Goal: Communication & Community: Participate in discussion

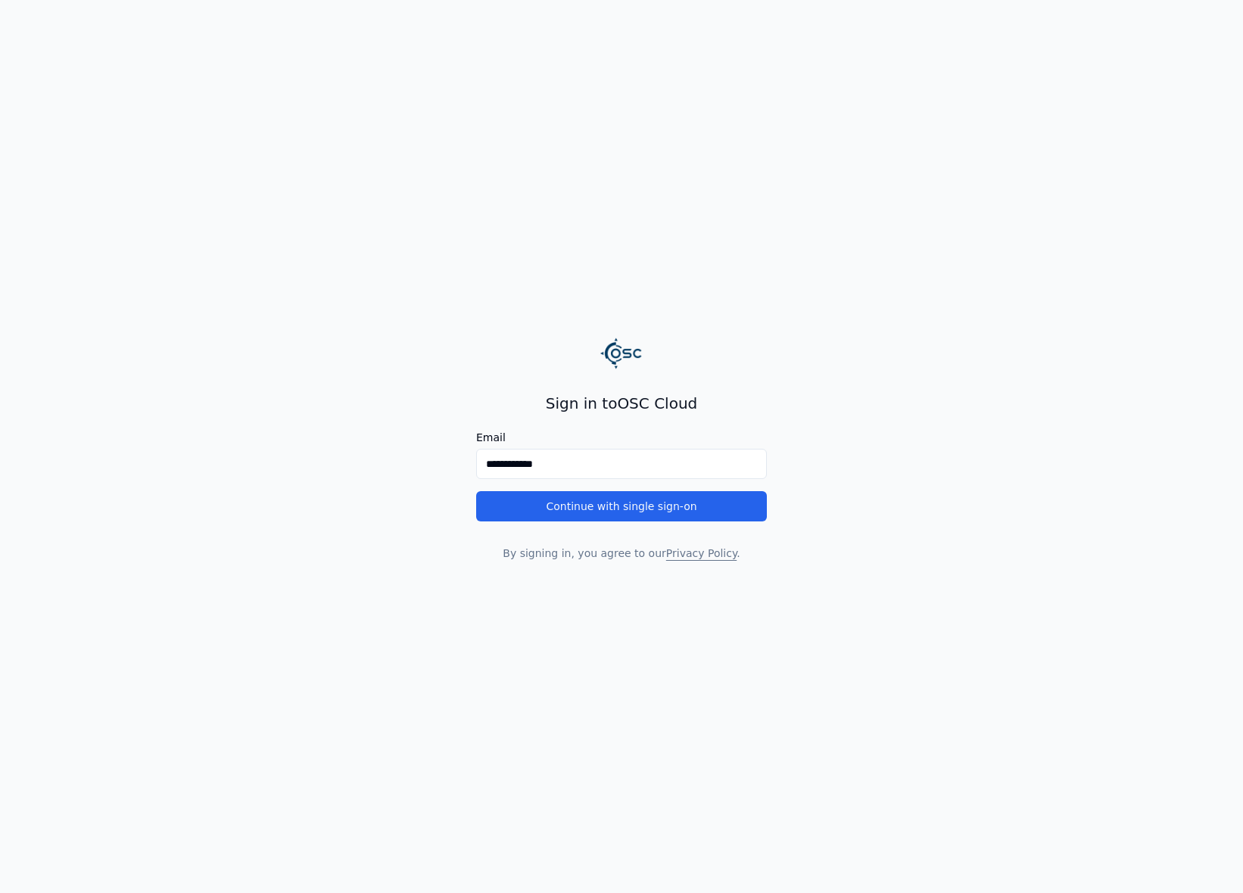
click at [594, 515] on button "Continue with single sign-on" at bounding box center [621, 506] width 291 height 30
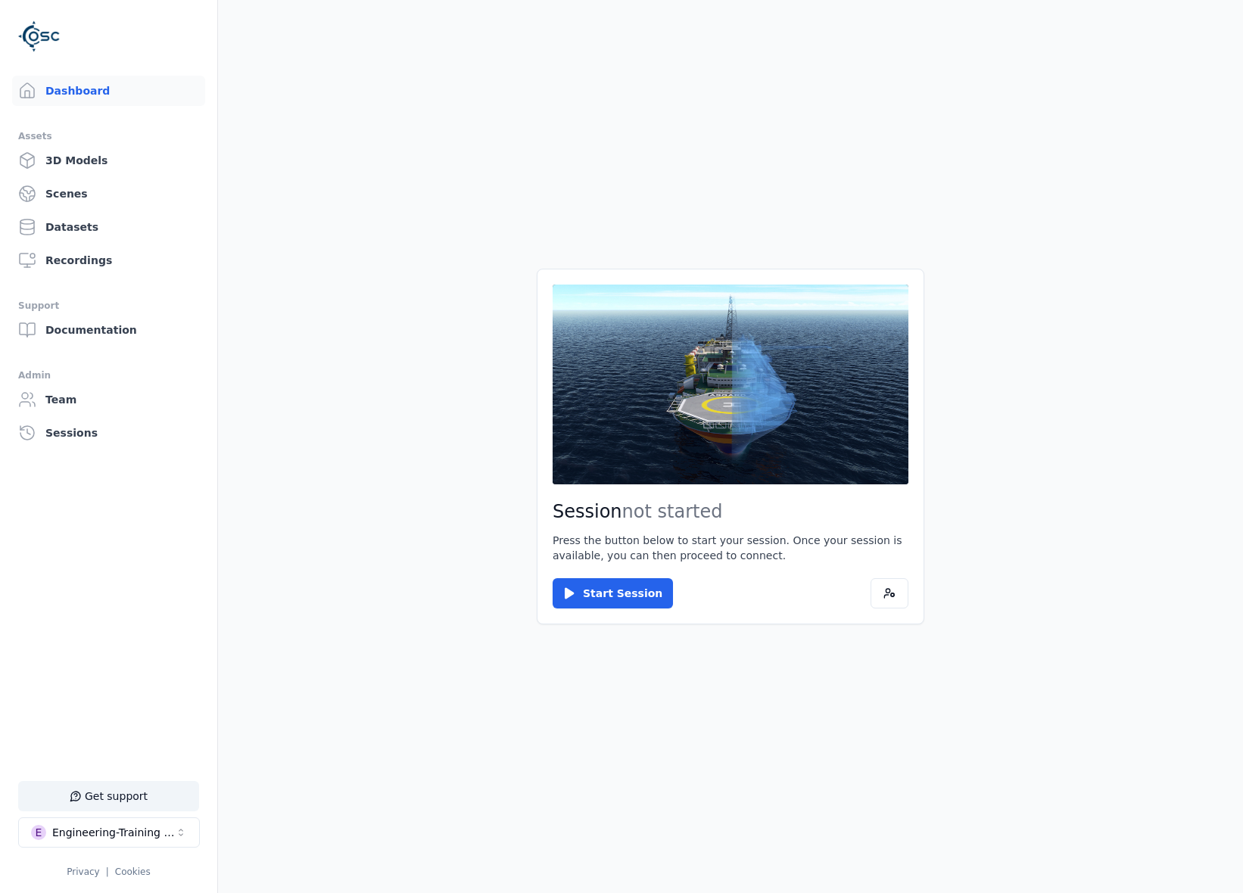
click at [144, 830] on div "Engineering-Training (SSO Staging)" at bounding box center [113, 832] width 123 height 15
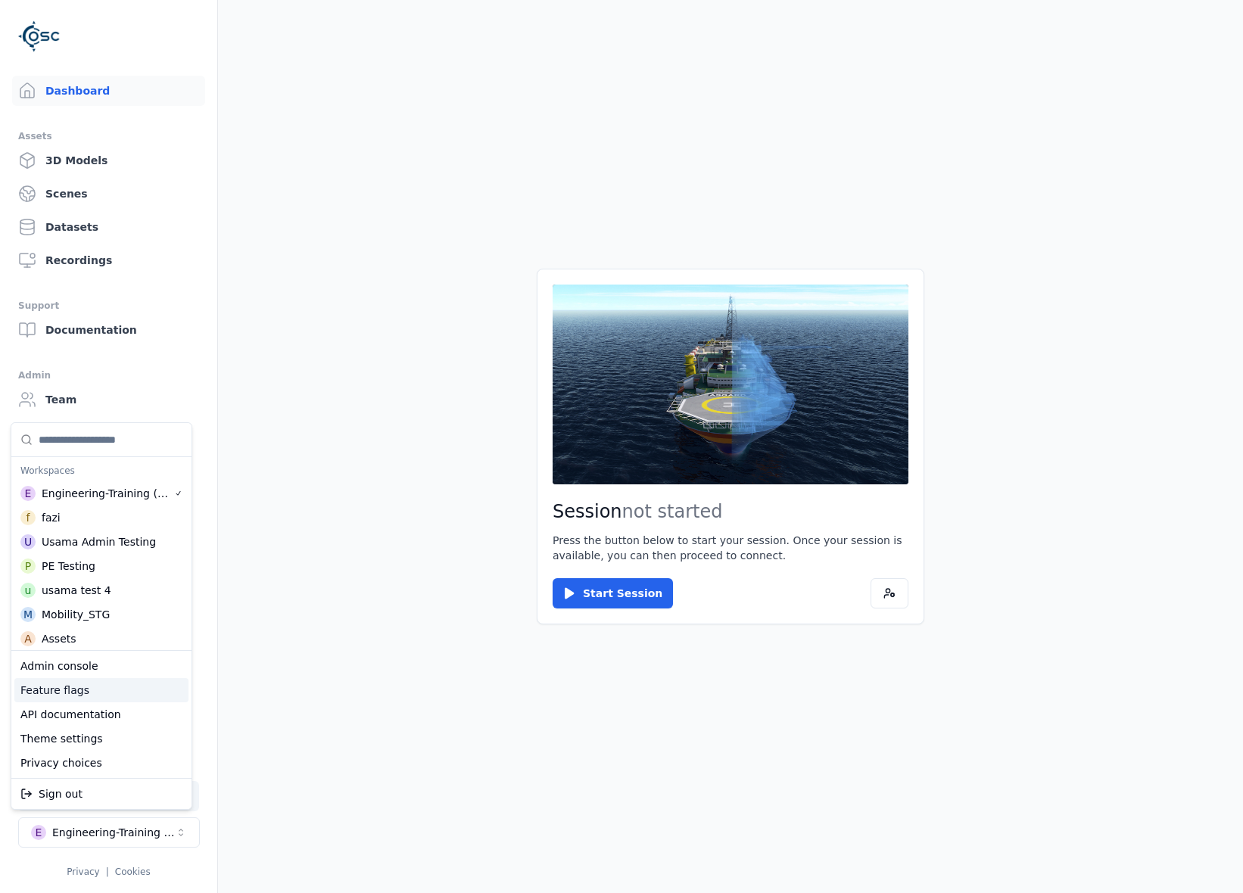
click at [97, 691] on div "Feature flags" at bounding box center [101, 690] width 174 height 24
select select "****"
select select "*****"
select select "****"
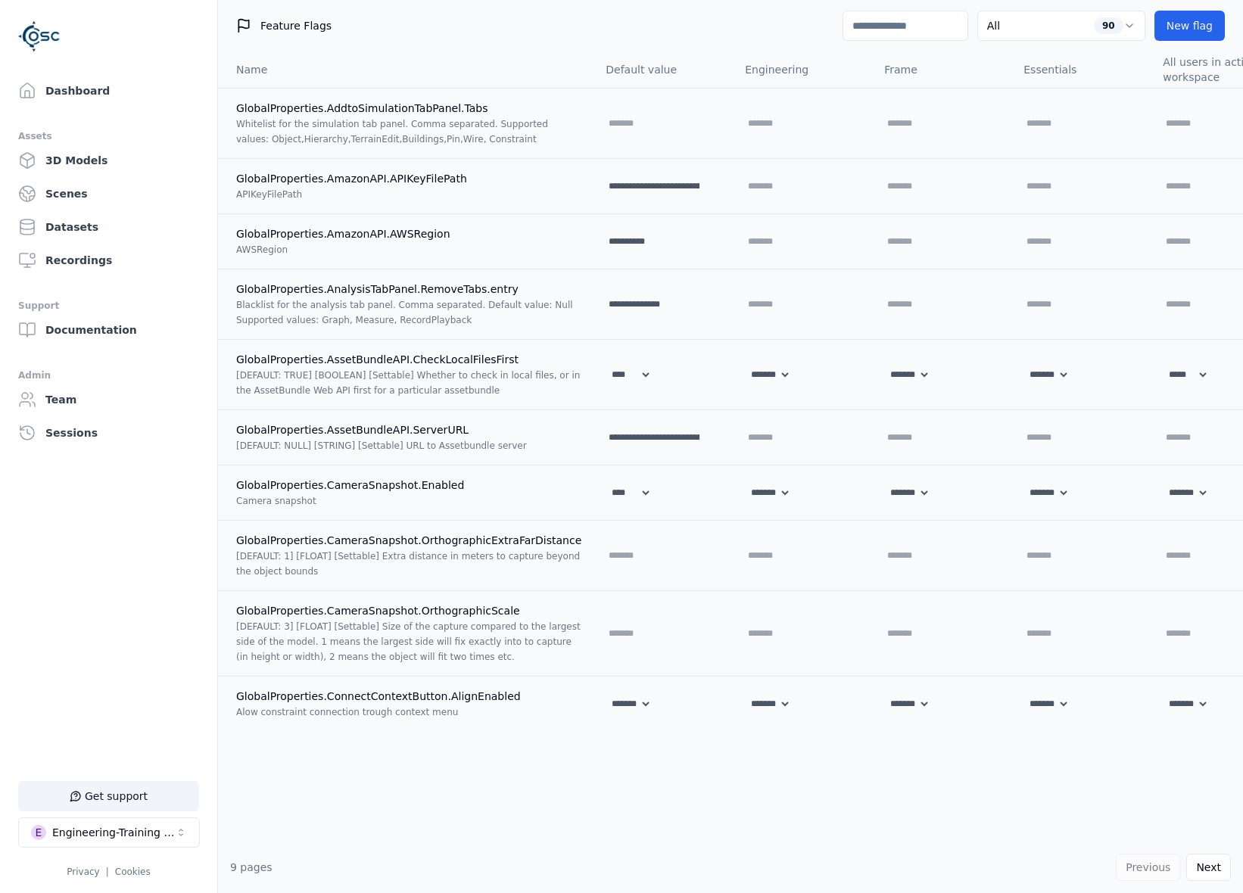
click at [932, 29] on input at bounding box center [906, 26] width 126 height 30
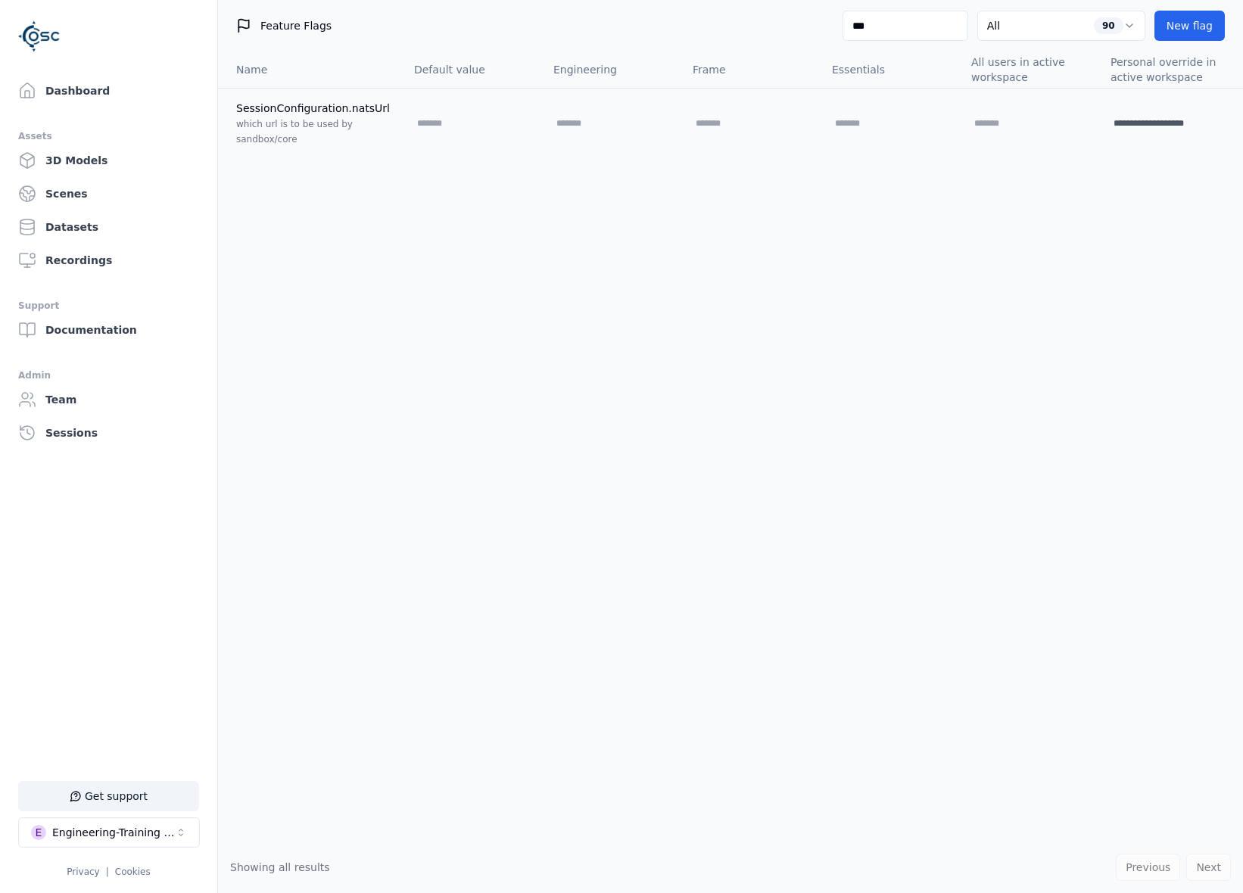
type input "****"
click at [147, 87] on link "Dashboard" at bounding box center [108, 91] width 193 height 30
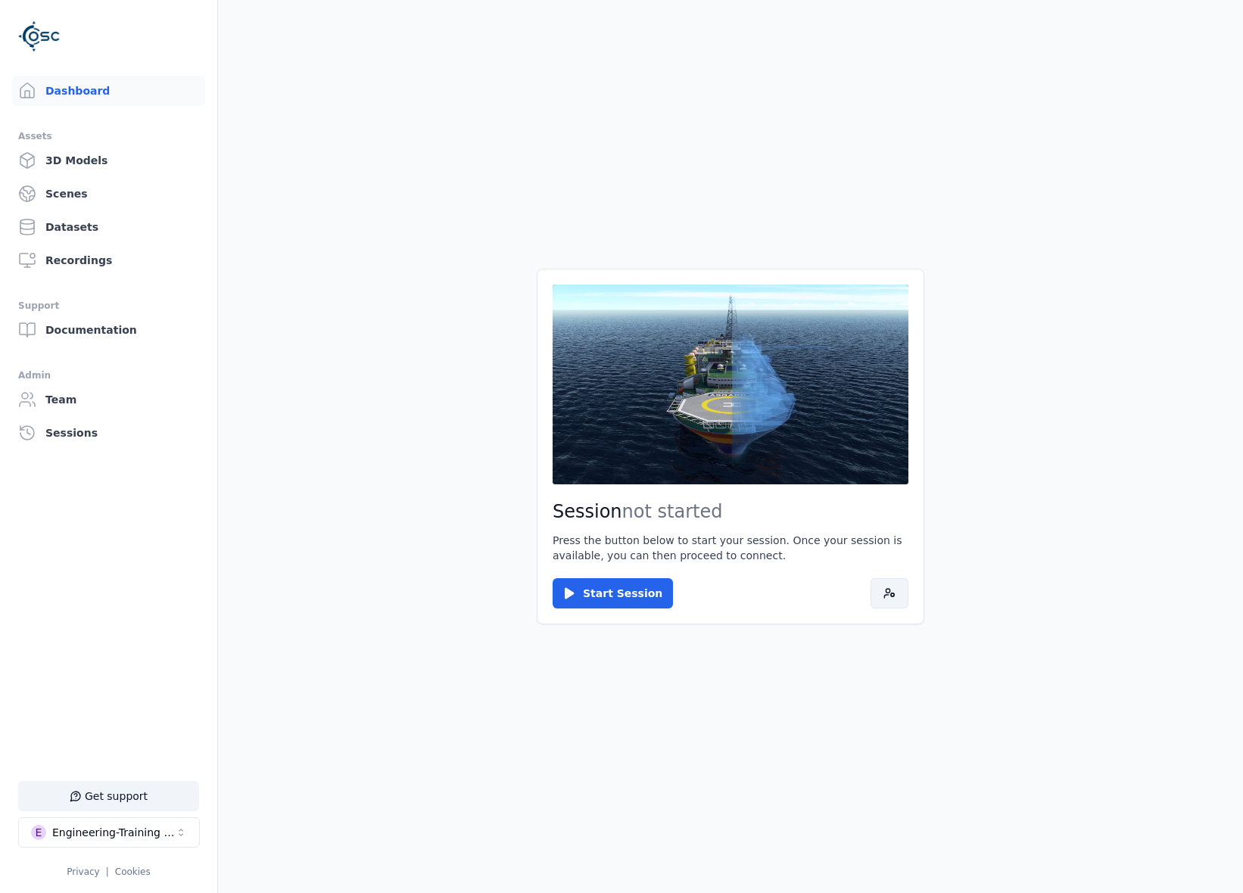
click at [886, 598] on icon at bounding box center [890, 594] width 12 height 12
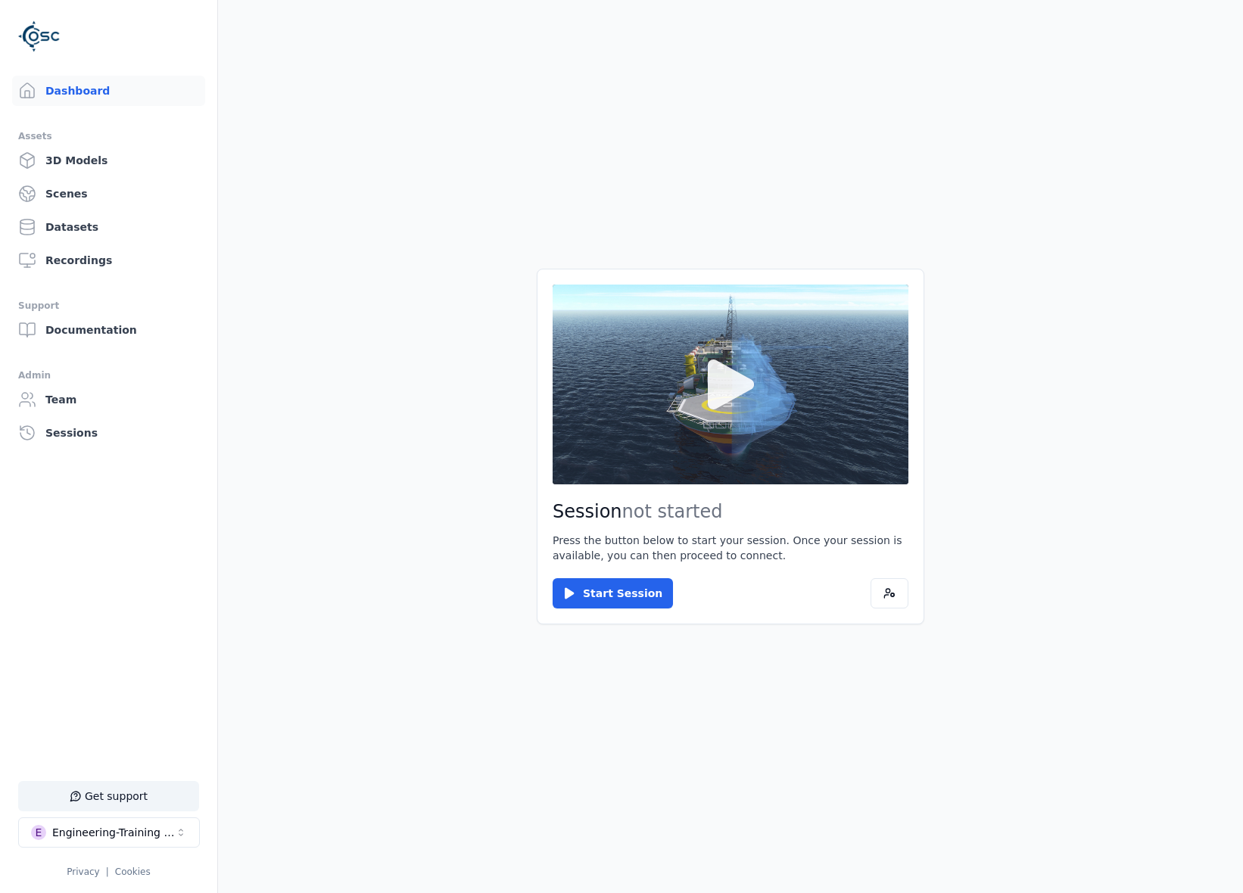
click at [796, 454] on button at bounding box center [731, 385] width 356 height 200
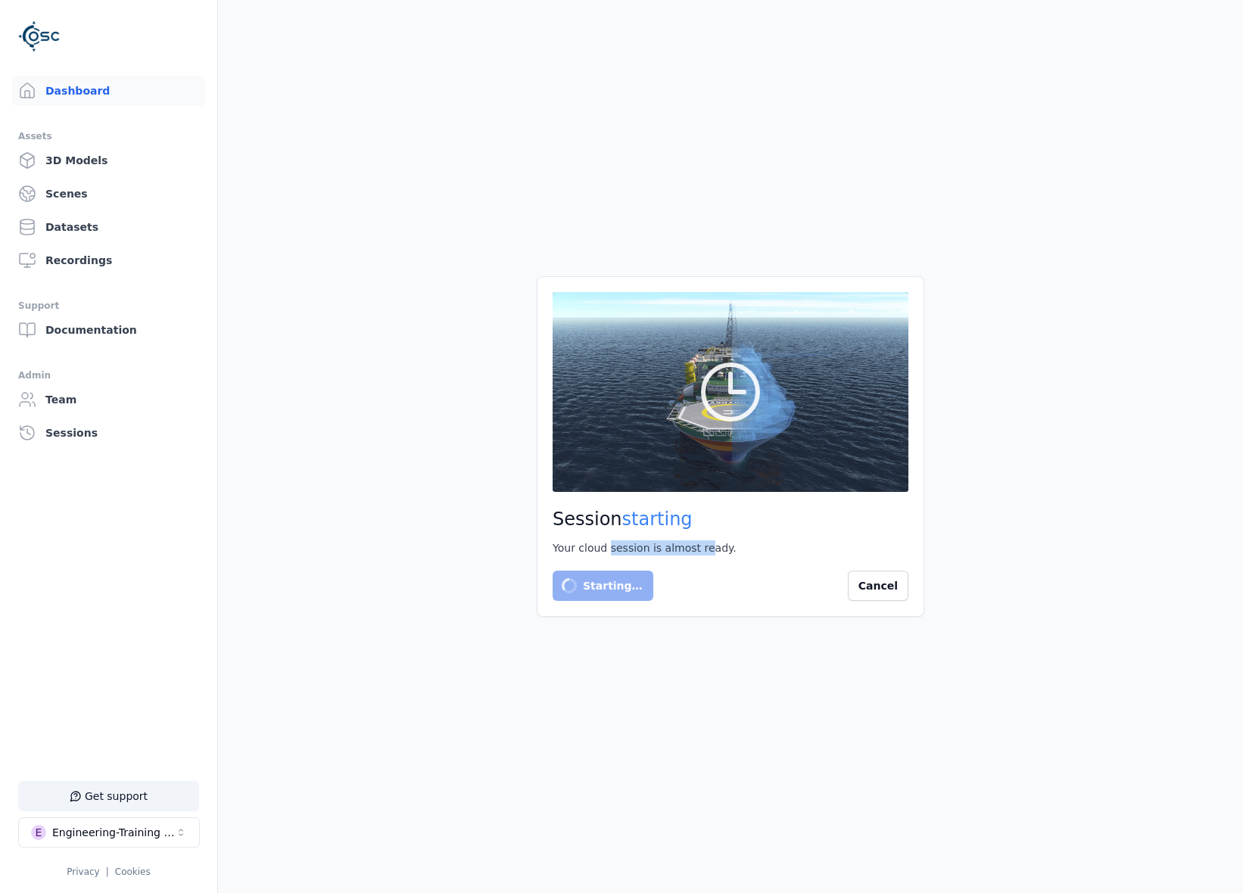
drag, startPoint x: 703, startPoint y: 548, endPoint x: 606, endPoint y: 542, distance: 97.1
click at [607, 542] on div "Your cloud session is almost ready." at bounding box center [731, 548] width 356 height 15
click at [606, 542] on div "Your cloud session is almost ready." at bounding box center [731, 548] width 356 height 15
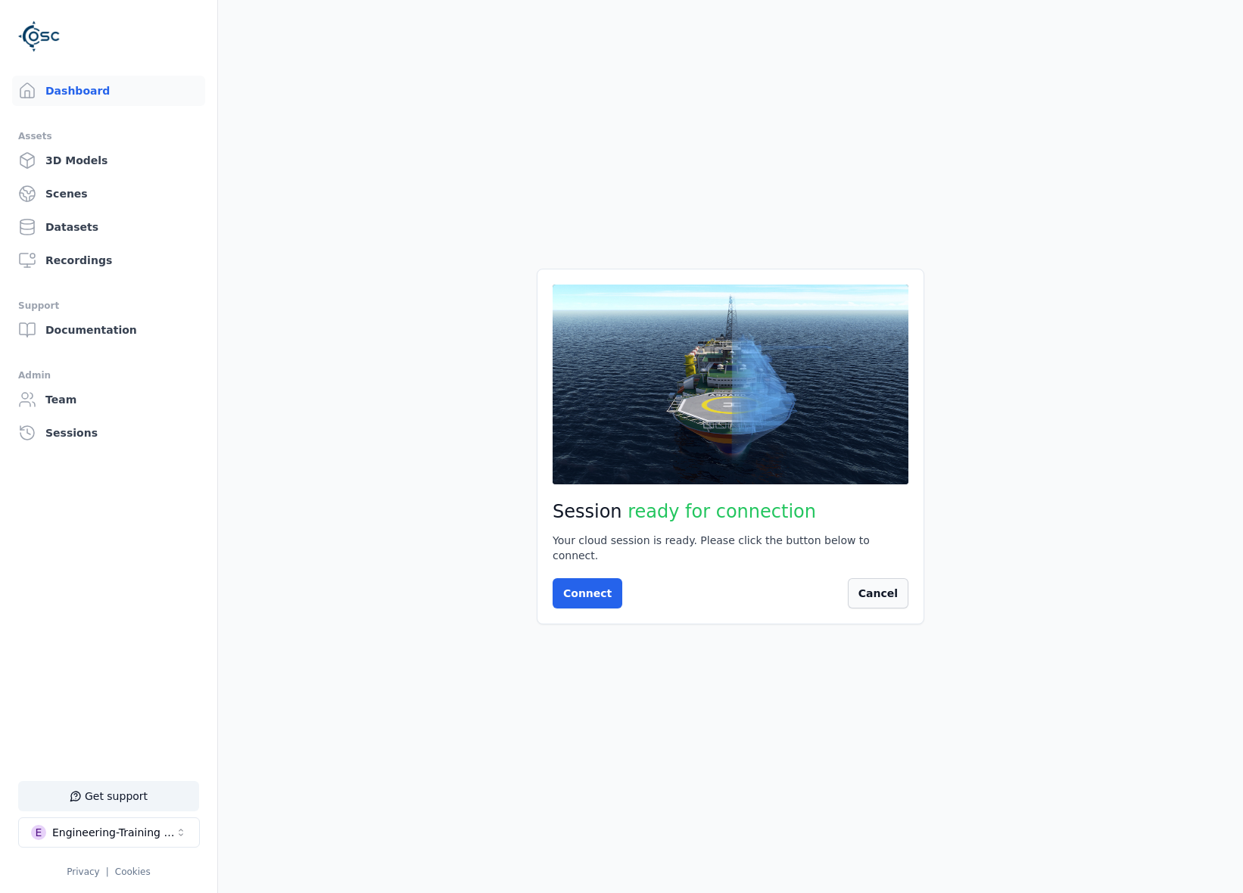
click at [902, 596] on button "Cancel" at bounding box center [878, 593] width 61 height 30
click at [888, 603] on button at bounding box center [890, 593] width 38 height 30
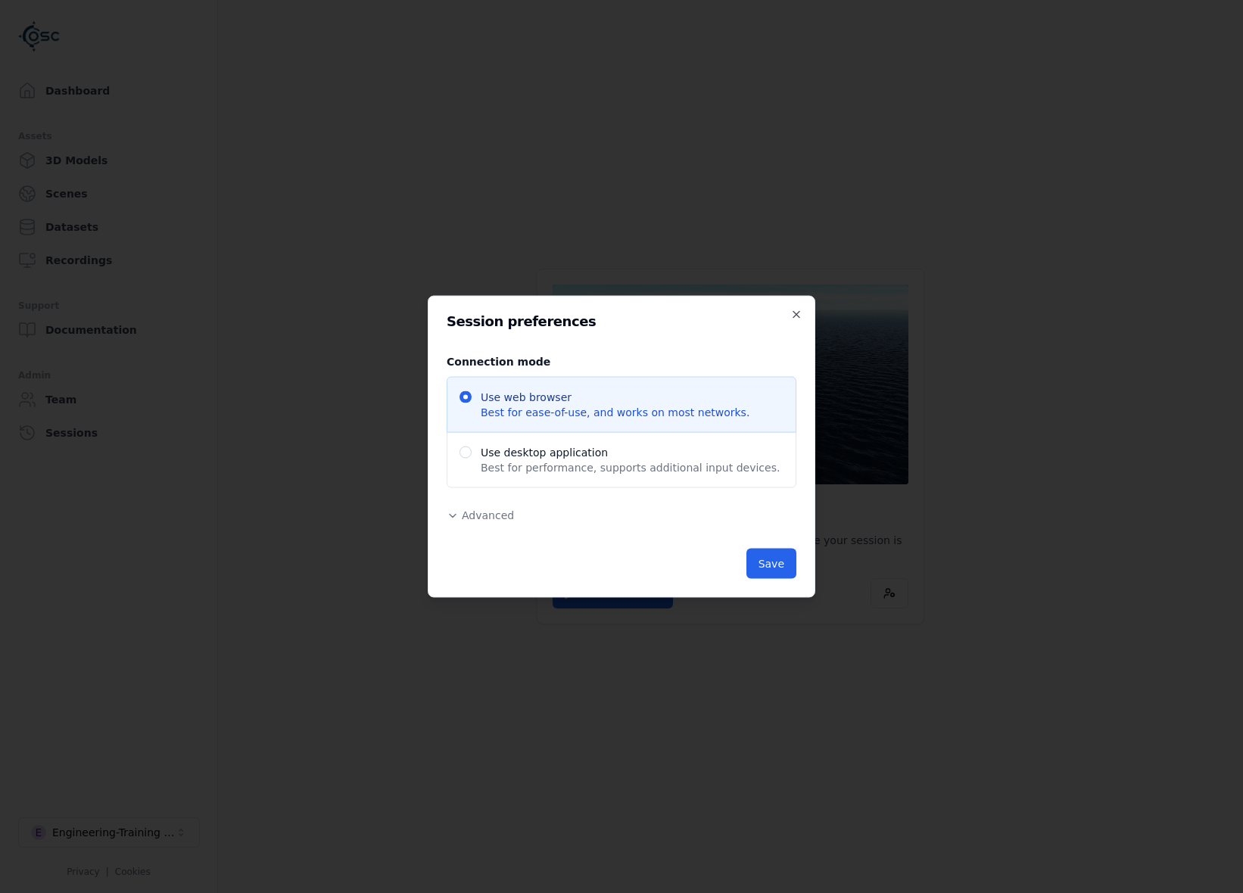
click at [473, 517] on span "Advanced" at bounding box center [488, 516] width 52 height 12
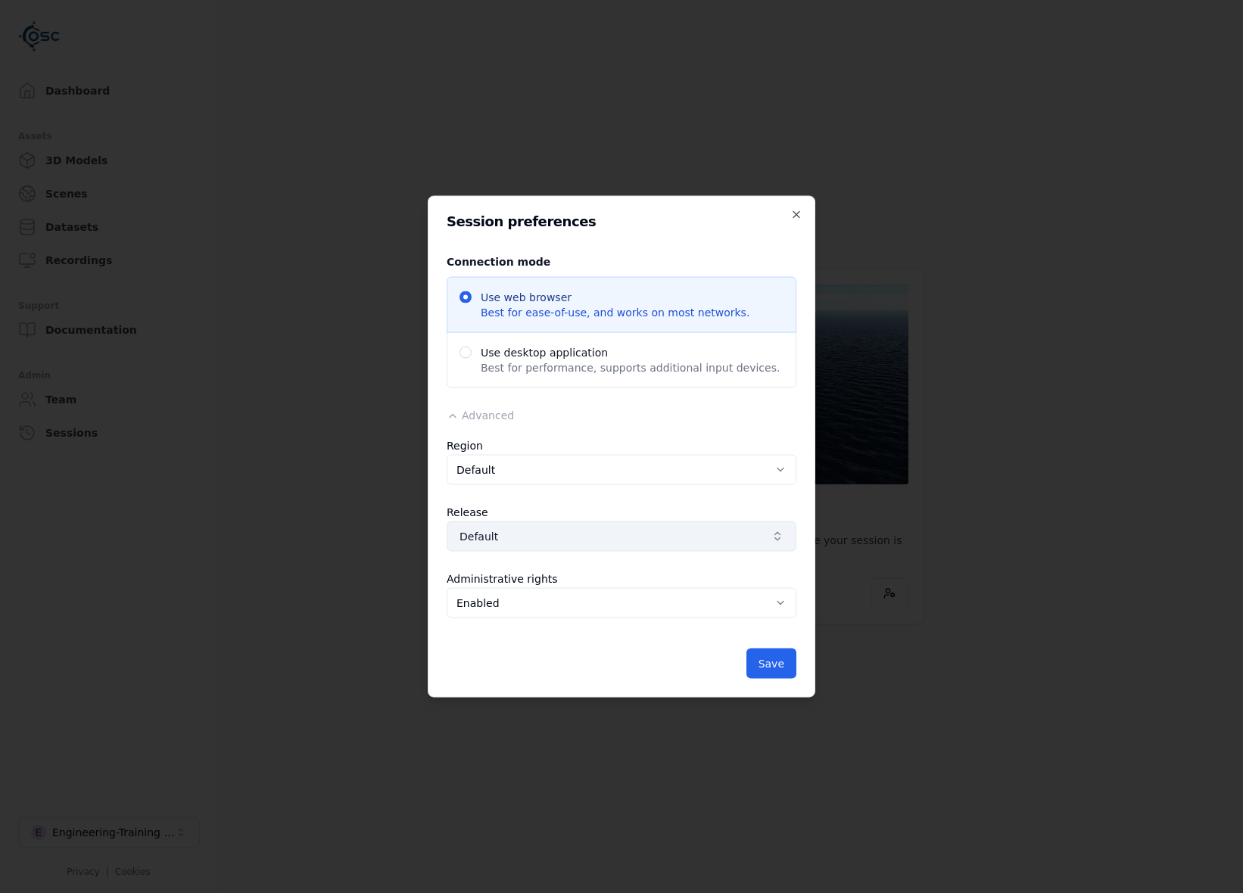
click at [517, 549] on button "Default" at bounding box center [622, 537] width 350 height 30
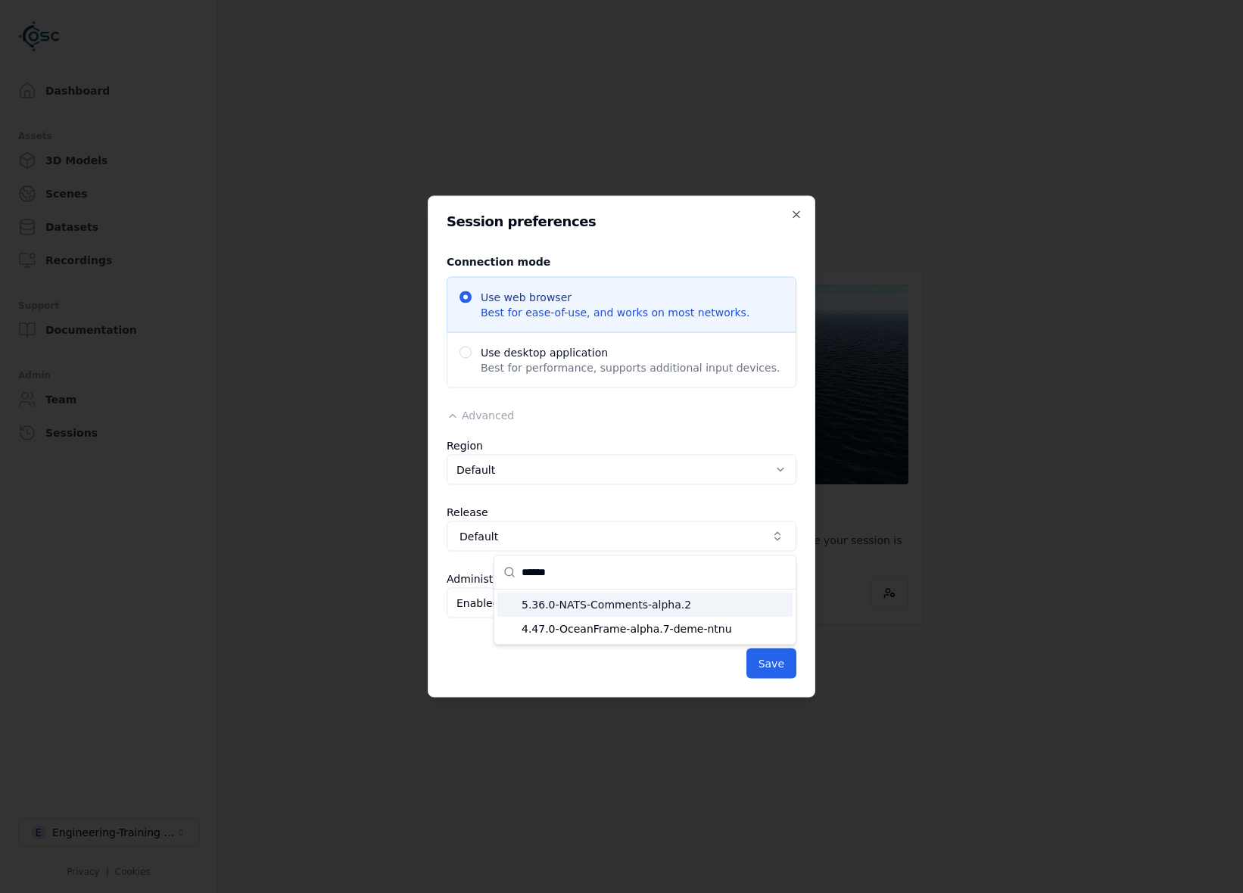
type input "******"
click at [263, 497] on div at bounding box center [621, 446] width 1243 height 893
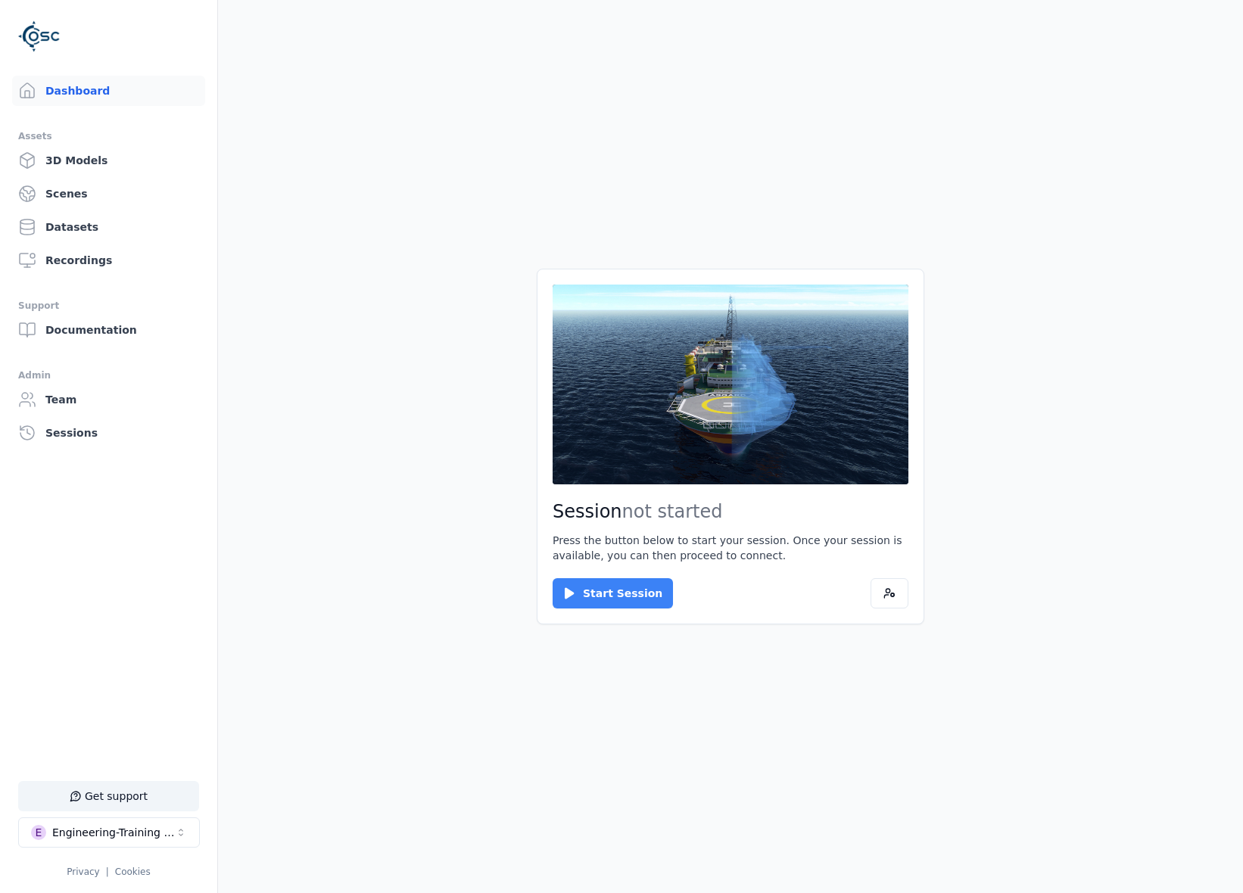
click at [604, 588] on button "Start Session" at bounding box center [613, 593] width 120 height 30
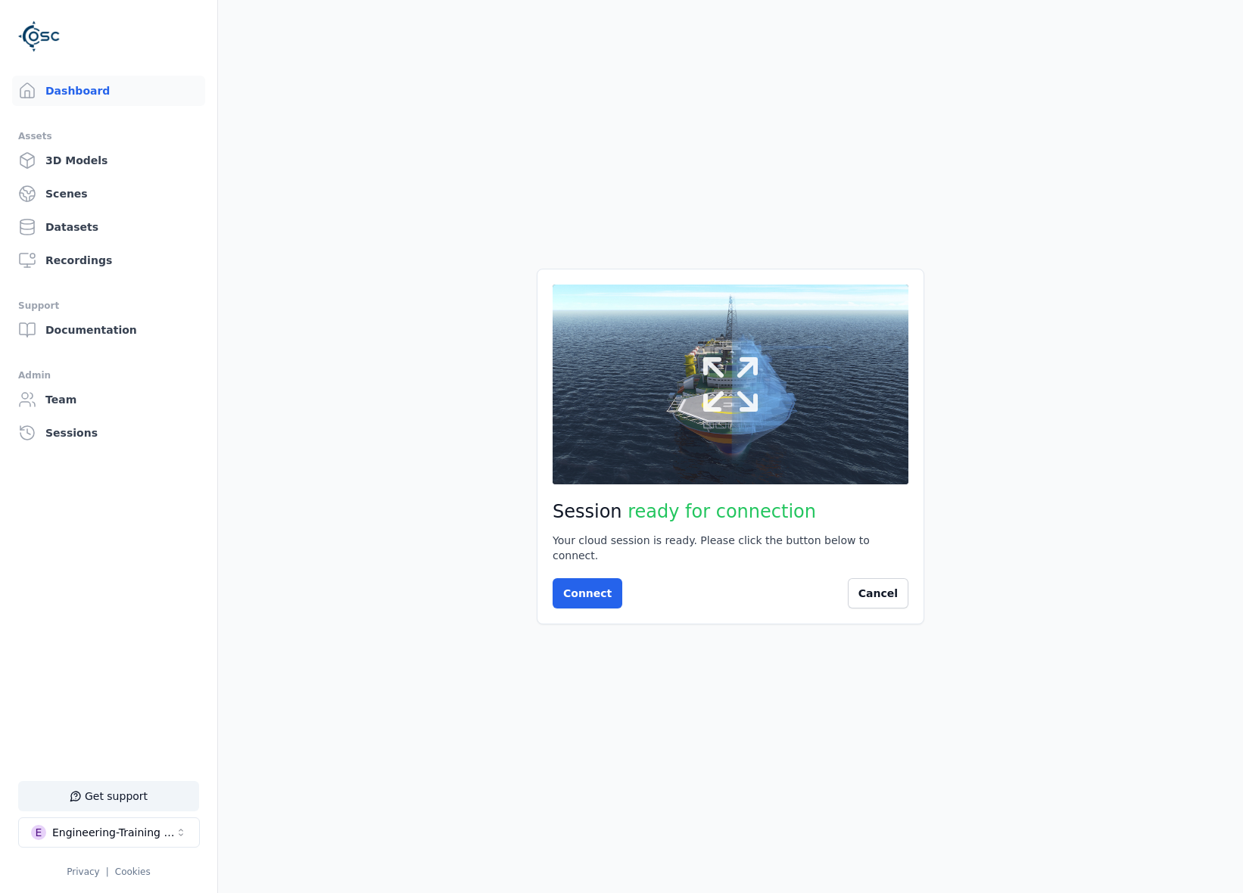
click at [648, 470] on button at bounding box center [731, 385] width 356 height 200
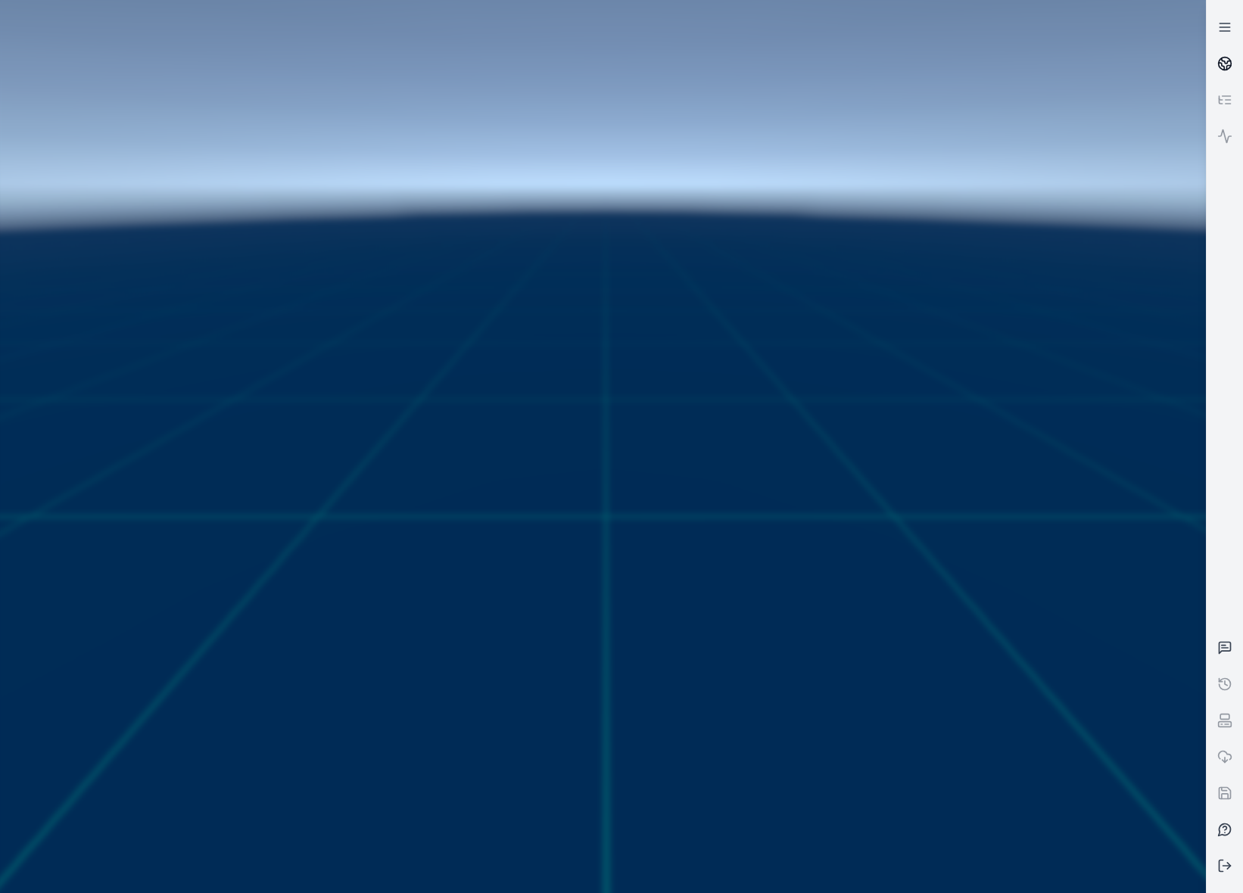
click at [1231, 67] on icon at bounding box center [1224, 63] width 15 height 15
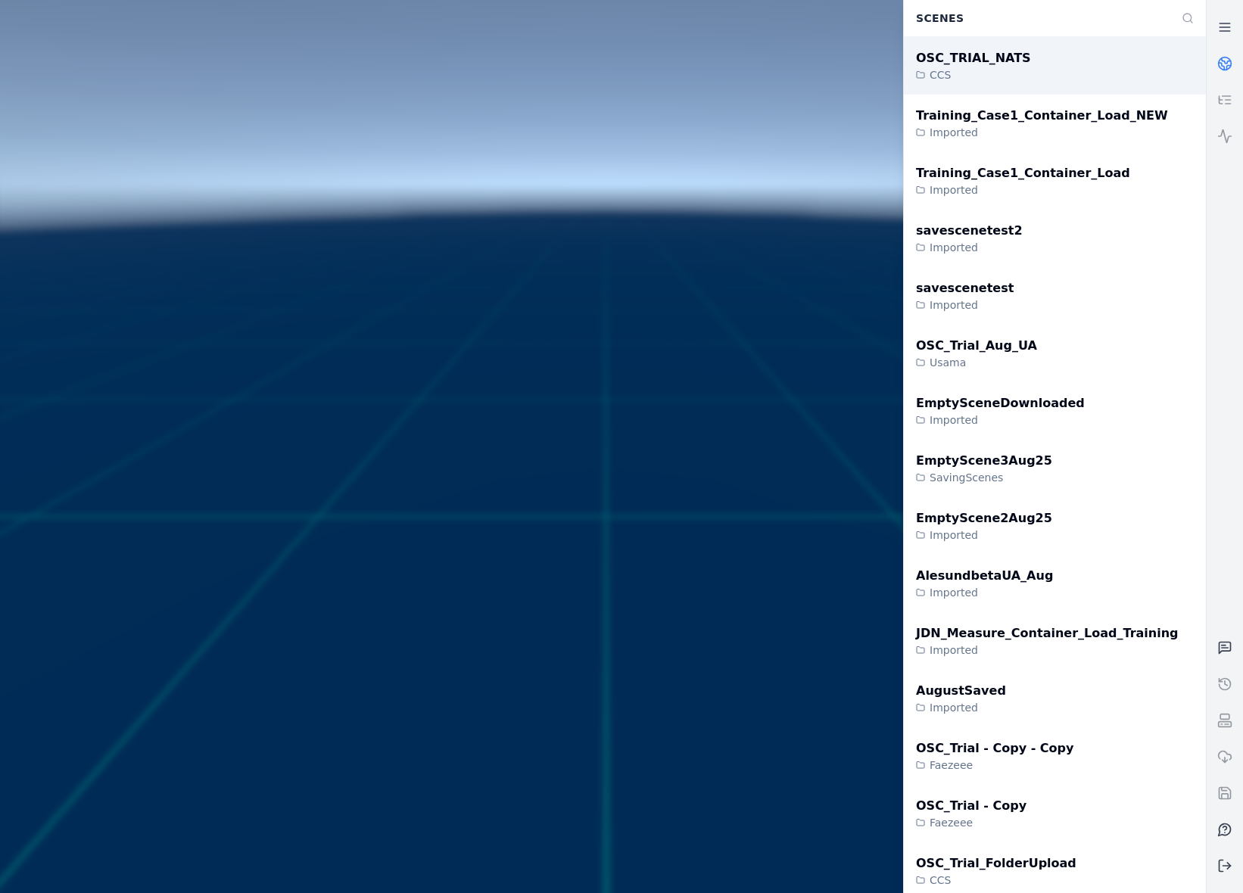
click at [1021, 88] on div "OSC_TRIAL_NATS CCS" at bounding box center [1055, 66] width 302 height 58
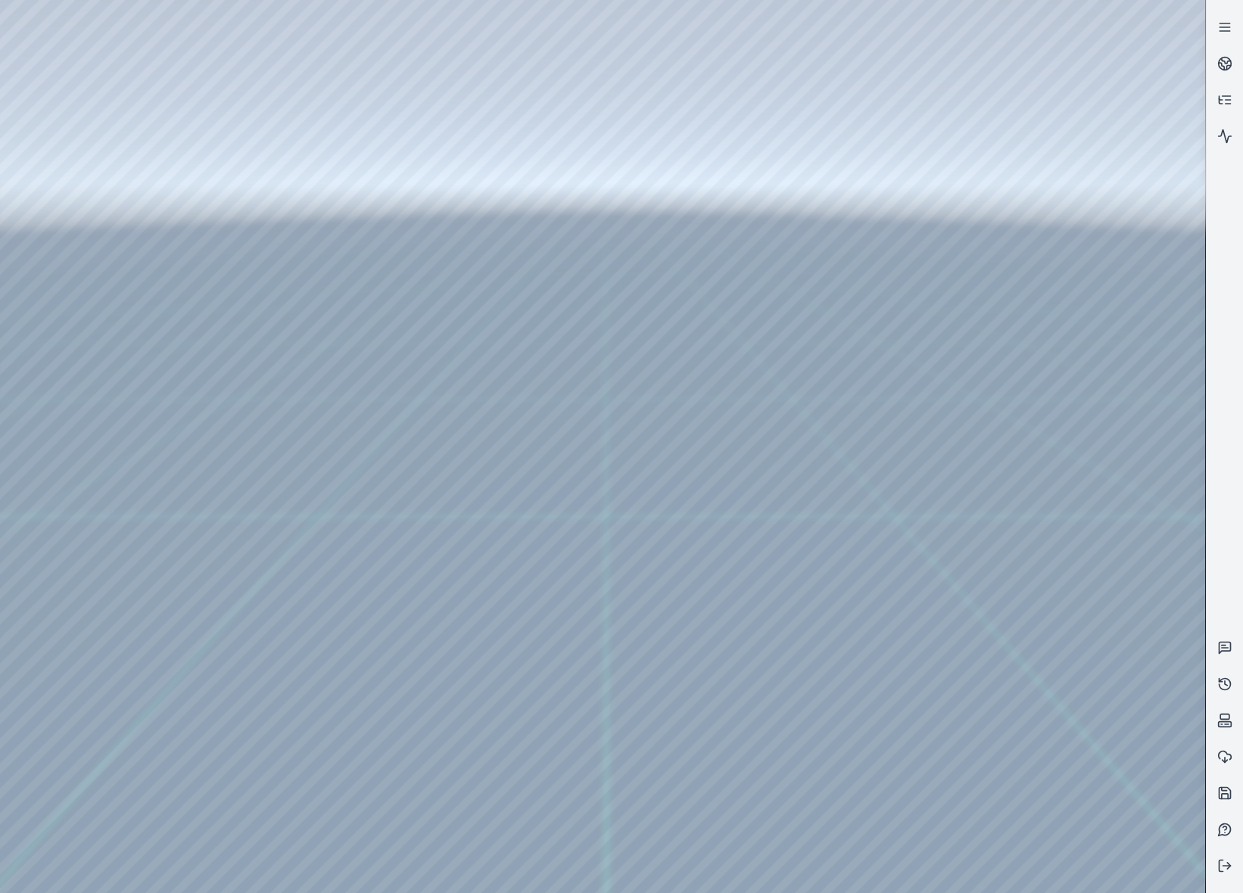
drag, startPoint x: 220, startPoint y: 409, endPoint x: 155, endPoint y: 613, distance: 213.6
drag, startPoint x: 285, startPoint y: 456, endPoint x: 285, endPoint y: 591, distance: 134.8
click at [285, 591] on div at bounding box center [602, 446] width 1205 height 893
click at [1231, 647] on link at bounding box center [1223, 648] width 36 height 36
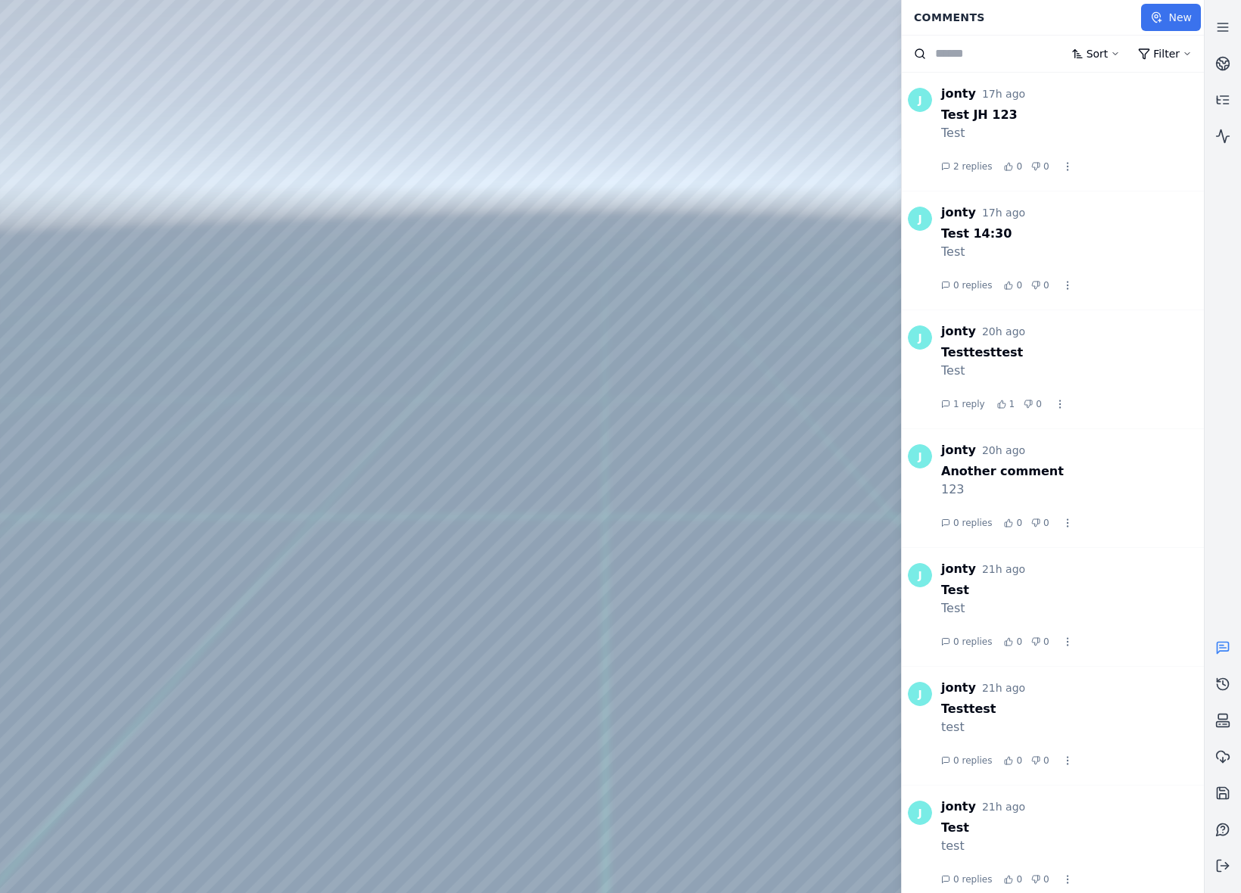
click at [1174, 13] on button "New" at bounding box center [1171, 17] width 60 height 27
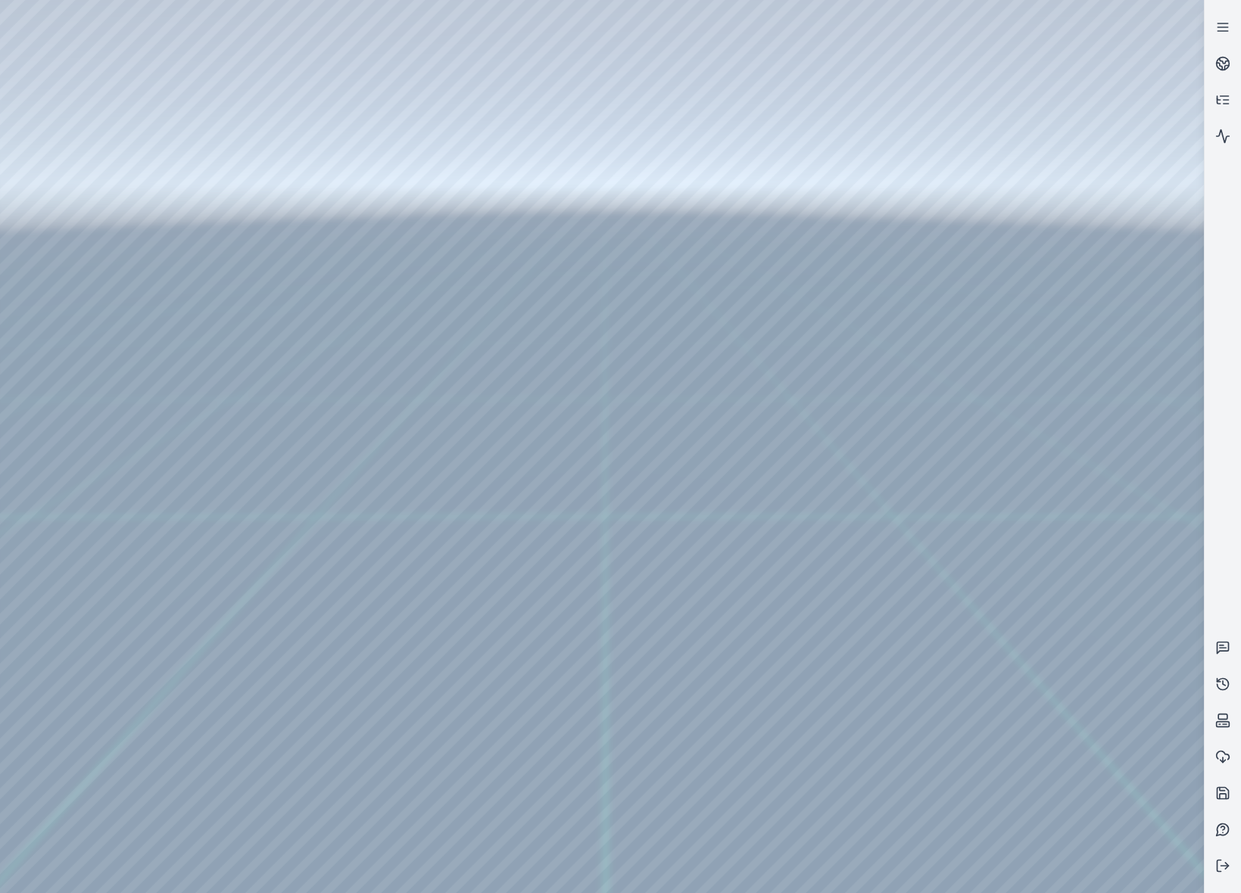
click at [491, 566] on div at bounding box center [602, 446] width 1204 height 893
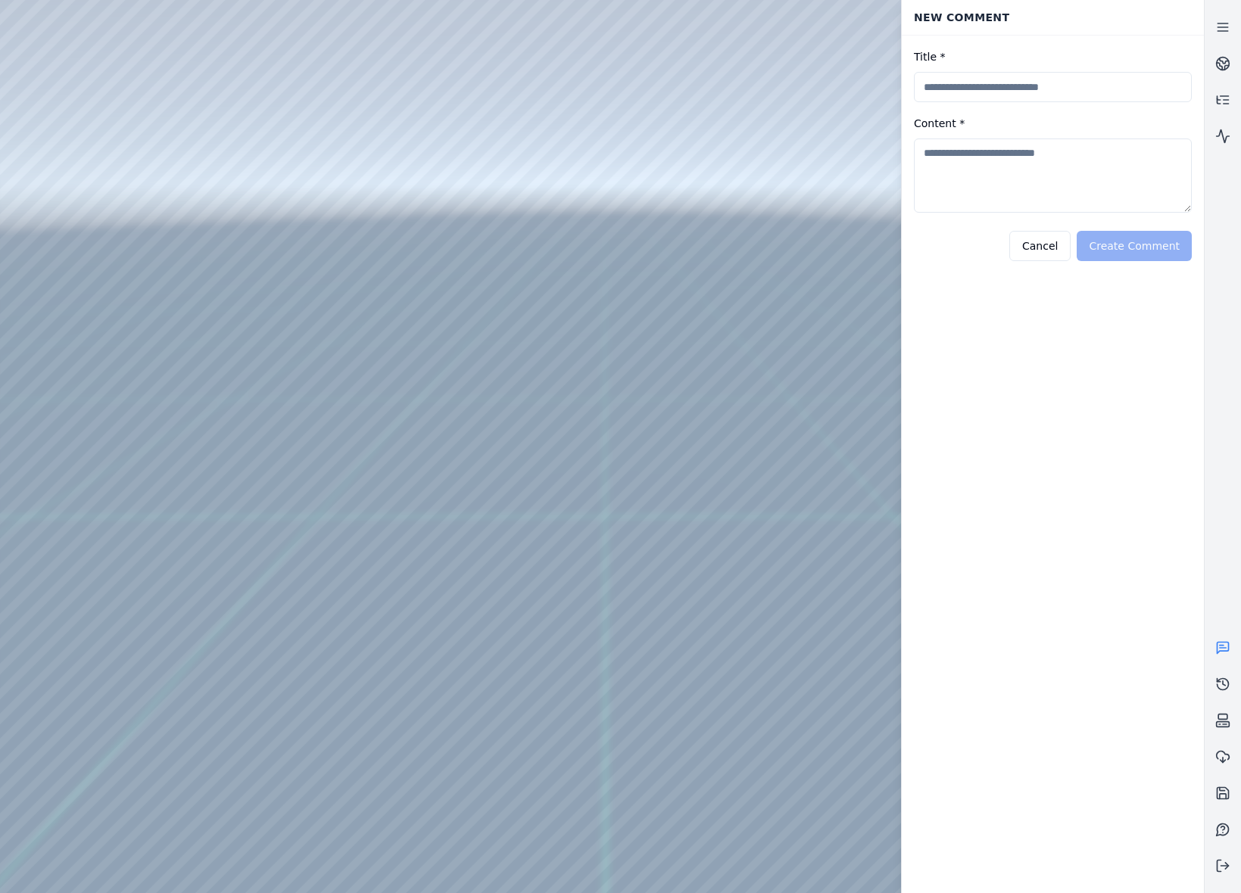
click at [1038, 245] on button "Cancel" at bounding box center [1039, 246] width 61 height 30
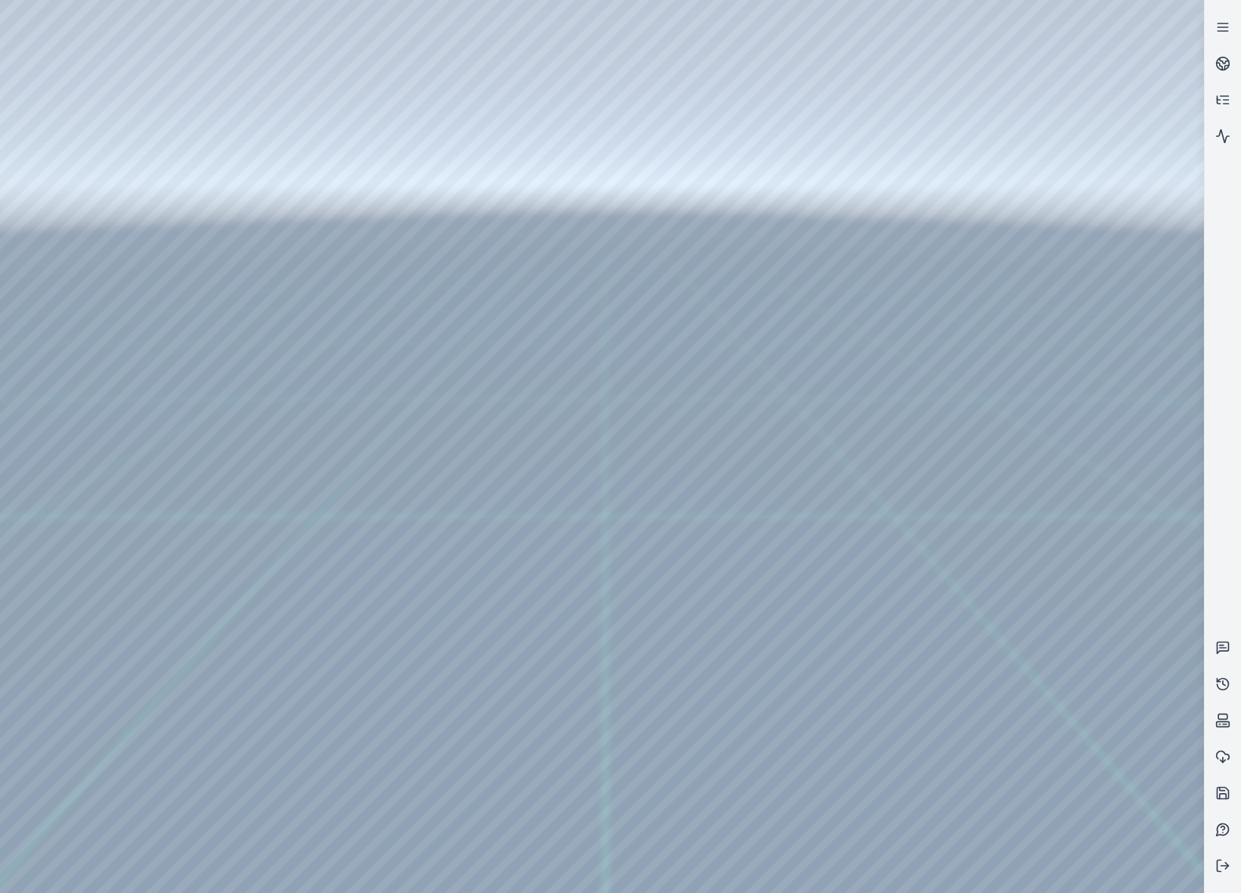
drag, startPoint x: 369, startPoint y: 385, endPoint x: 373, endPoint y: 427, distance: 41.8
drag, startPoint x: 552, startPoint y: 563, endPoint x: 525, endPoint y: 494, distance: 73.8
drag, startPoint x: 668, startPoint y: 607, endPoint x: 667, endPoint y: 617, distance: 9.9
click at [1230, 649] on link at bounding box center [1223, 648] width 36 height 36
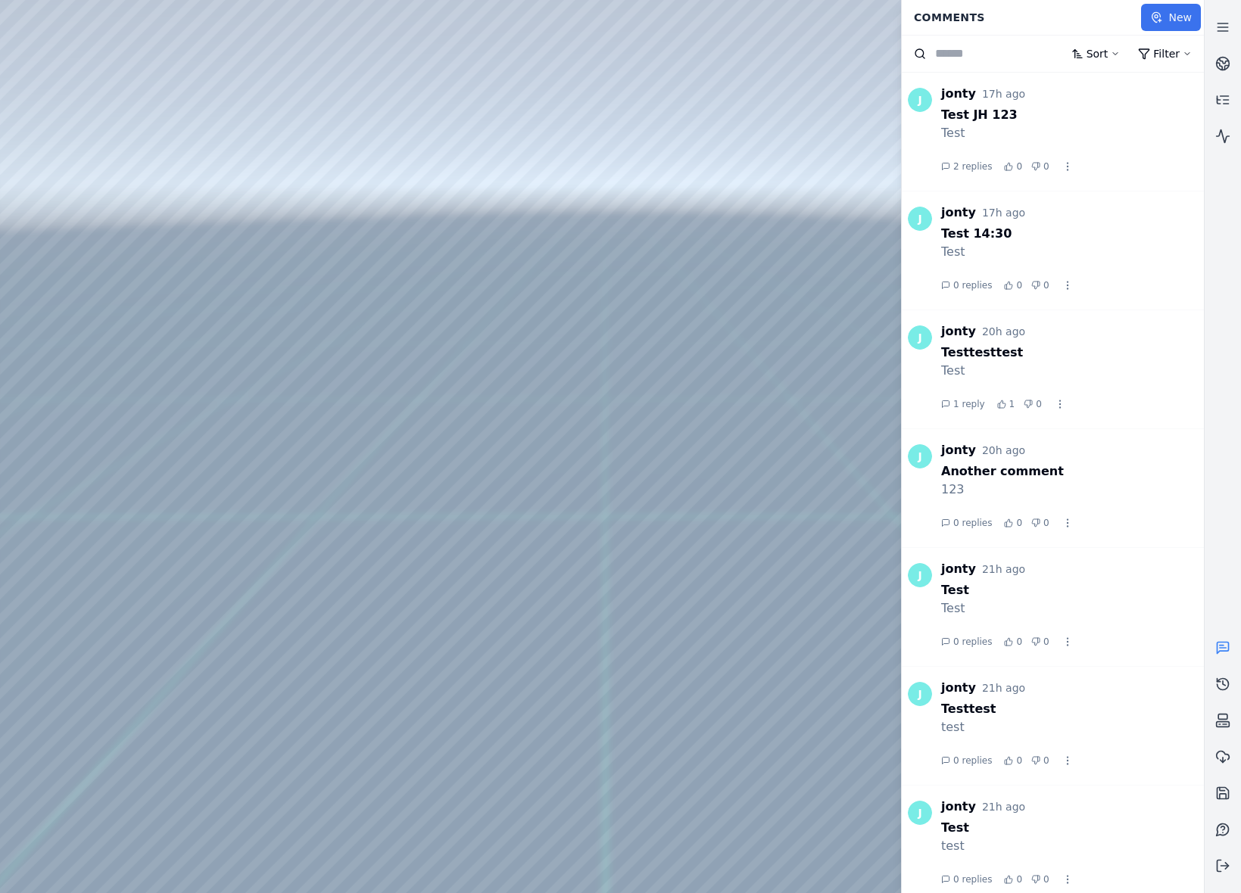
click at [1170, 12] on button "New" at bounding box center [1171, 17] width 60 height 27
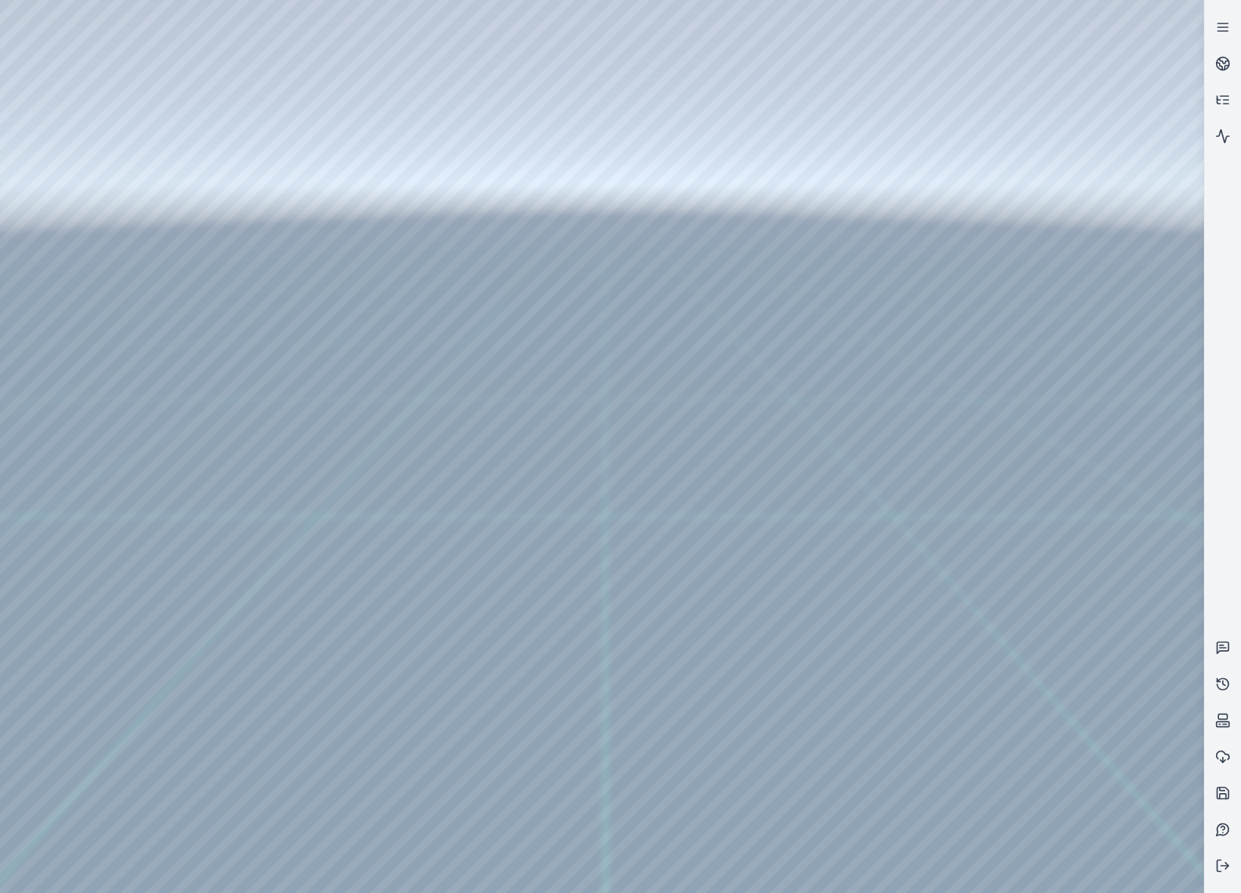
click at [731, 607] on div at bounding box center [602, 446] width 1204 height 893
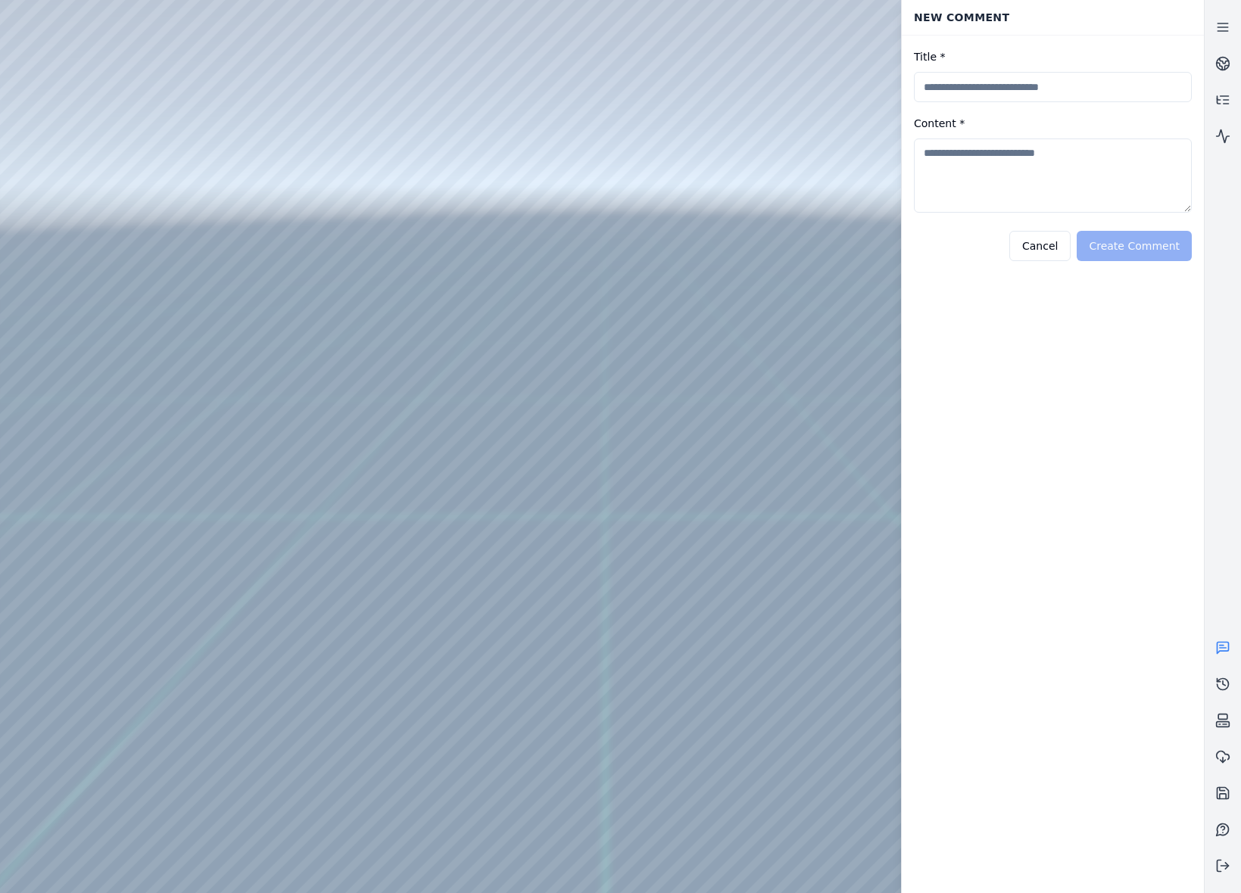
click at [1015, 97] on input "Title *" at bounding box center [1053, 87] width 278 height 30
type input "**********"
type textarea "***"
click at [1158, 248] on button "Create Comment" at bounding box center [1134, 246] width 115 height 30
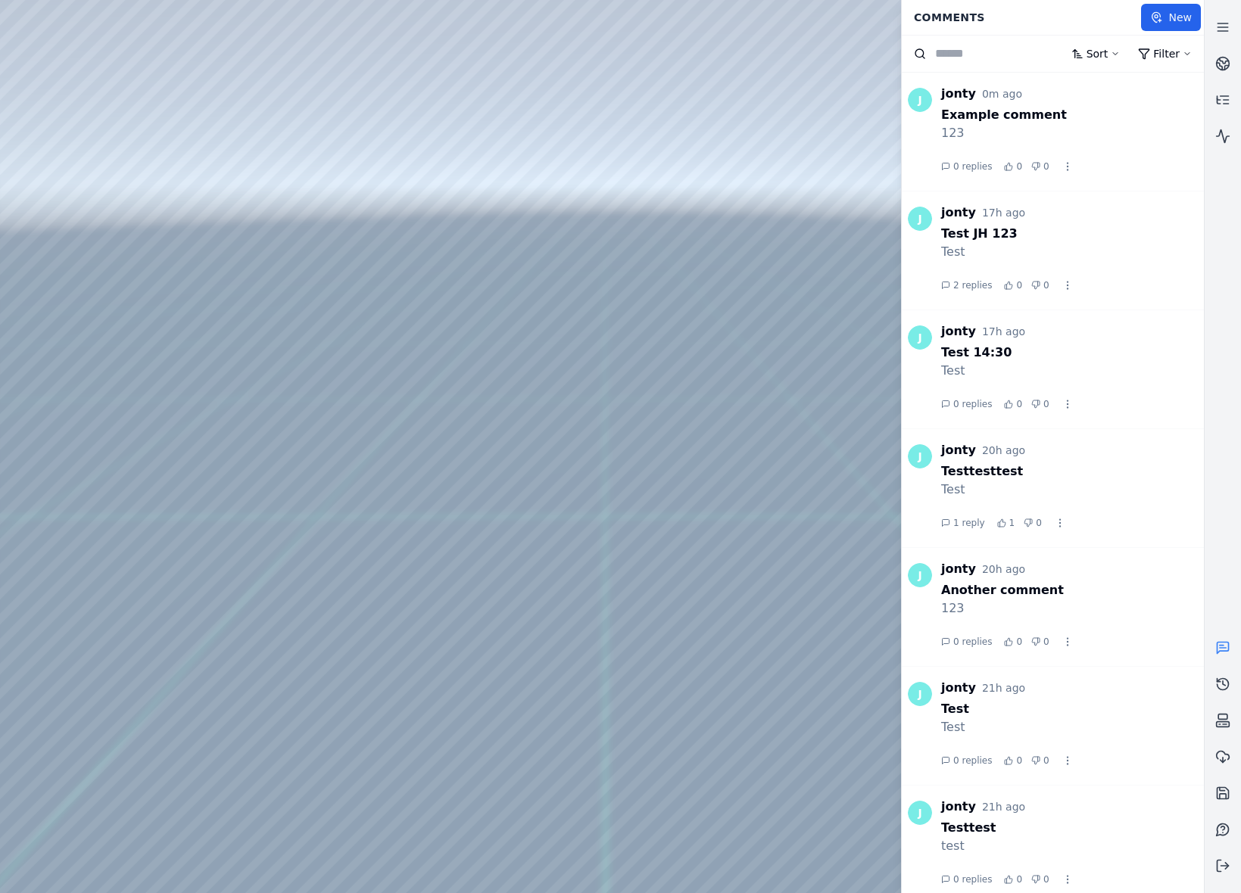
click at [94, 123] on div at bounding box center [602, 446] width 1204 height 893
click at [102, 93] on div at bounding box center [602, 446] width 1204 height 893
click at [102, 160] on div at bounding box center [602, 446] width 1204 height 893
click at [436, 586] on div at bounding box center [602, 446] width 1204 height 893
click at [735, 586] on div at bounding box center [602, 446] width 1204 height 893
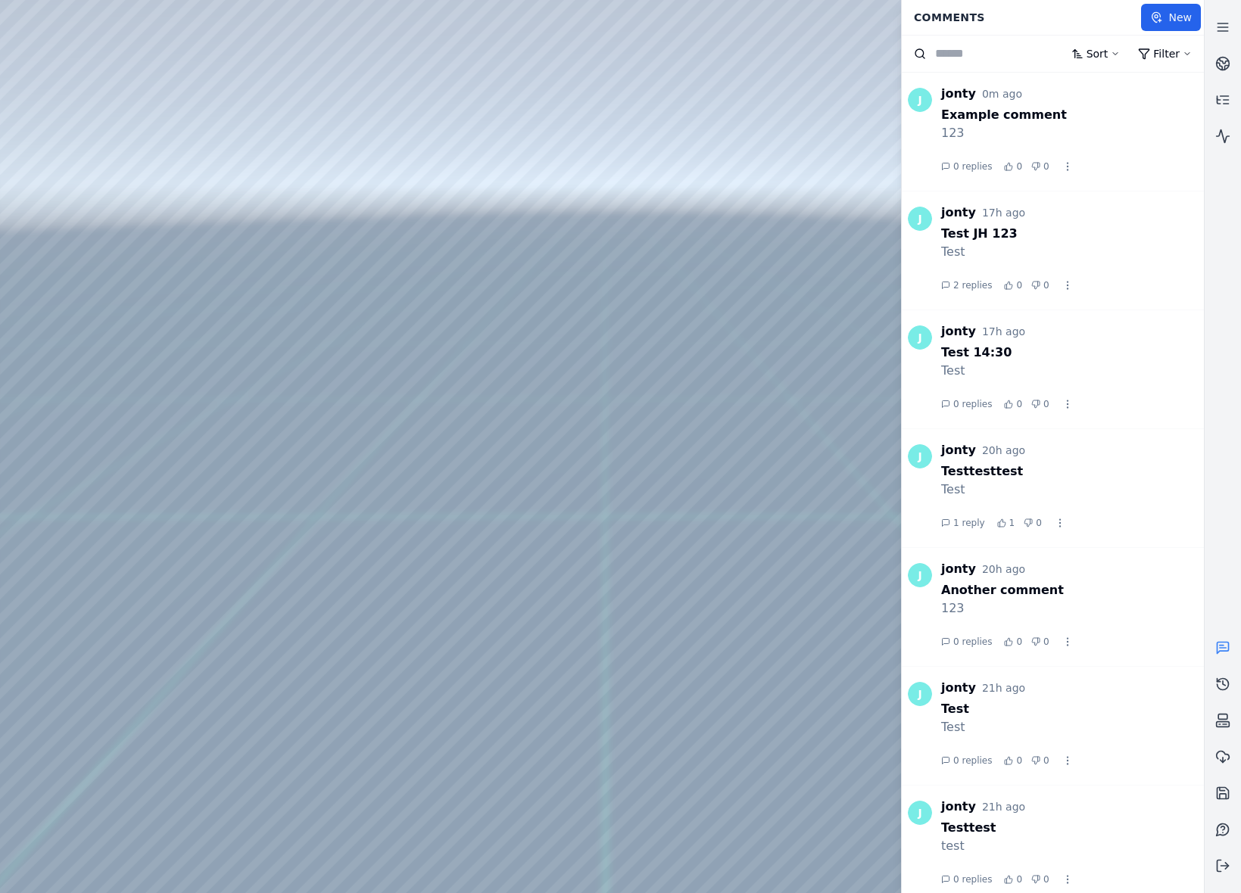
click at [713, 631] on div at bounding box center [602, 446] width 1204 height 893
click at [720, 581] on div at bounding box center [602, 446] width 1204 height 893
click at [557, 465] on div at bounding box center [602, 446] width 1204 height 893
click at [539, 453] on div at bounding box center [602, 446] width 1204 height 893
click at [731, 593] on div at bounding box center [602, 446] width 1204 height 893
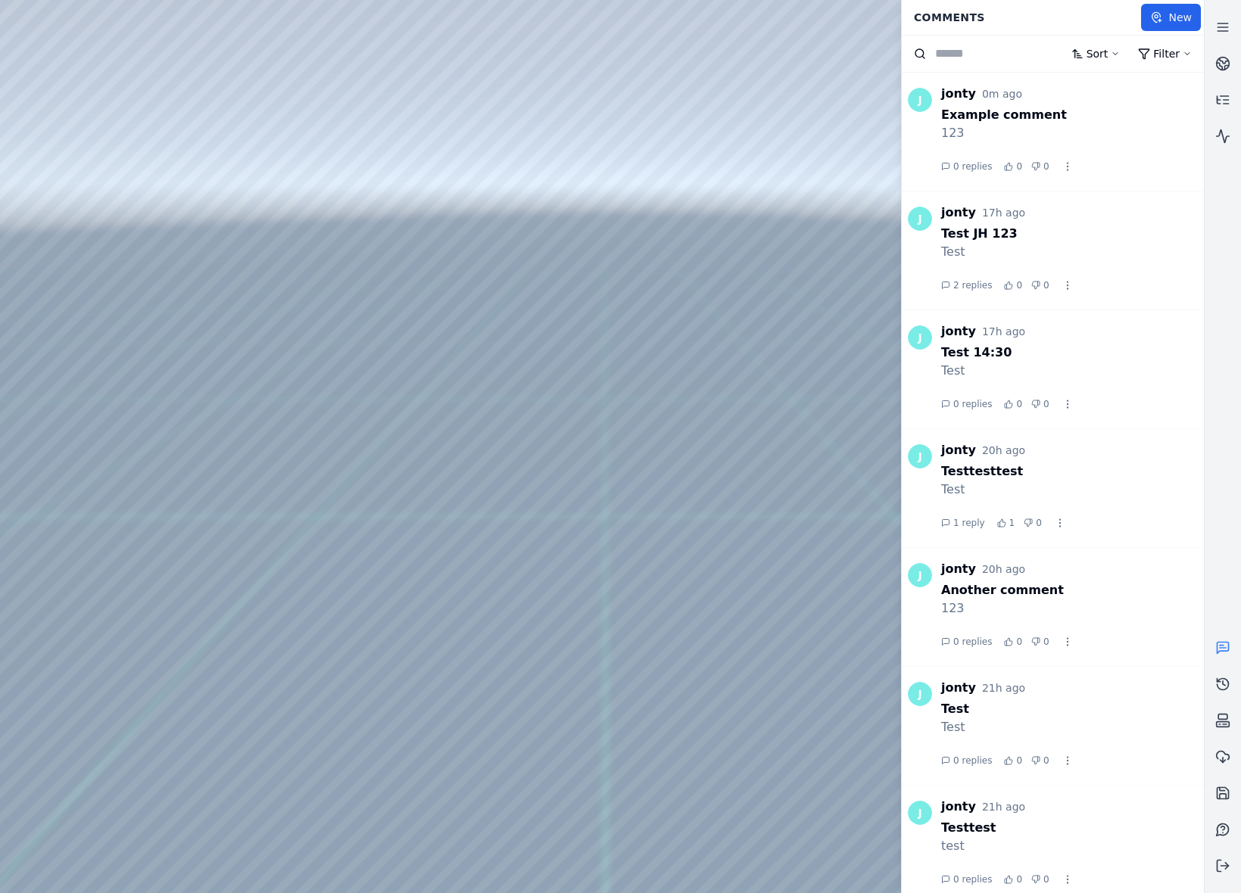
click at [759, 614] on div at bounding box center [602, 446] width 1204 height 893
click at [720, 531] on div at bounding box center [602, 446] width 1204 height 893
click at [738, 605] on div at bounding box center [602, 446] width 1204 height 893
click at [745, 606] on div at bounding box center [602, 446] width 1204 height 893
click at [744, 606] on div at bounding box center [602, 446] width 1204 height 893
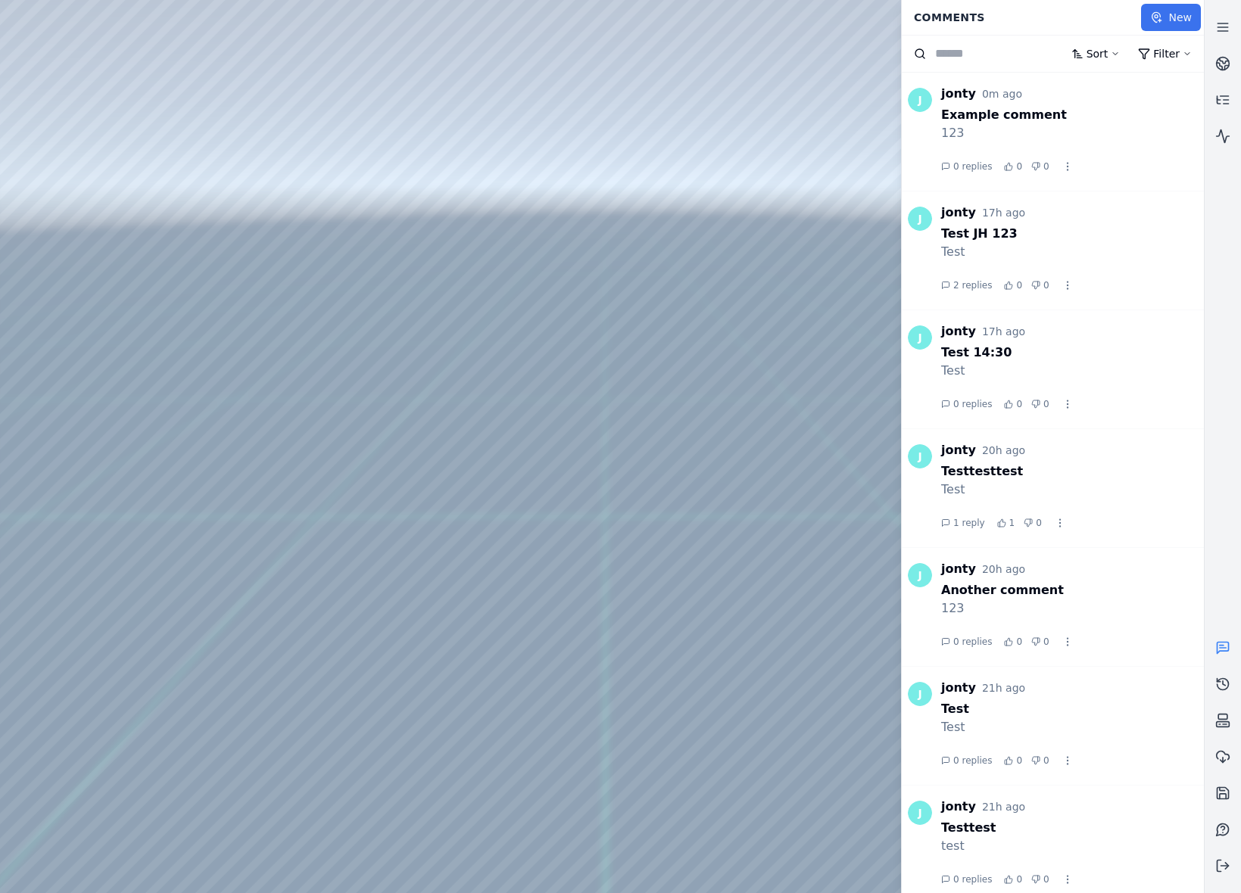
click at [1183, 20] on button "New" at bounding box center [1171, 17] width 60 height 27
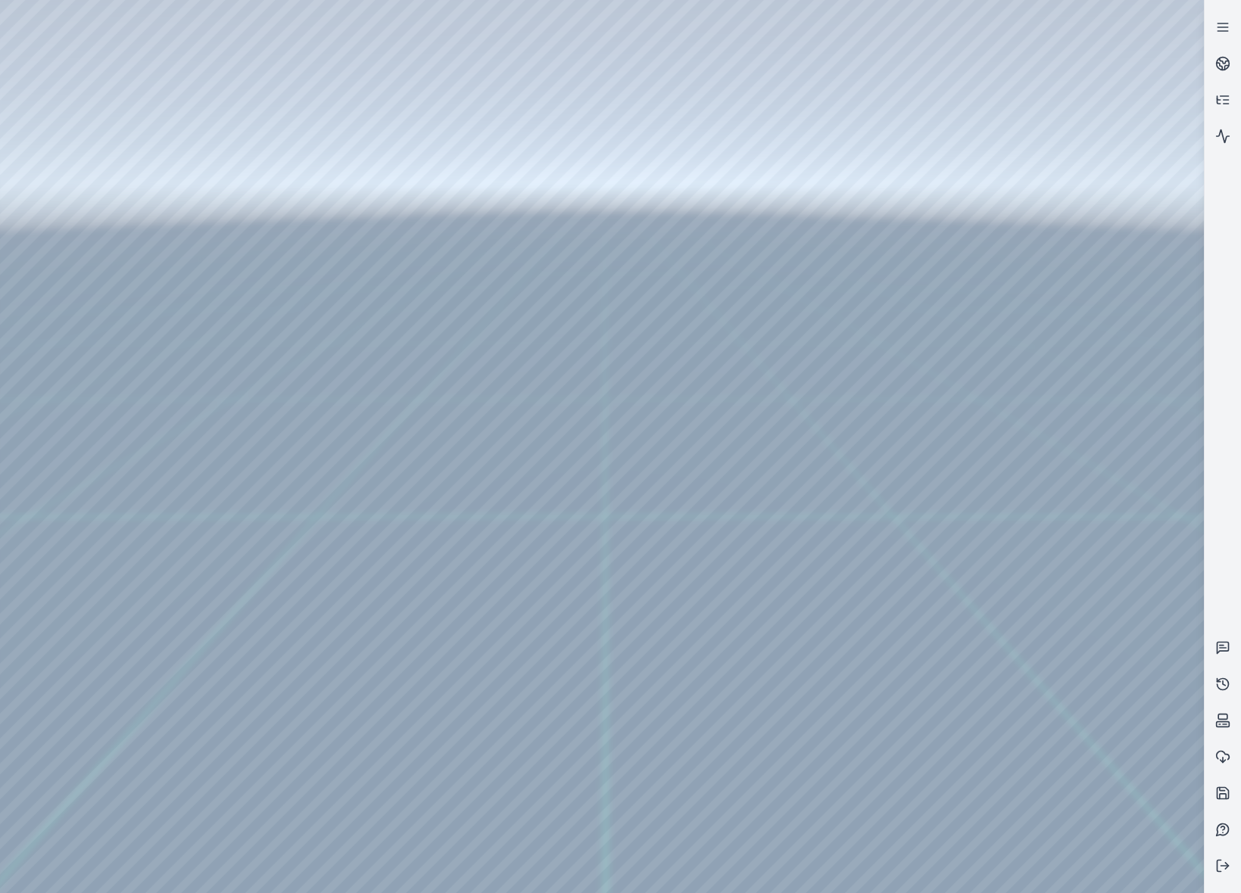
click at [592, 649] on div at bounding box center [602, 446] width 1204 height 893
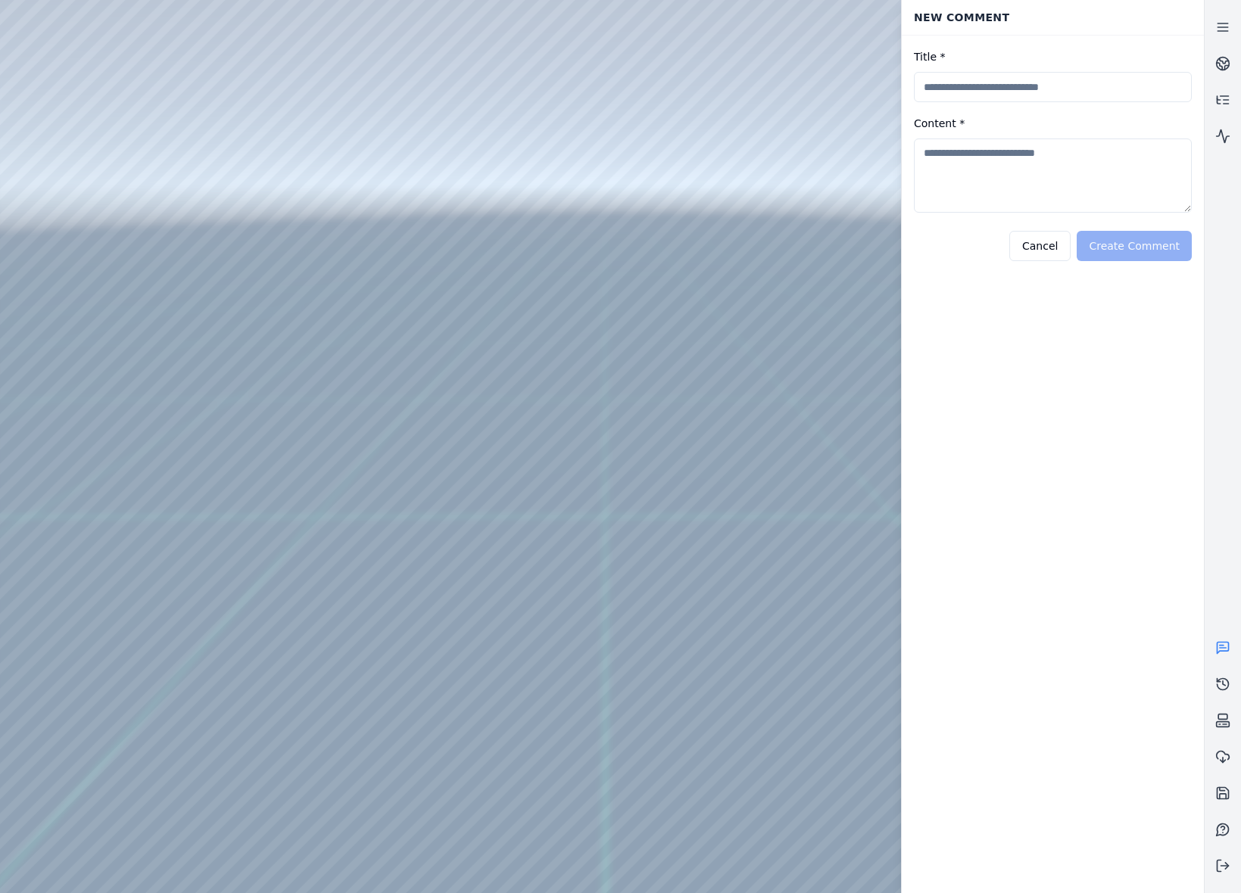
click at [89, 163] on div at bounding box center [602, 446] width 1204 height 893
click at [1046, 263] on form "Title * Content * Cancel Create Comment" at bounding box center [1053, 155] width 302 height 238
click at [1051, 251] on button "Cancel" at bounding box center [1039, 246] width 61 height 30
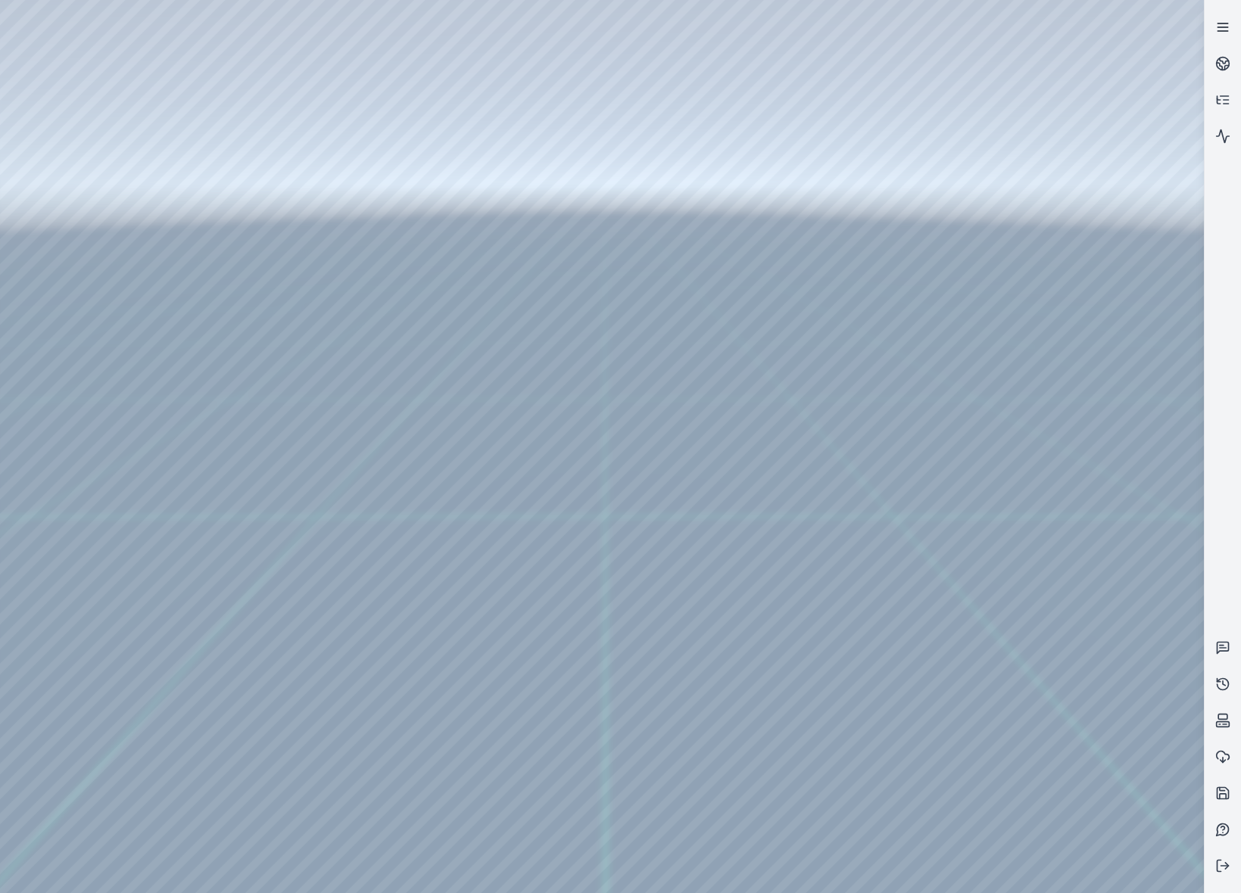
click at [1214, 30] on link at bounding box center [1223, 27] width 36 height 36
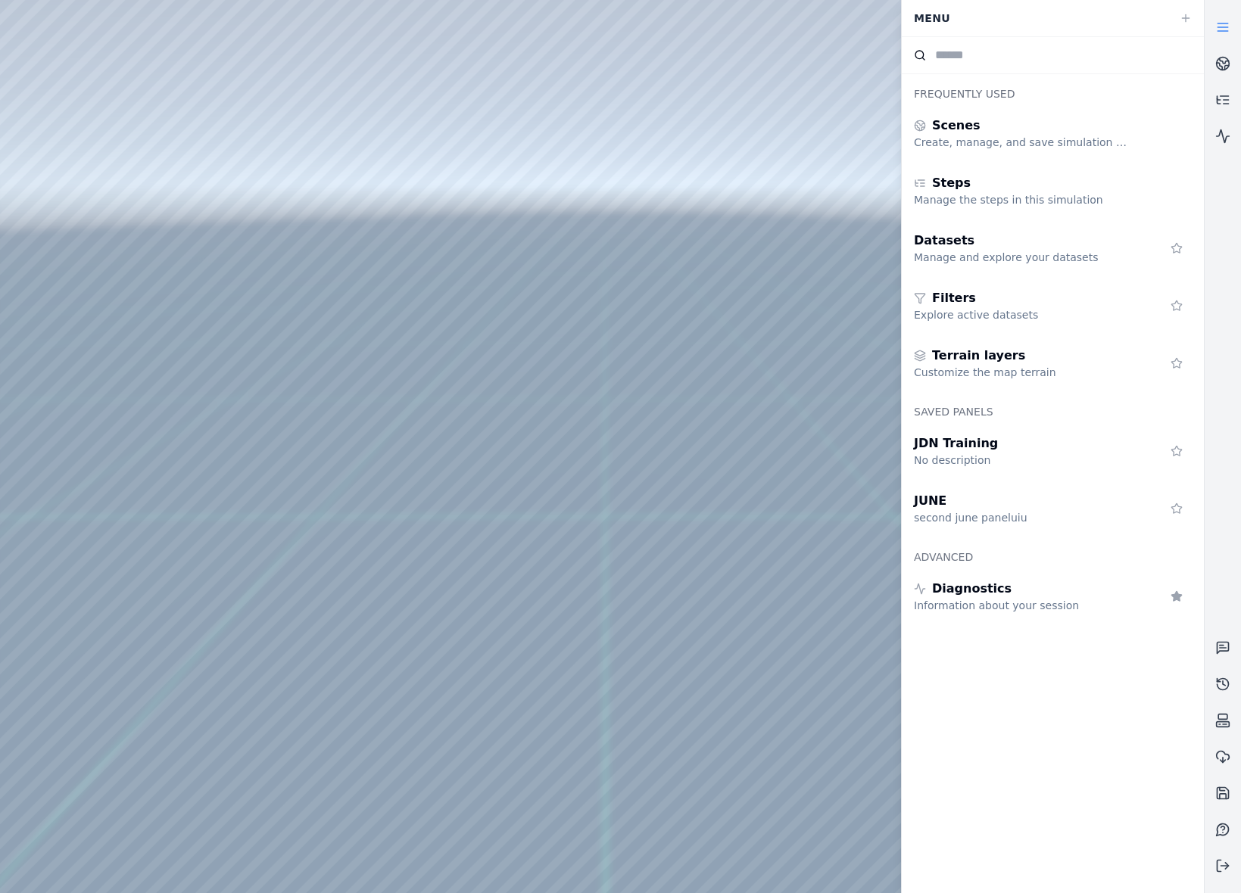
click at [1215, 31] on icon at bounding box center [1222, 27] width 15 height 15
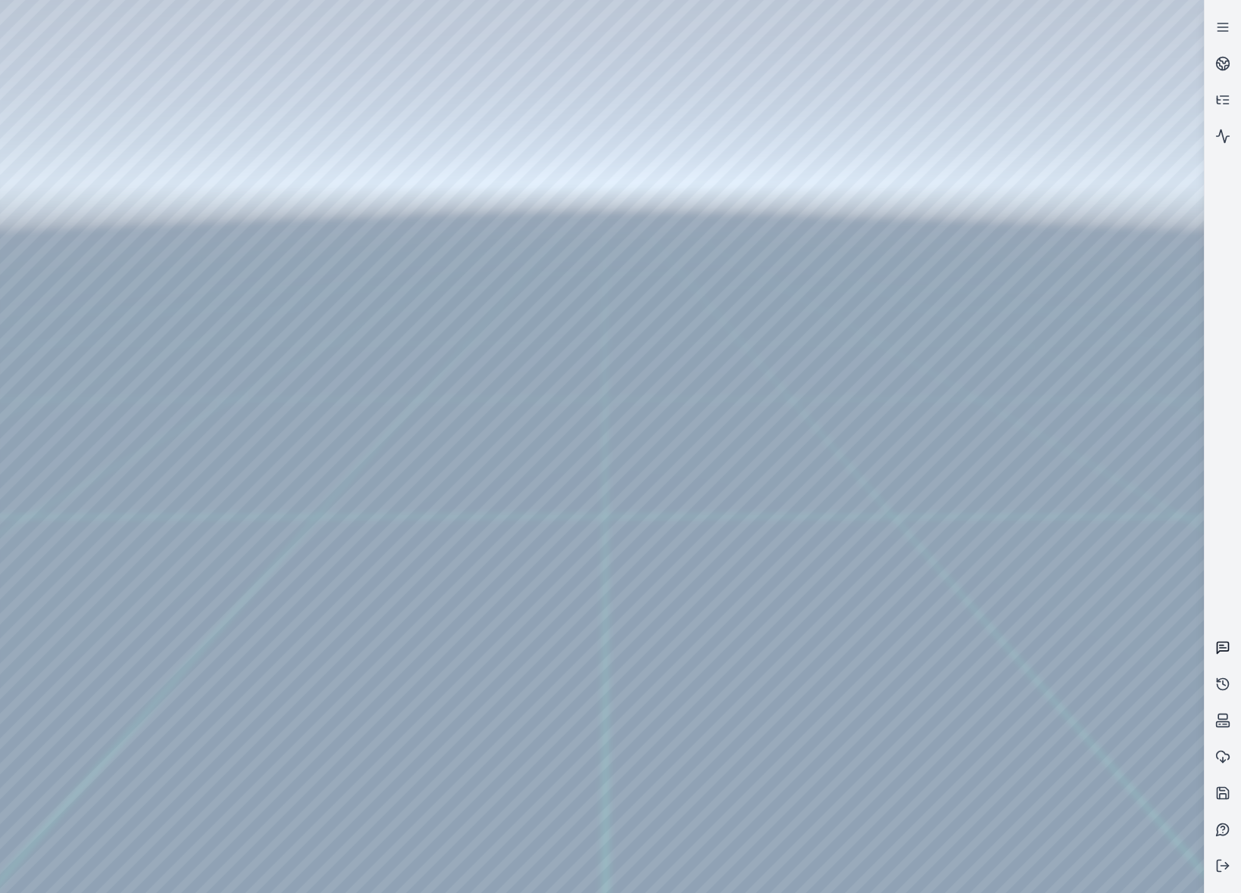
click at [1211, 645] on link at bounding box center [1223, 648] width 36 height 36
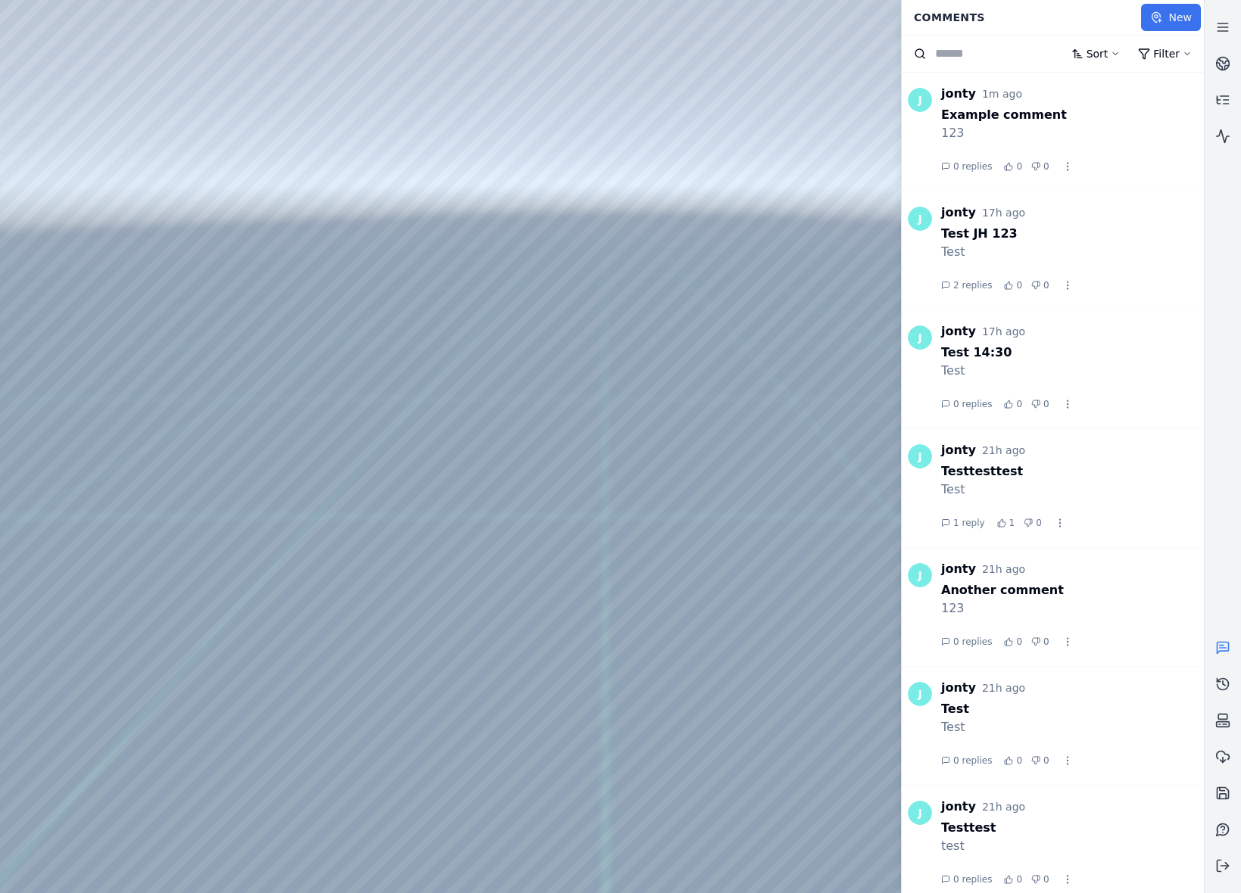
click at [1158, 24] on button "New" at bounding box center [1171, 17] width 60 height 27
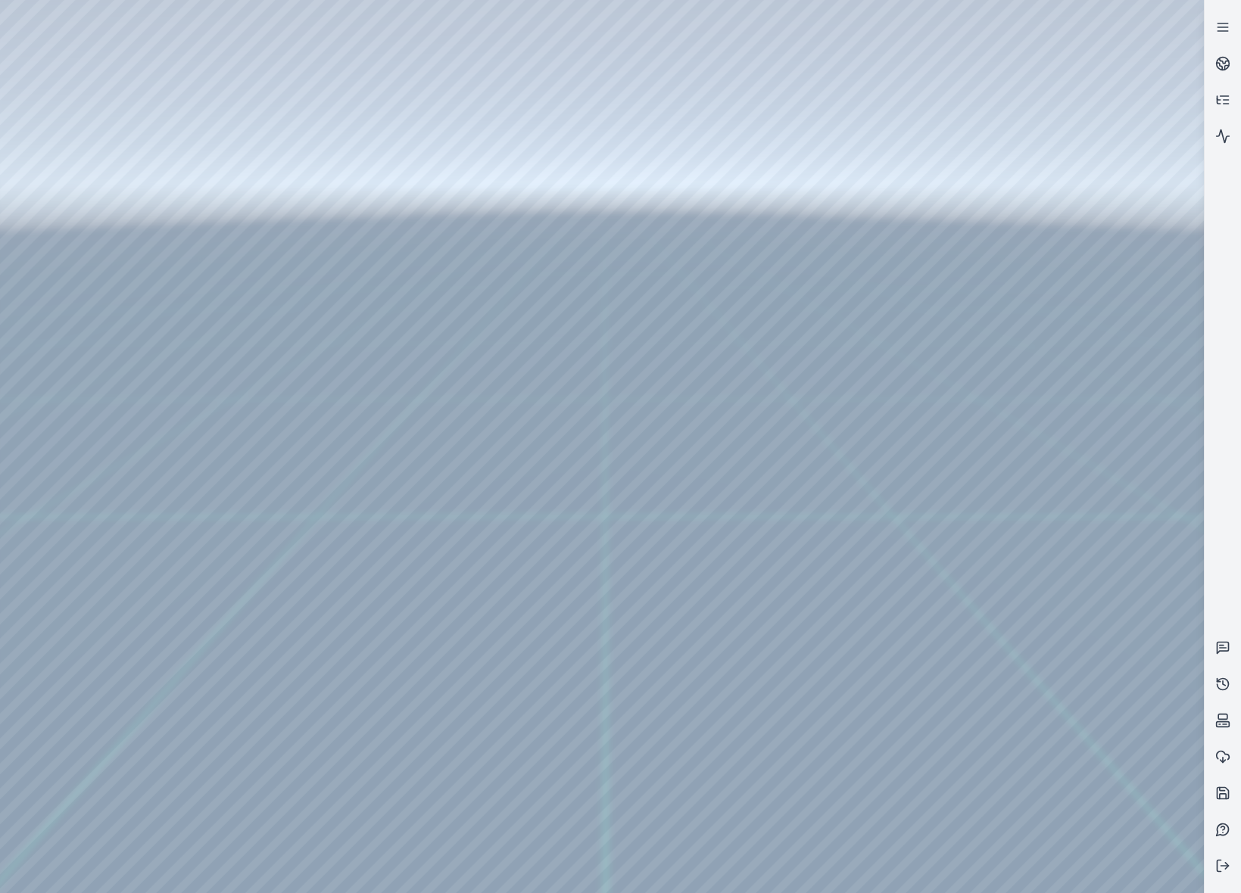
click at [354, 639] on div at bounding box center [602, 446] width 1204 height 893
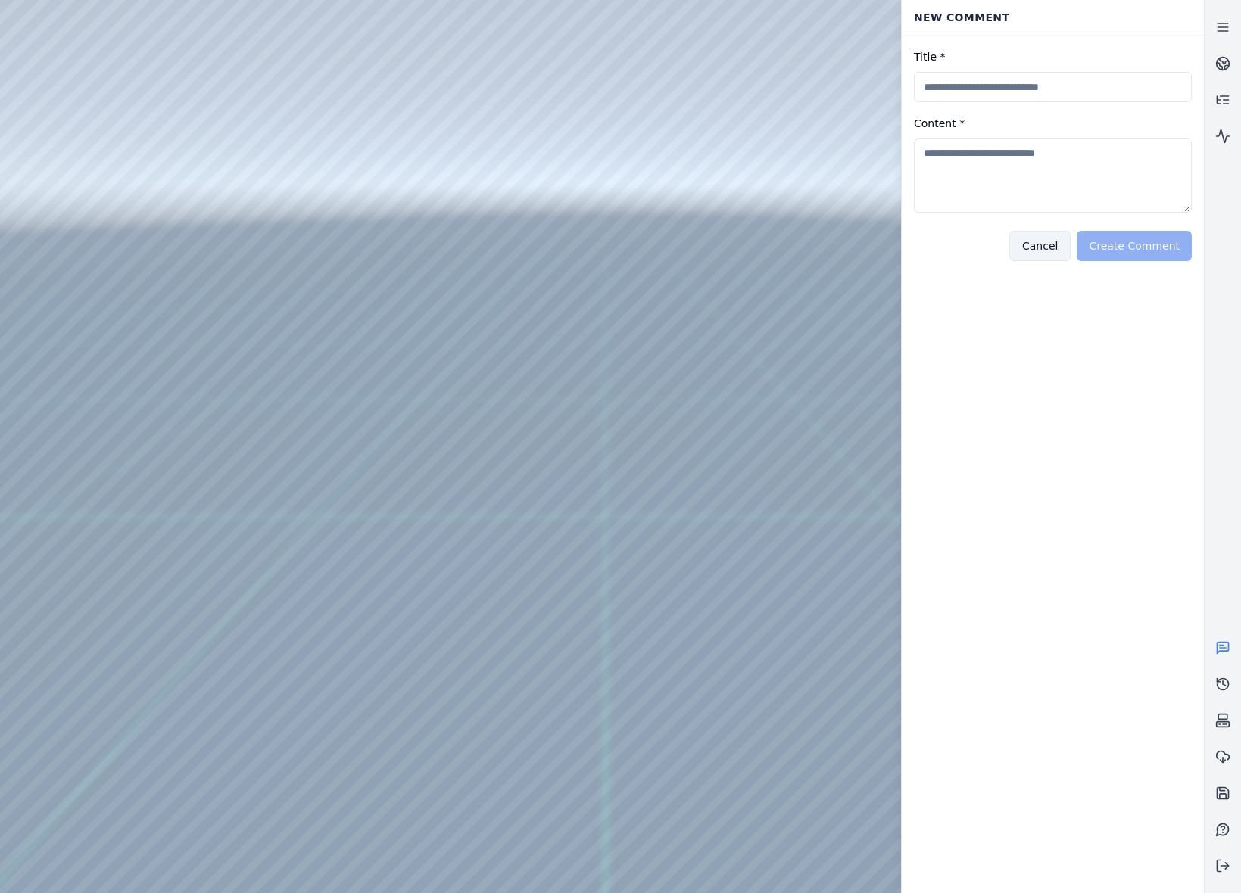
click at [1046, 242] on button "Cancel" at bounding box center [1039, 246] width 61 height 30
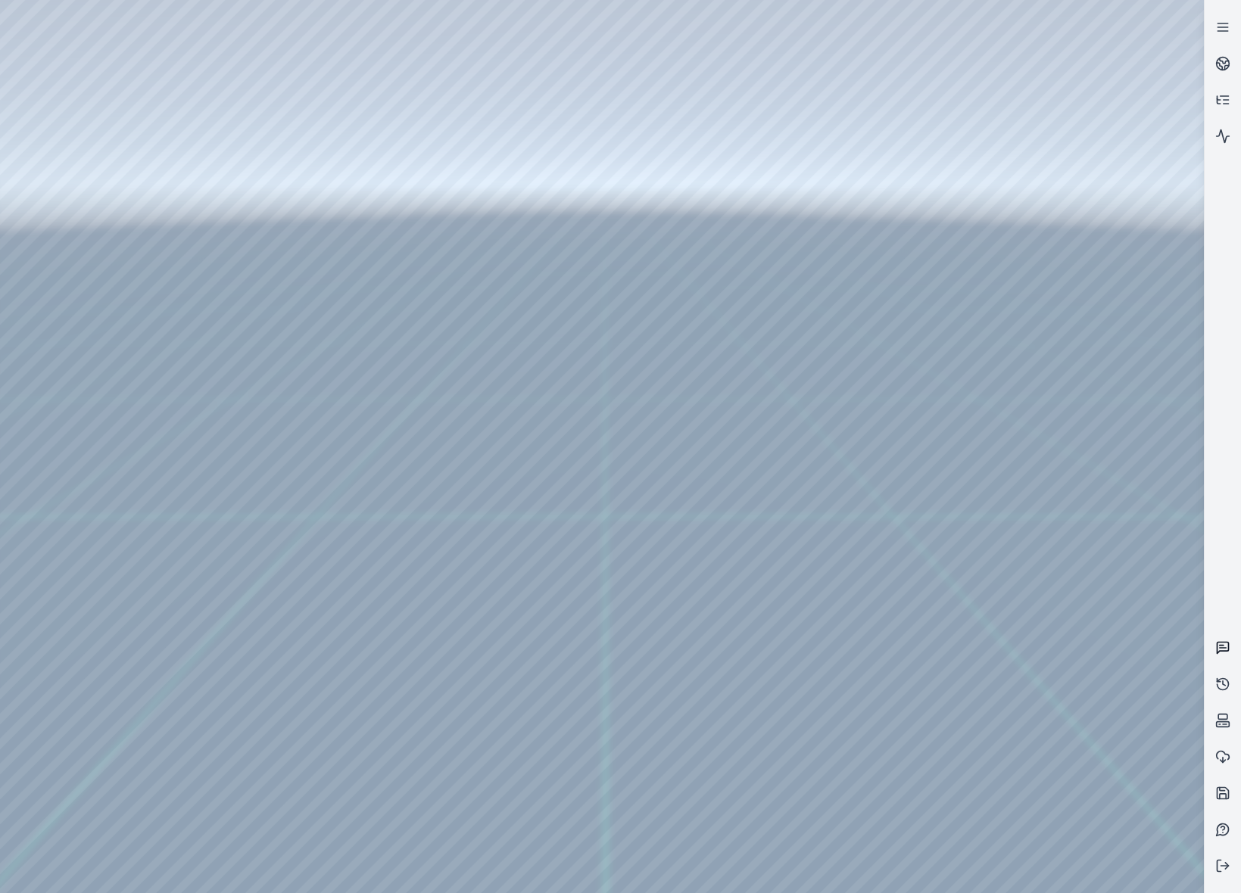
click at [1214, 647] on link at bounding box center [1223, 648] width 36 height 36
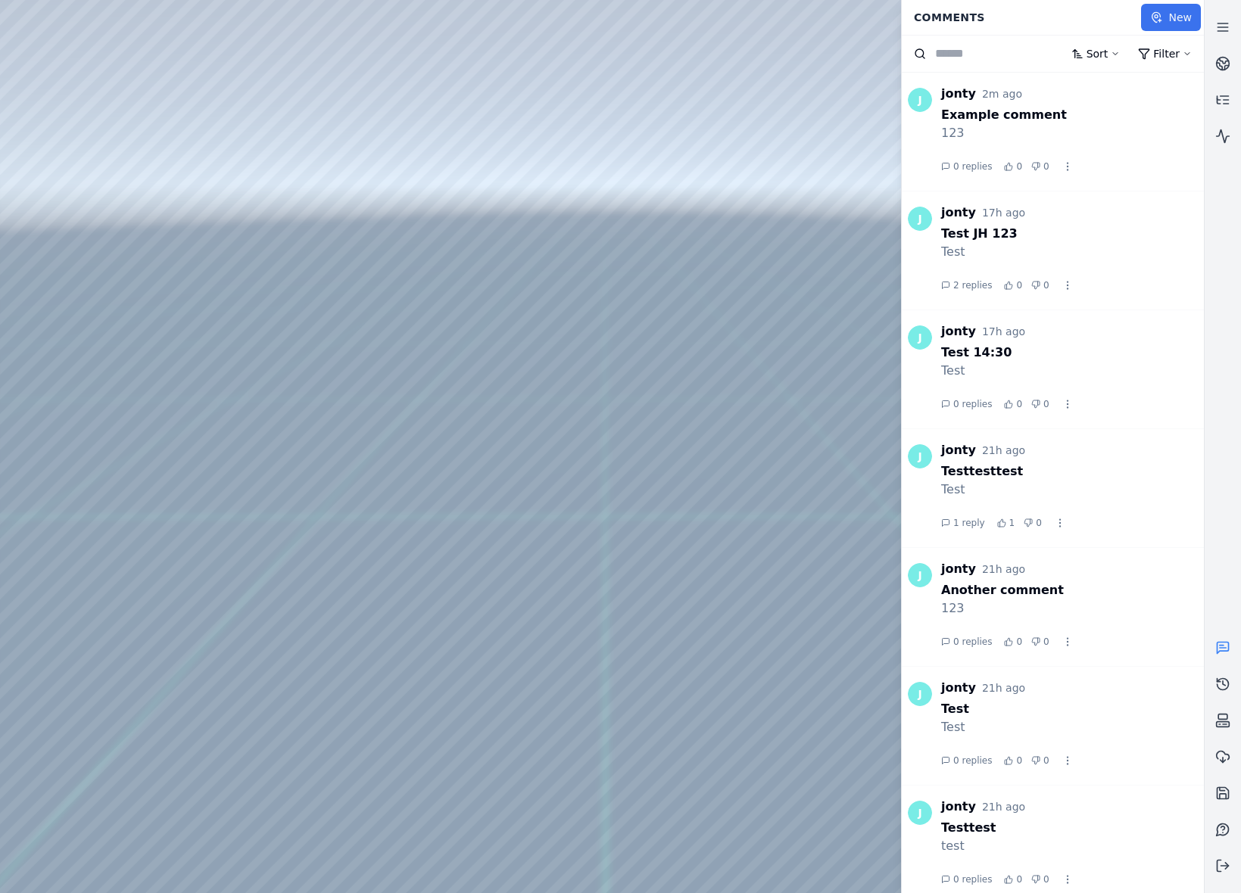
click at [1186, 22] on button "New" at bounding box center [1171, 17] width 60 height 27
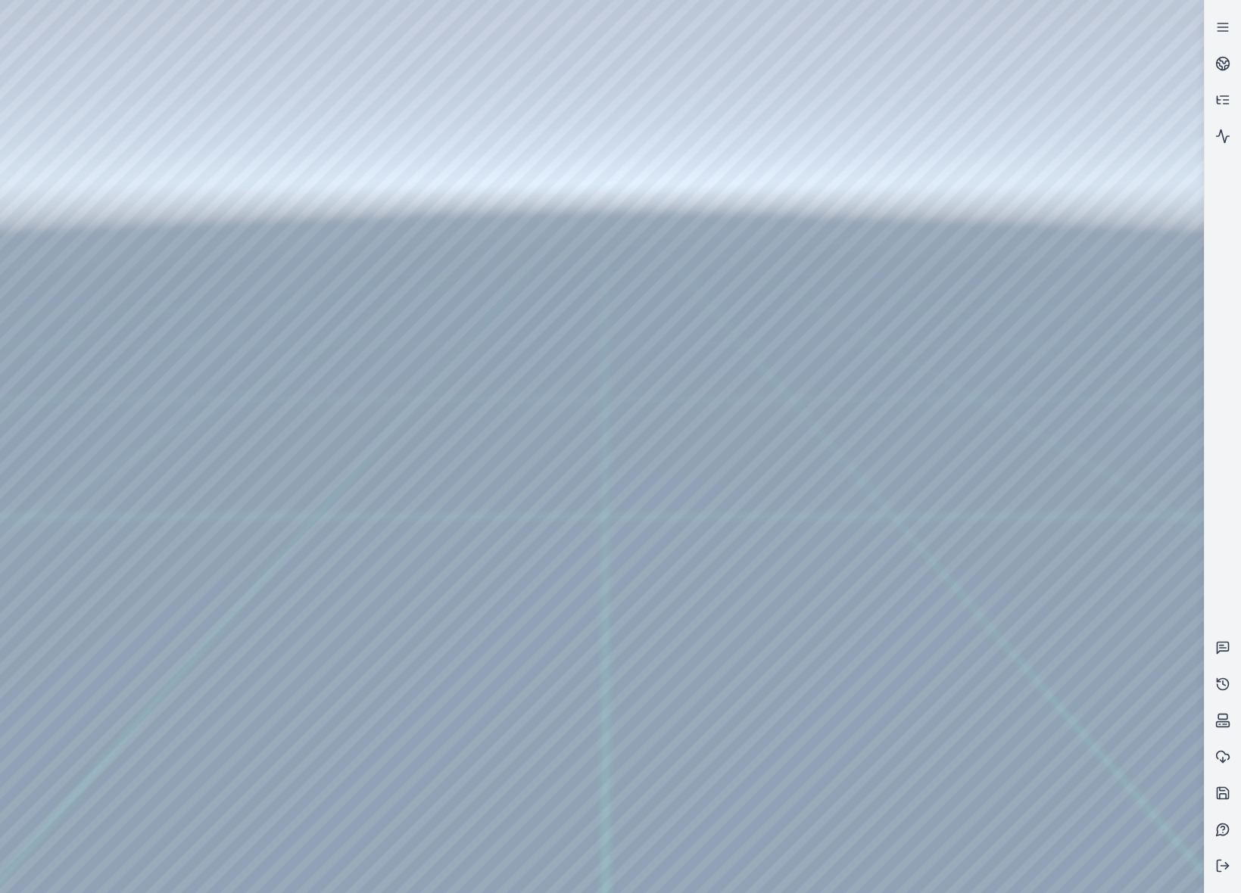
click at [401, 627] on div at bounding box center [602, 446] width 1204 height 893
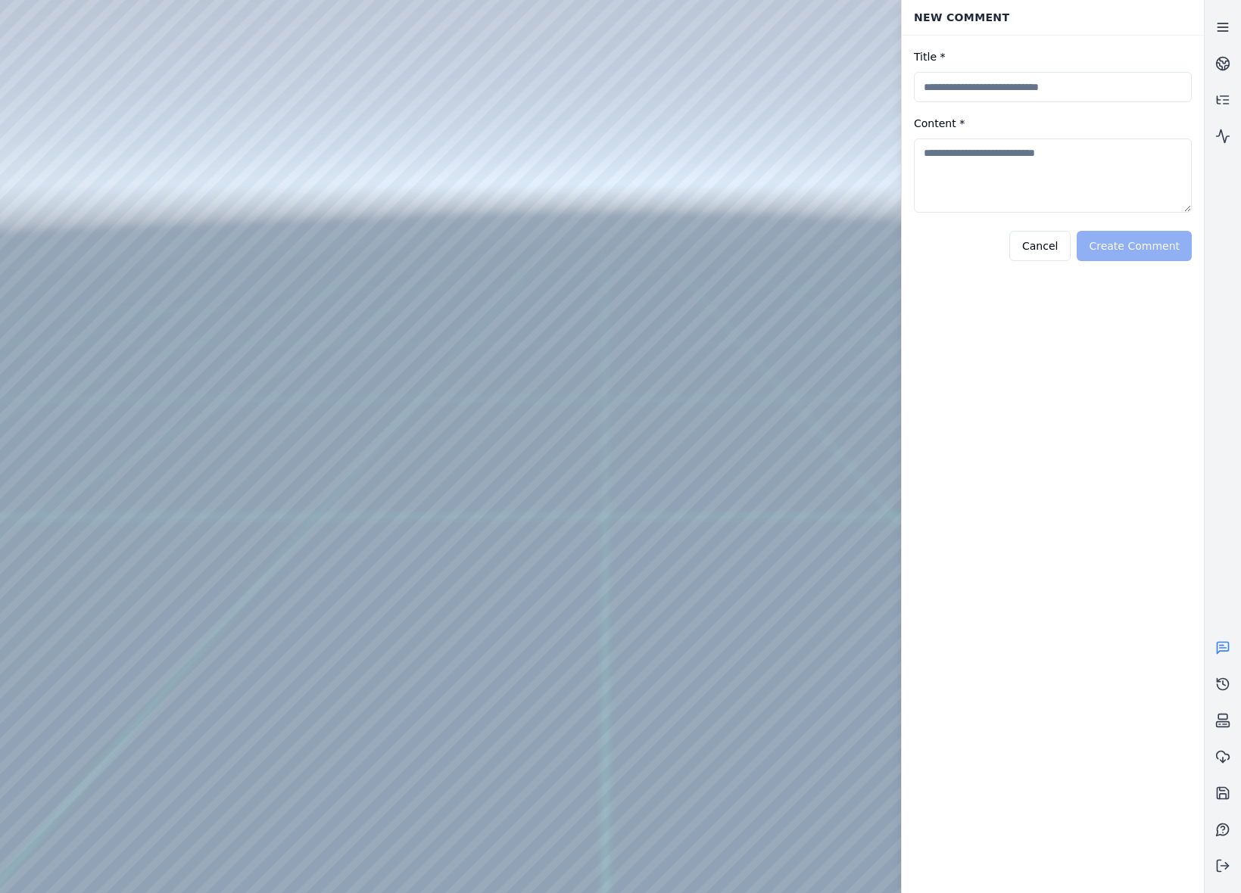
click at [1229, 28] on icon at bounding box center [1222, 27] width 15 height 15
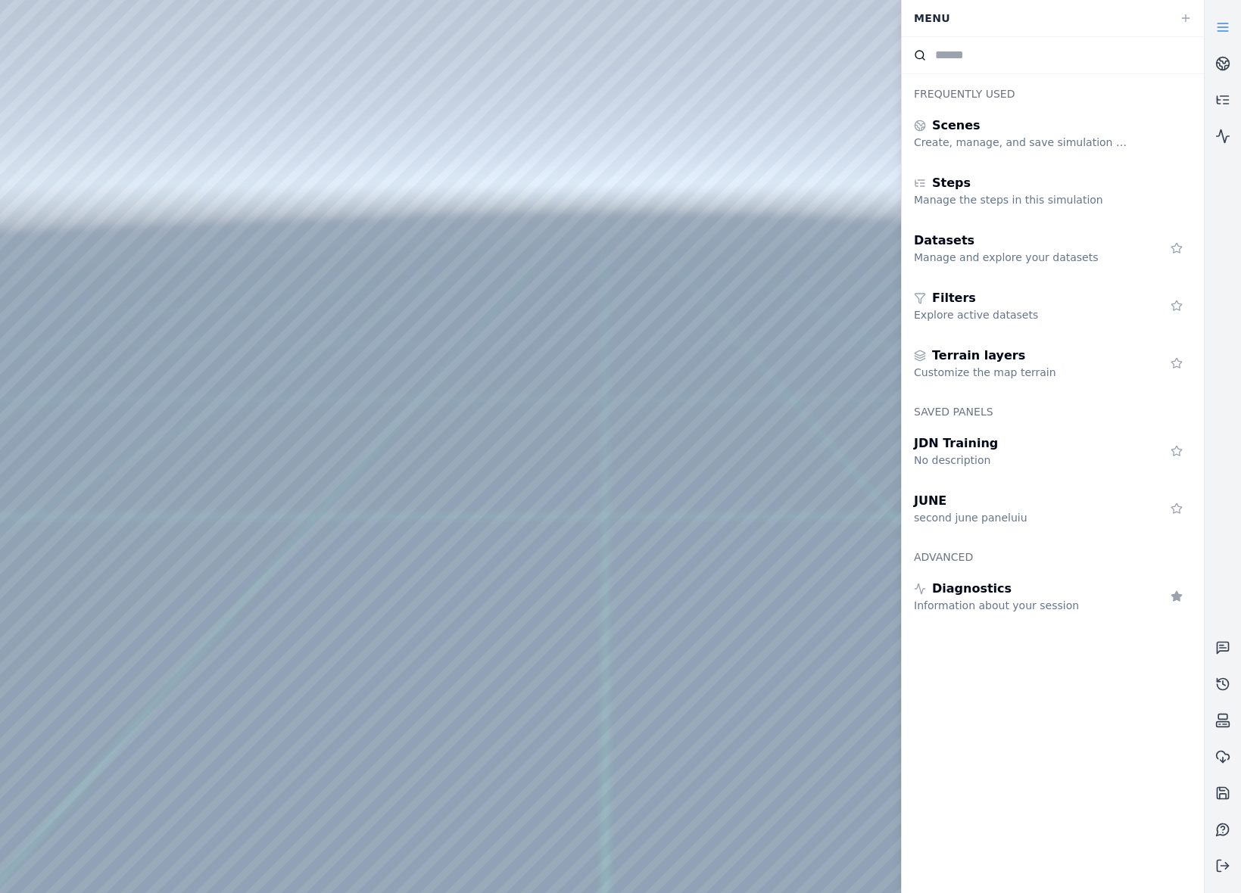
click at [1215, 33] on icon at bounding box center [1222, 27] width 15 height 15
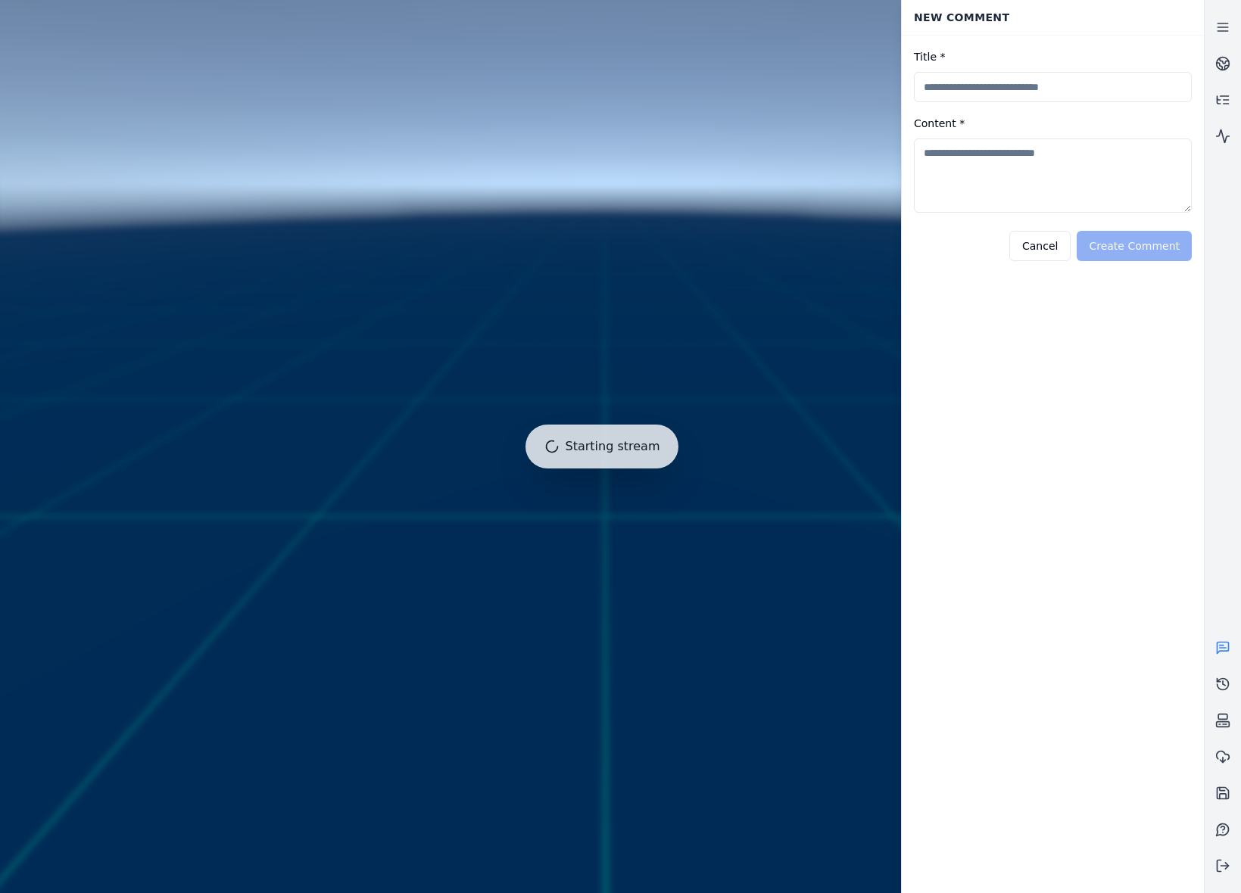
drag, startPoint x: 1037, startPoint y: 67, endPoint x: 1027, endPoint y: 94, distance: 28.5
click at [1037, 67] on div "Title *" at bounding box center [1053, 75] width 278 height 55
drag, startPoint x: 1024, startPoint y: 112, endPoint x: 1018, endPoint y: 126, distance: 15.2
click at [1024, 112] on form "Title * Content * Cancel Create Comment" at bounding box center [1053, 155] width 302 height 238
click at [1012, 164] on textarea "Content *" at bounding box center [1053, 176] width 278 height 74
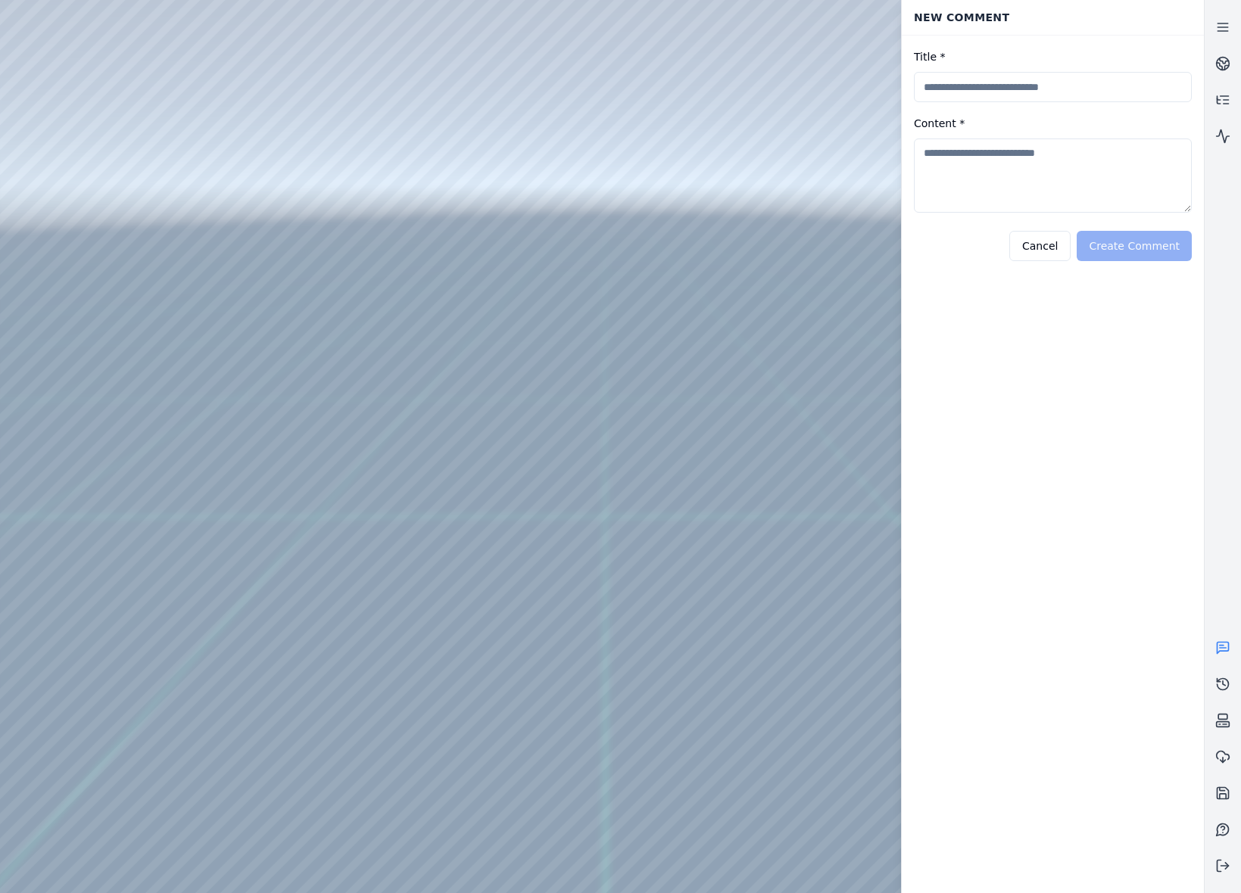
click at [1071, 242] on button "Cancel" at bounding box center [1039, 246] width 61 height 30
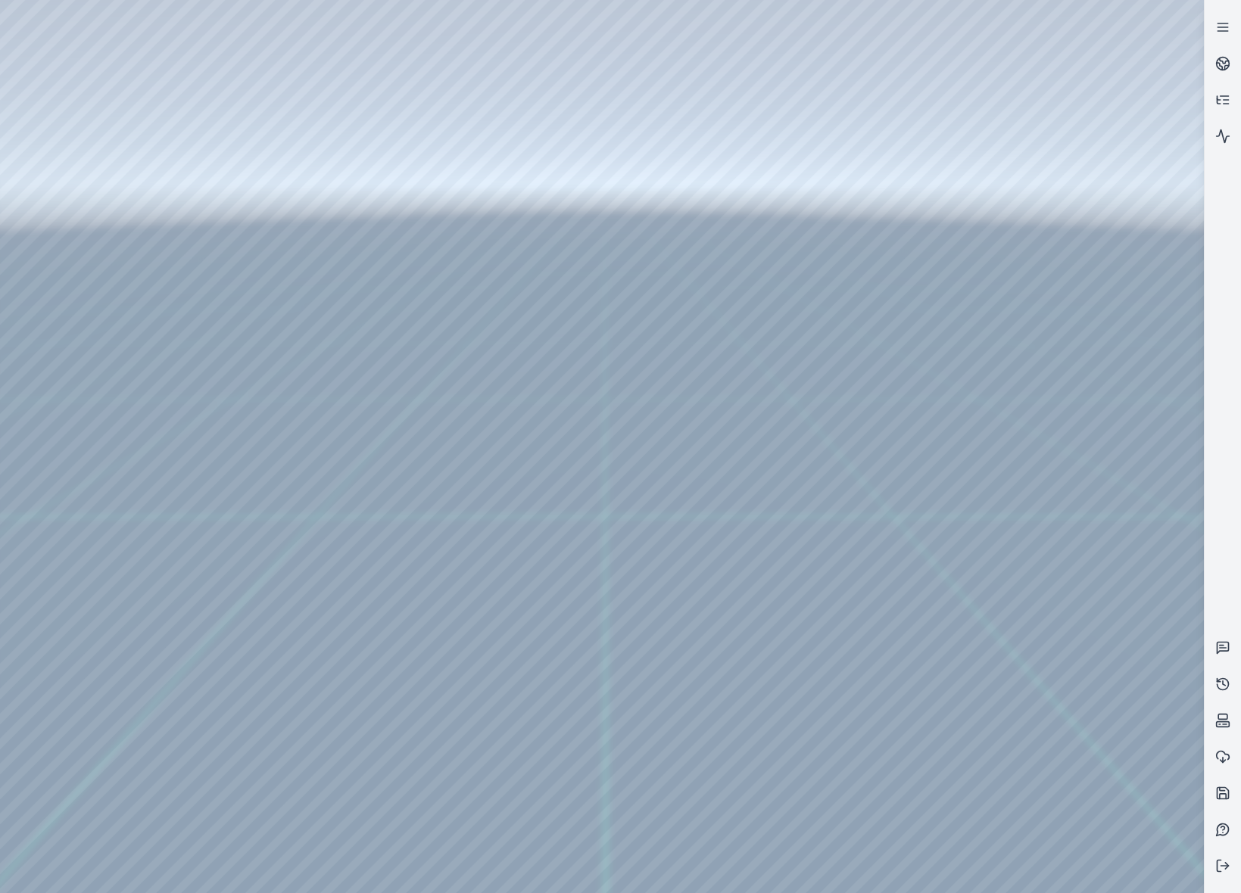
click at [529, 568] on div at bounding box center [602, 446] width 1204 height 893
click at [538, 430] on div at bounding box center [602, 446] width 1204 height 893
click at [494, 414] on div at bounding box center [602, 446] width 1204 height 893
click at [498, 429] on div at bounding box center [602, 446] width 1204 height 893
click at [576, 744] on div at bounding box center [602, 446] width 1204 height 893
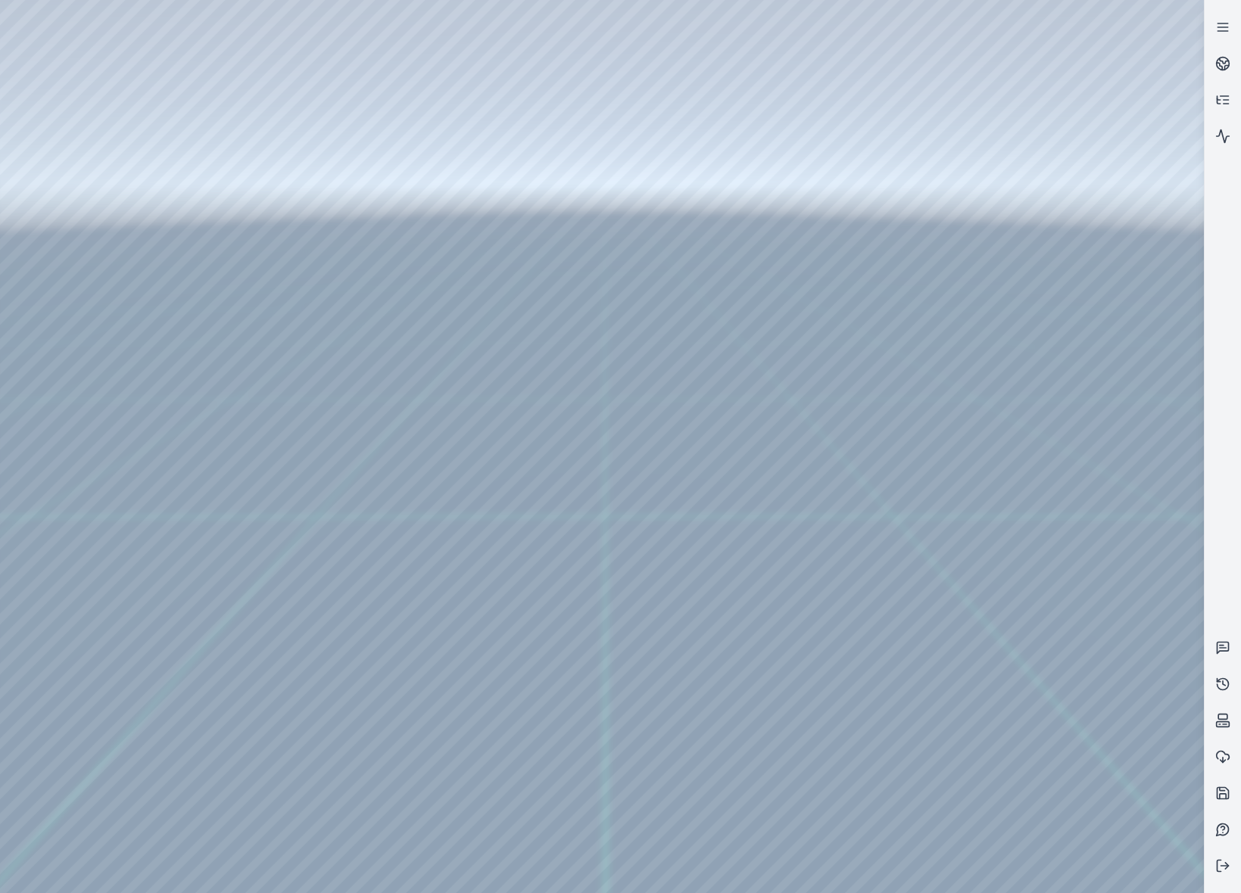
click at [861, 703] on div at bounding box center [602, 446] width 1204 height 893
click at [928, 726] on div at bounding box center [602, 446] width 1204 height 893
click at [960, 777] on div at bounding box center [602, 446] width 1204 height 893
click at [963, 780] on div at bounding box center [602, 446] width 1204 height 893
click at [928, 739] on div at bounding box center [602, 446] width 1204 height 893
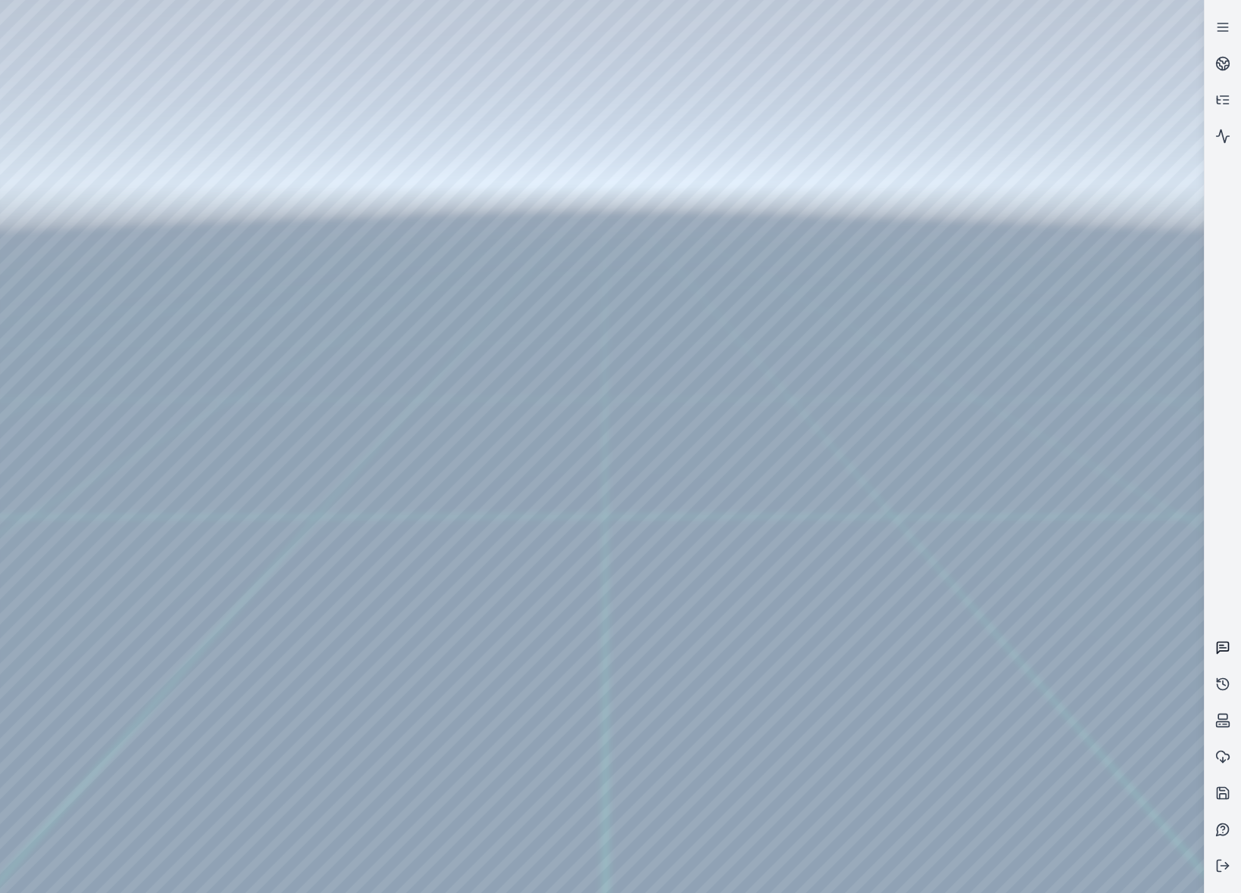
click at [1220, 644] on icon at bounding box center [1222, 648] width 15 height 15
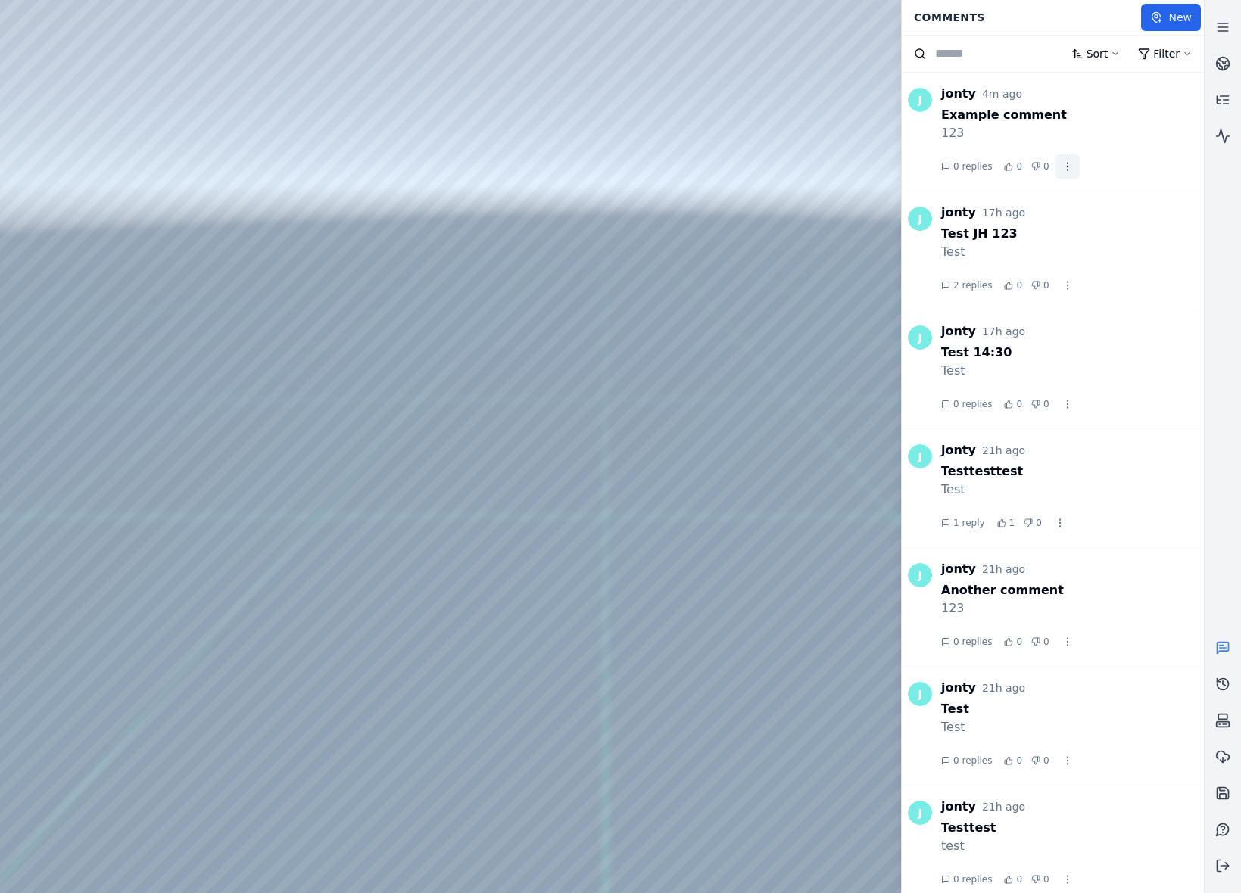
click at [1061, 169] on html "Support Comments New Sort Filter J jonty 4m ago Example comment 123 0 replies 0…" at bounding box center [620, 446] width 1241 height 893
click at [1061, 170] on html "Support Comments New Sort Filter J jonty 4m ago Example comment 123 0 replies 0…" at bounding box center [620, 446] width 1241 height 893
click at [1061, 169] on html "Support Comments New Sort Filter J jonty 4m ago Example comment 123 0 replies 0…" at bounding box center [620, 446] width 1241 height 893
click at [1066, 168] on html "Support Comments New Sort Filter J jonty 4m ago Example comment 123 0 replies 0…" at bounding box center [620, 446] width 1241 height 893
drag, startPoint x: 1080, startPoint y: 170, endPoint x: 1070, endPoint y: 169, distance: 10.7
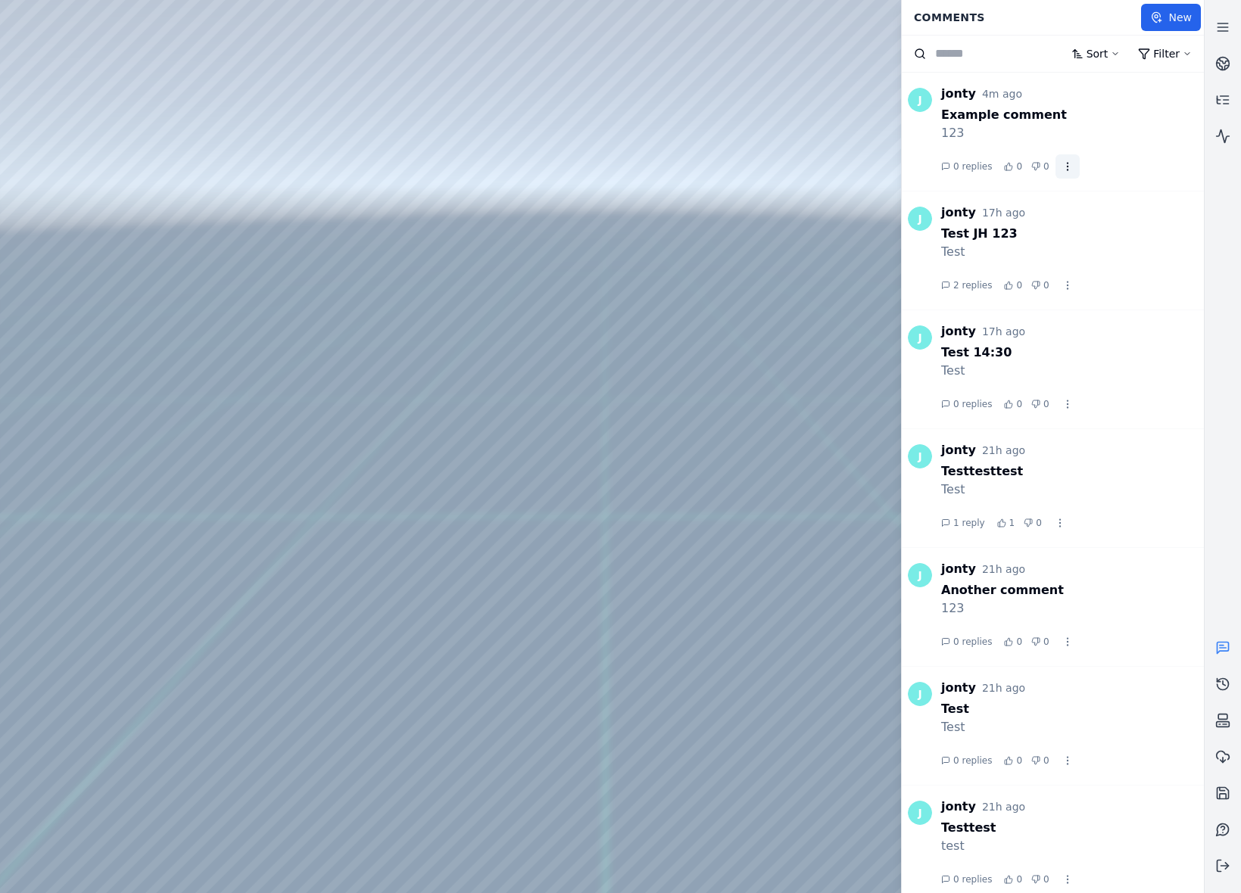
click at [1080, 170] on div "0 replies 0 0" at bounding box center [1072, 166] width 263 height 24
click at [585, 662] on div at bounding box center [602, 446] width 1204 height 893
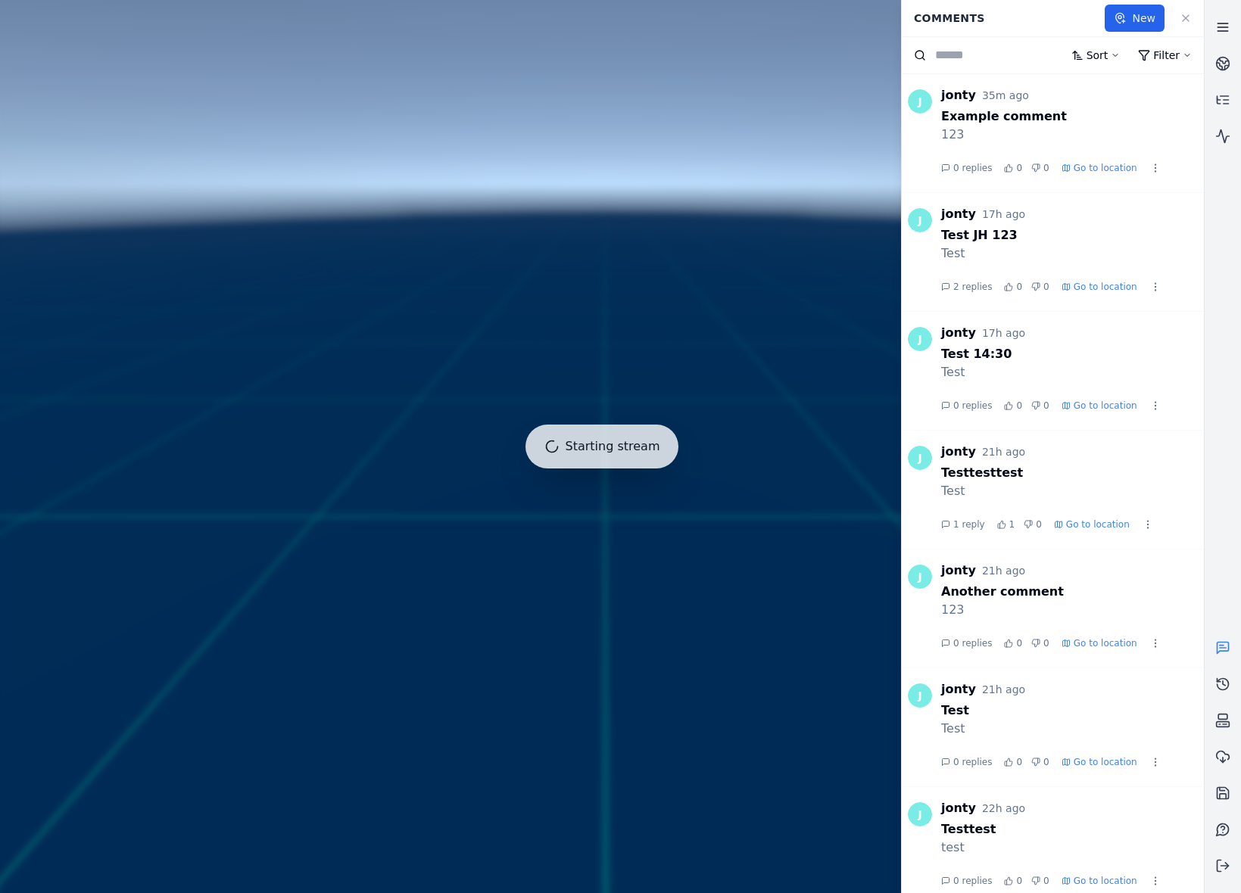
click at [1229, 35] on link at bounding box center [1223, 27] width 36 height 36
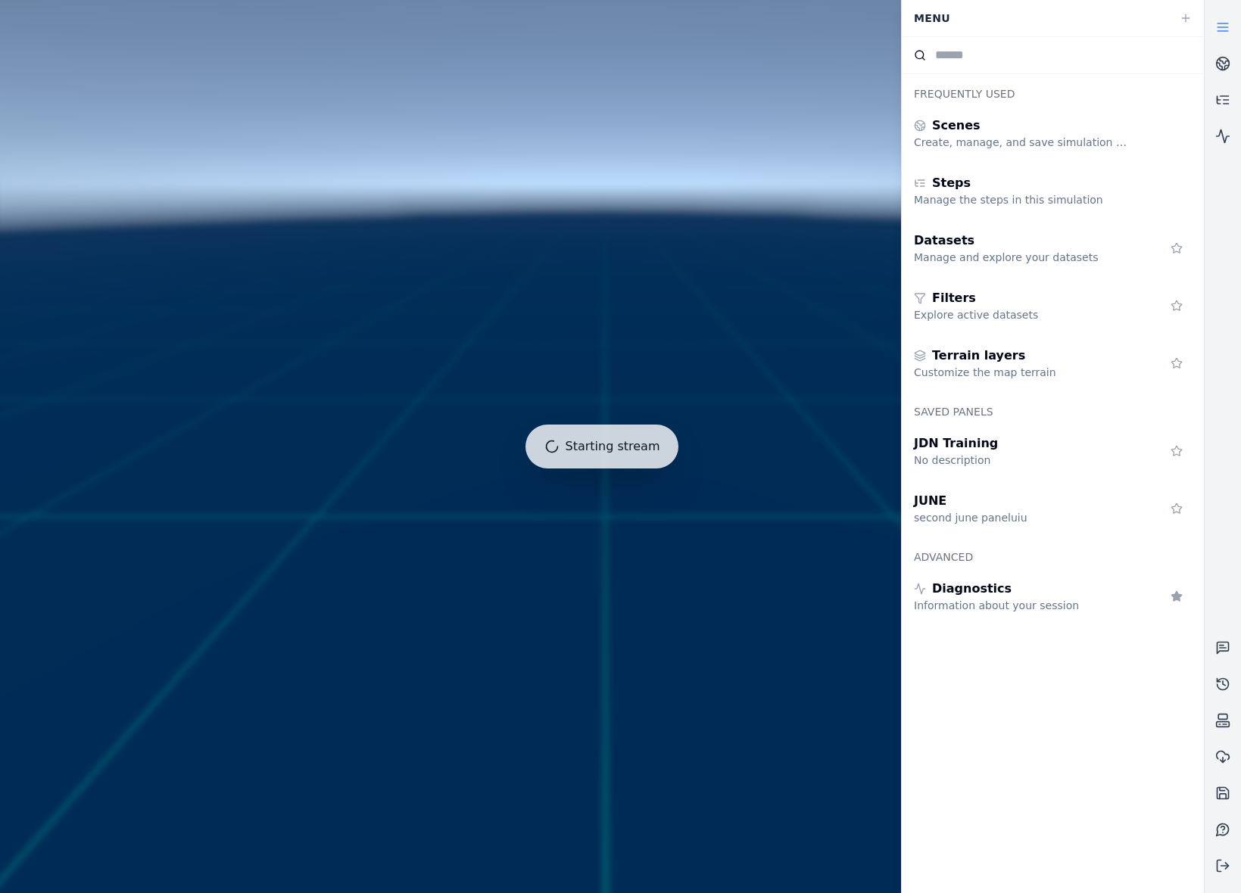
click at [1228, 33] on icon at bounding box center [1222, 27] width 15 height 15
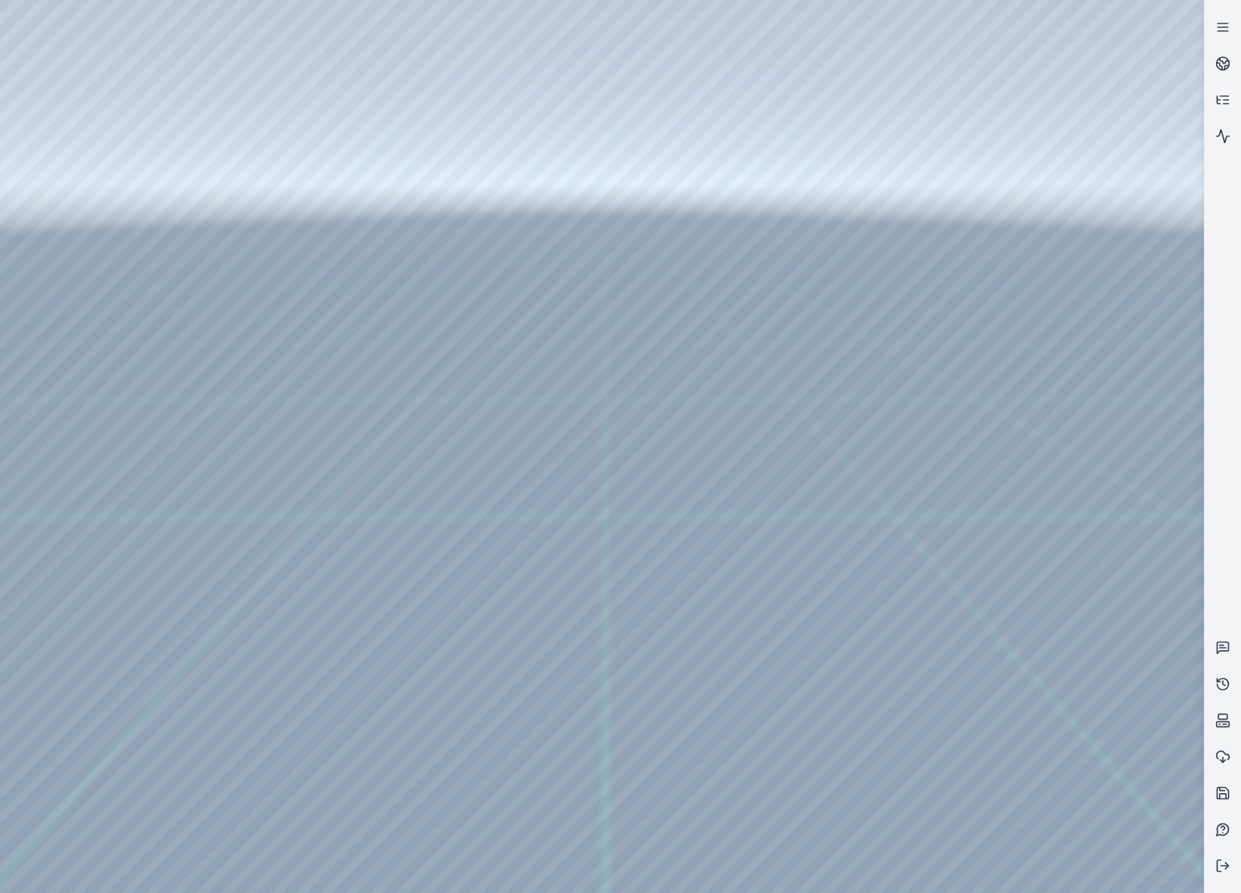
click at [698, 503] on div at bounding box center [602, 446] width 1204 height 893
click at [836, 674] on div at bounding box center [602, 446] width 1204 height 893
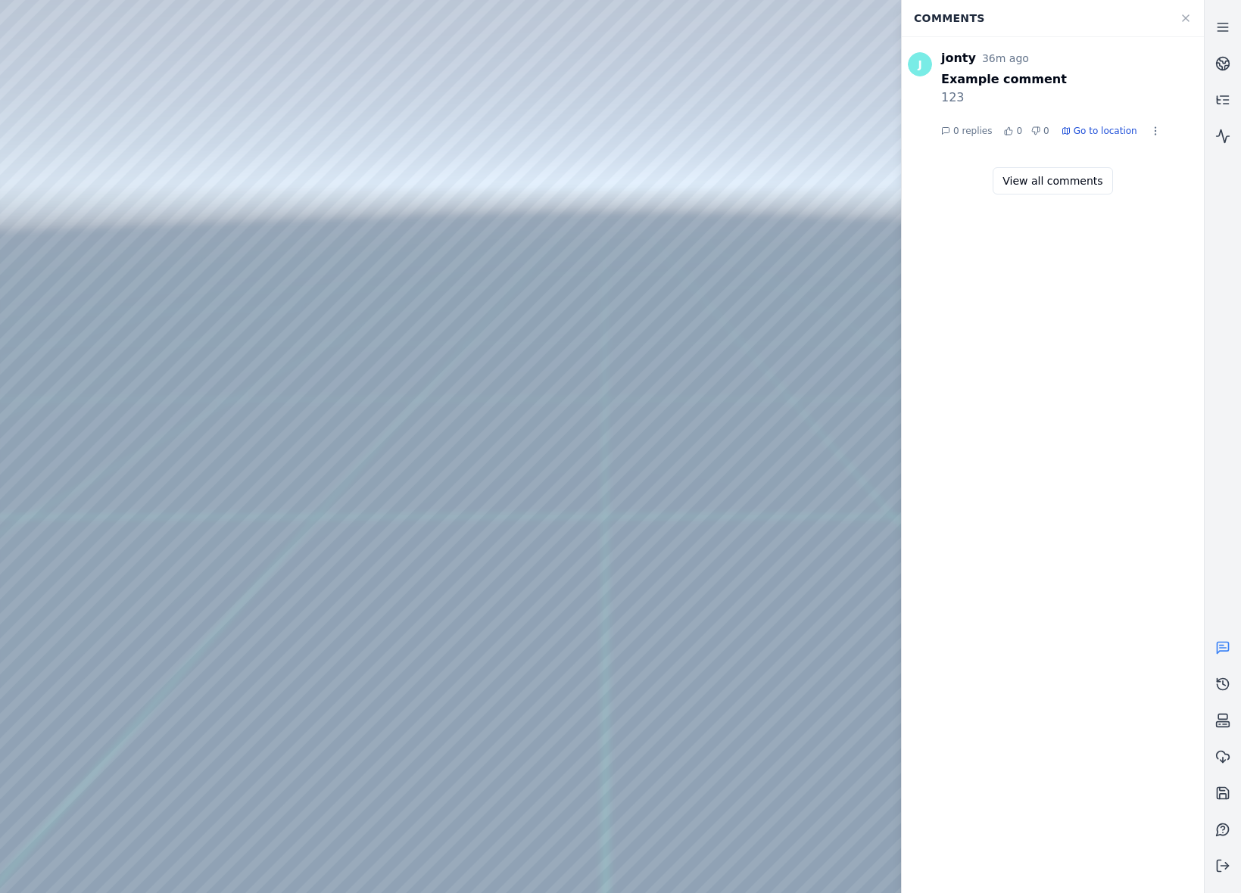
click at [1111, 132] on span "Go to location" at bounding box center [1106, 131] width 64 height 12
click at [1183, 17] on icon at bounding box center [1186, 18] width 12 height 12
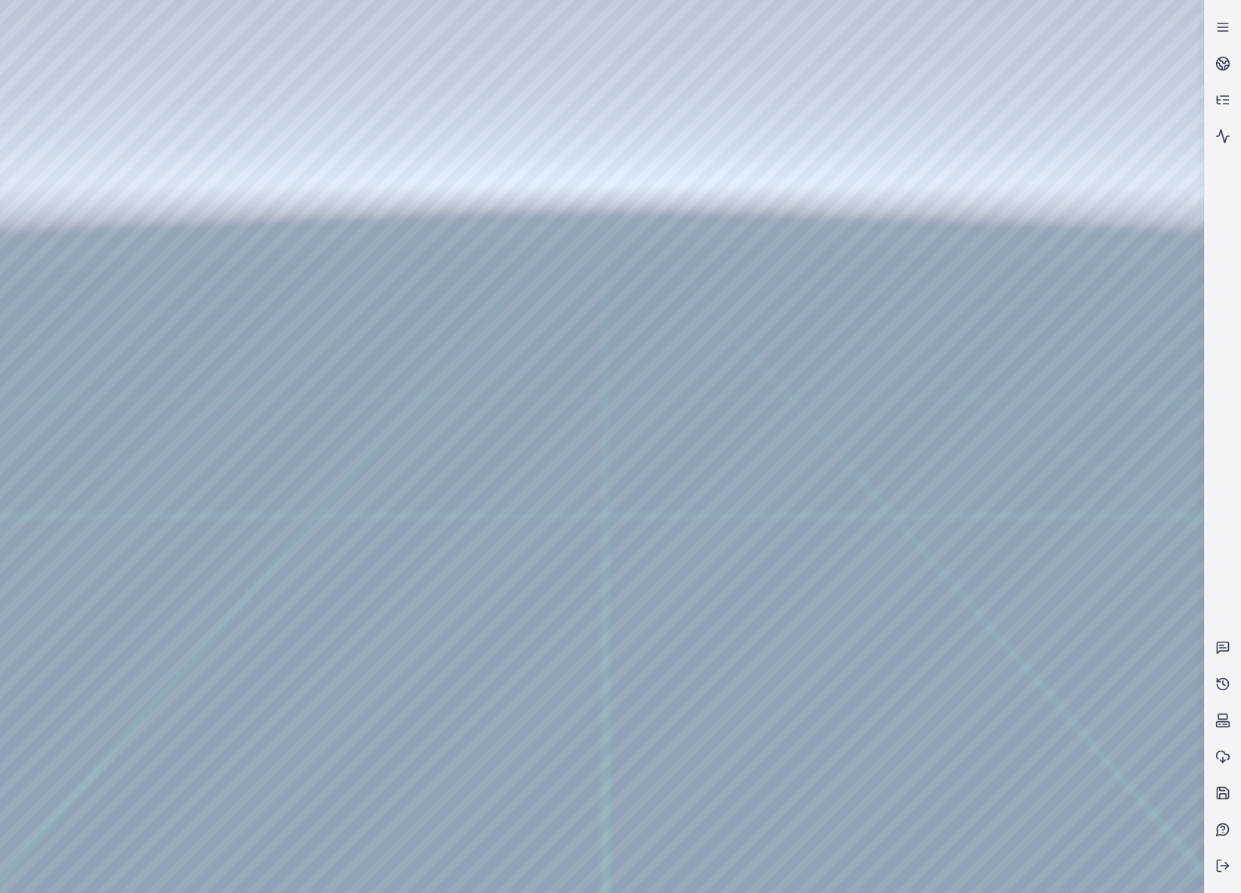
drag, startPoint x: 656, startPoint y: 501, endPoint x: 446, endPoint y: 578, distance: 223.5
click at [445, 582] on div at bounding box center [602, 446] width 1204 height 893
drag, startPoint x: 527, startPoint y: 491, endPoint x: 382, endPoint y: 619, distance: 192.6
drag, startPoint x: 485, startPoint y: 516, endPoint x: 457, endPoint y: 616, distance: 102.9
click at [1213, 67] on link at bounding box center [1223, 63] width 36 height 36
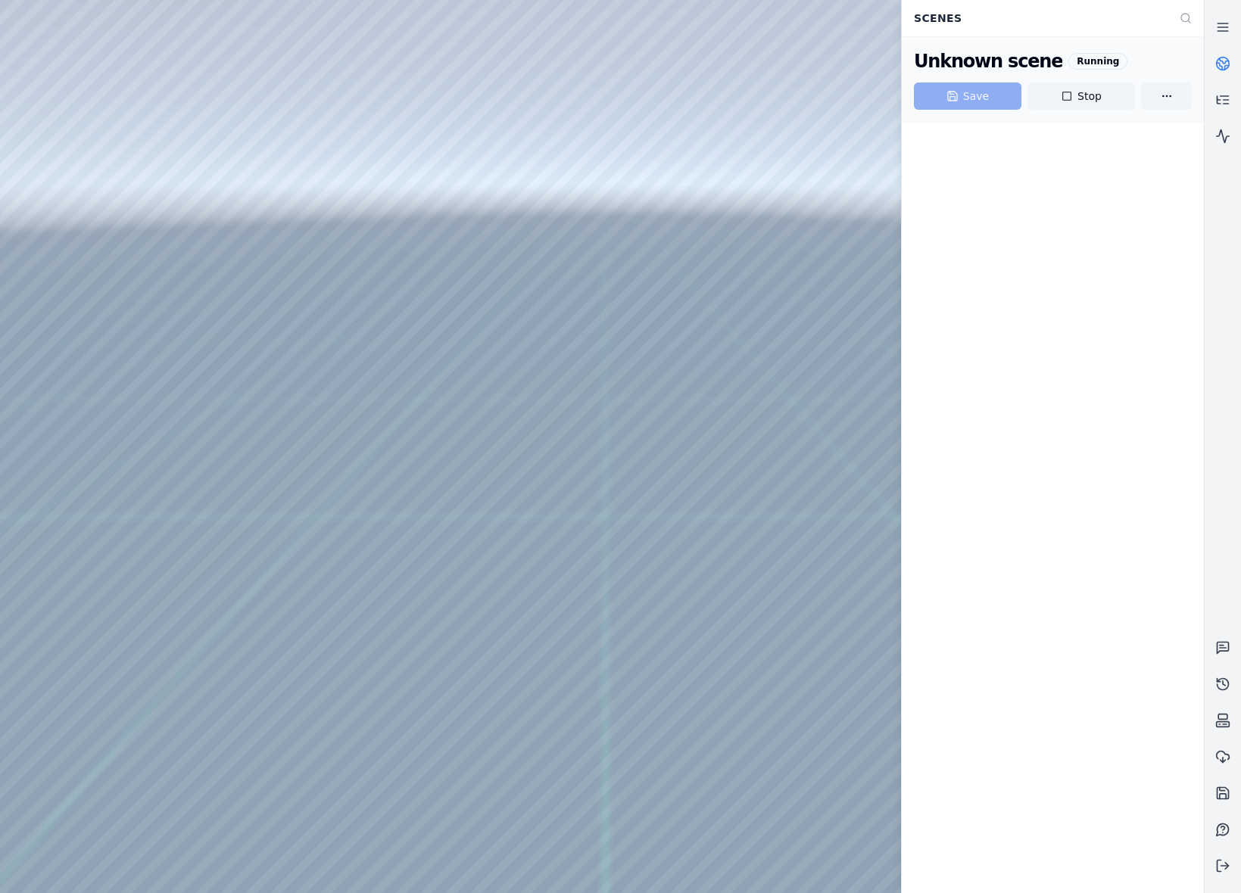
click at [1213, 67] on link at bounding box center [1223, 63] width 36 height 36
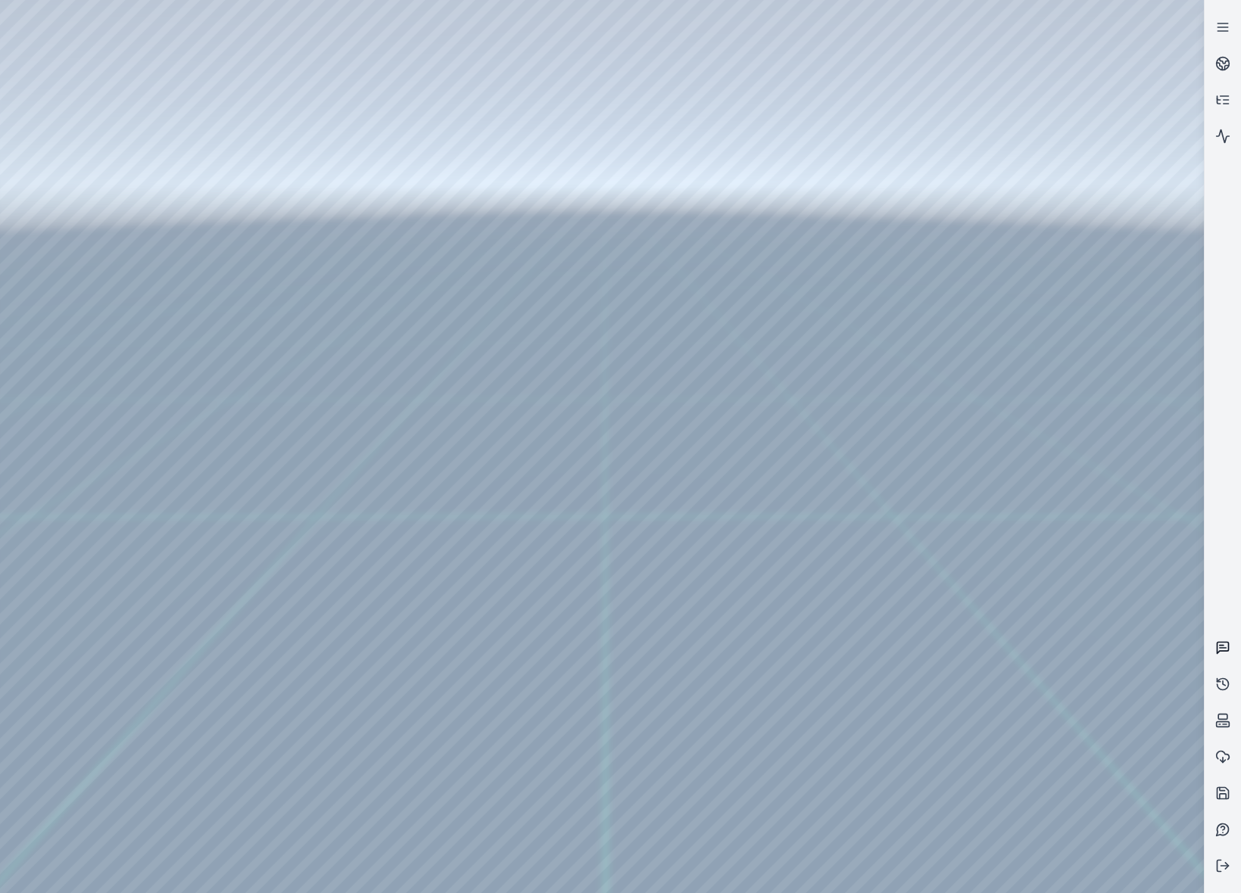
click at [1220, 656] on link at bounding box center [1223, 648] width 36 height 36
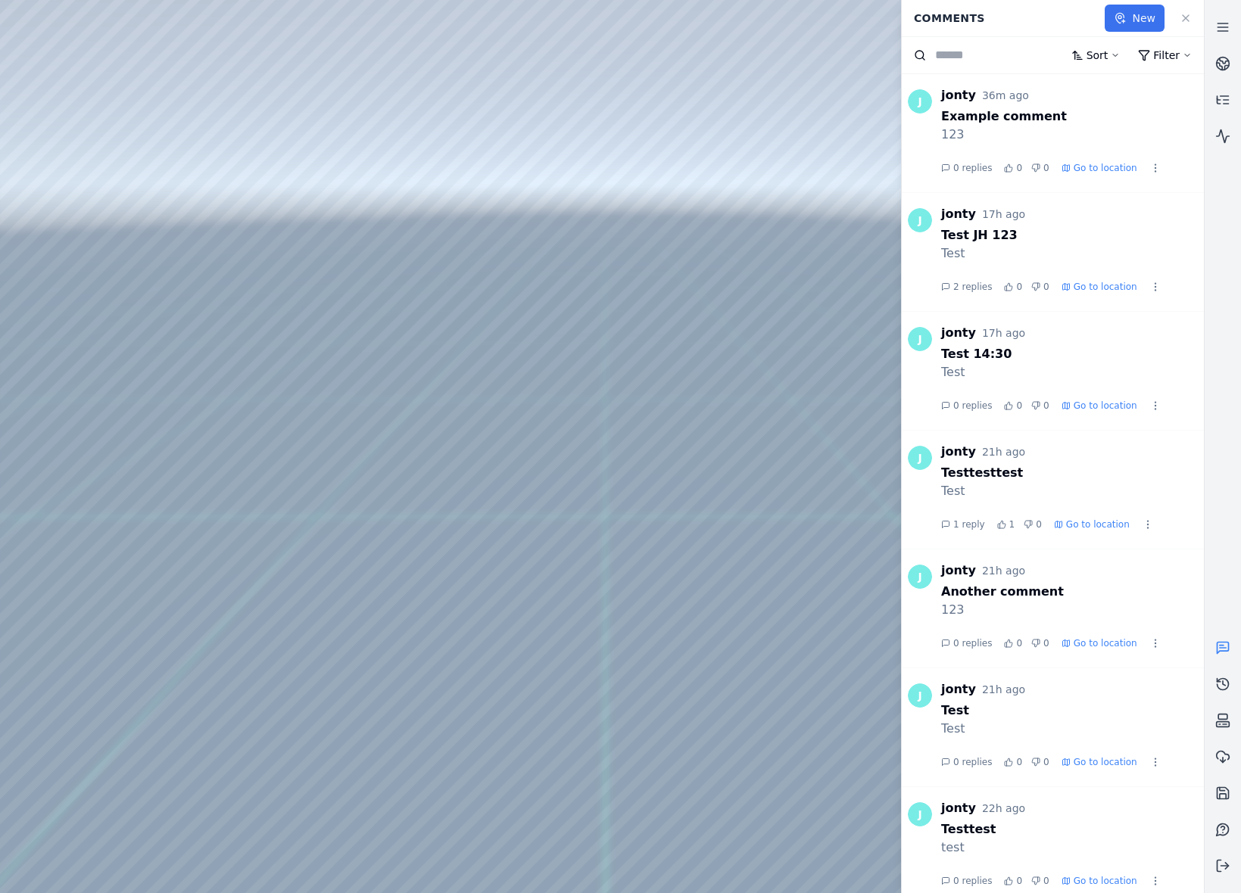
click at [1147, 15] on button "New" at bounding box center [1135, 18] width 60 height 27
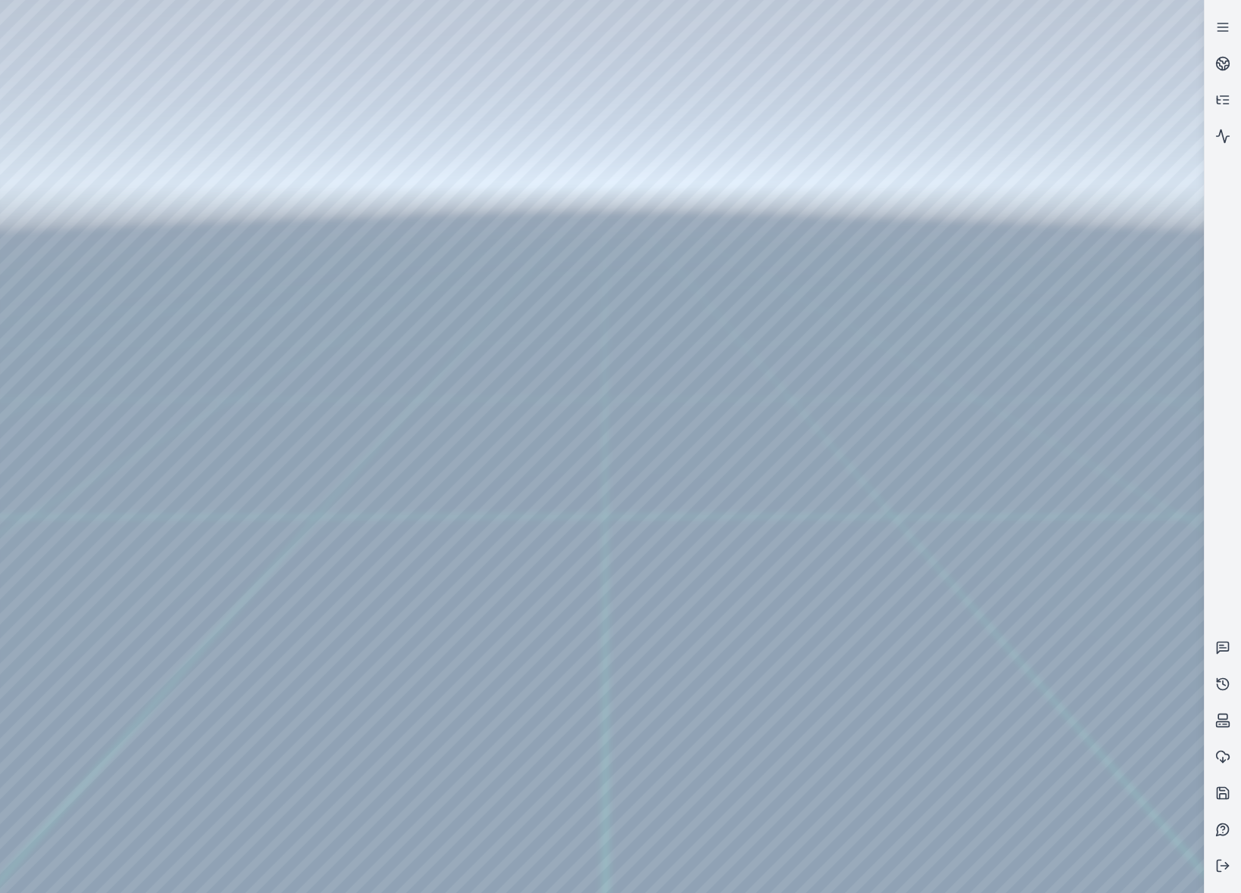
click at [430, 491] on div at bounding box center [602, 446] width 1204 height 893
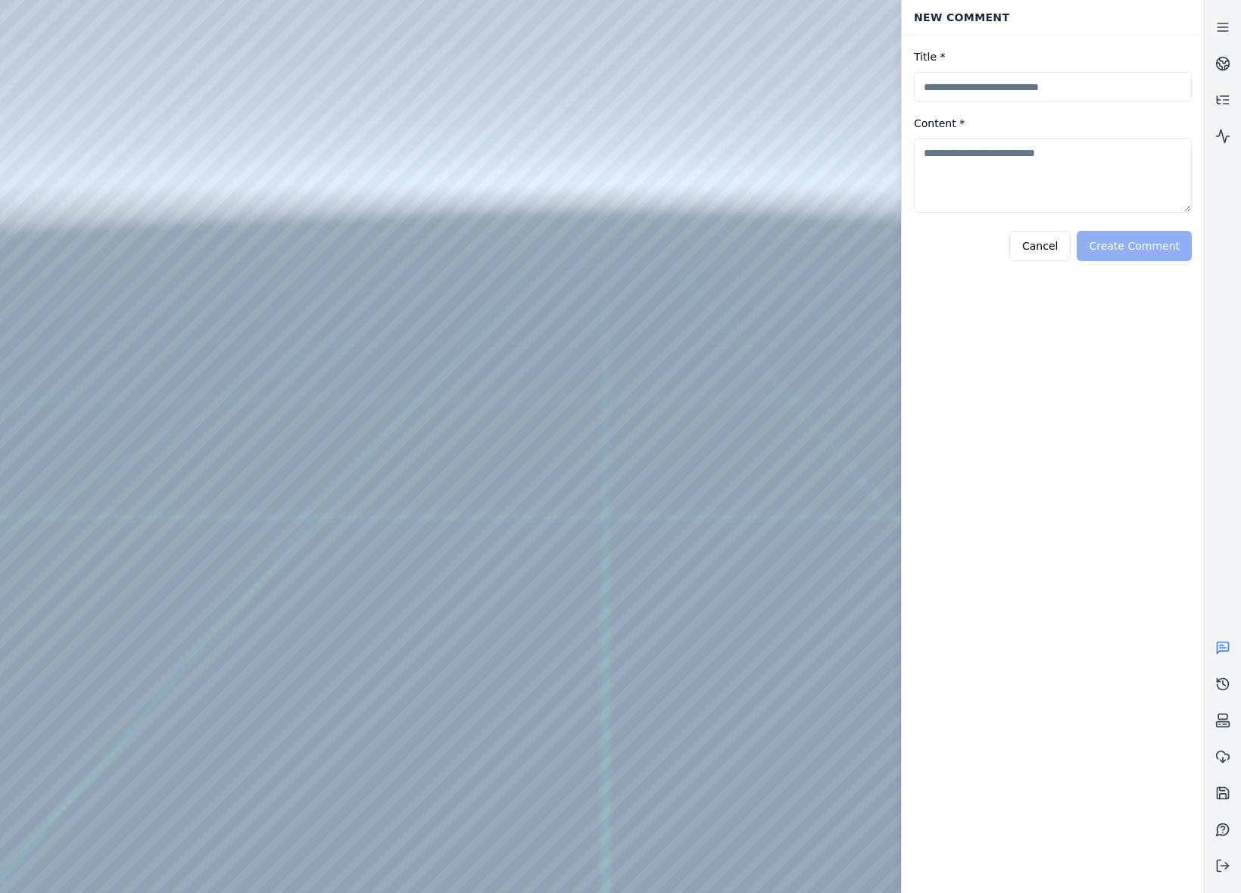
click at [1005, 92] on input "Title *" at bounding box center [1053, 87] width 278 height 30
type input "********"
click at [993, 164] on textarea "Content *" at bounding box center [1053, 176] width 278 height 74
type textarea "****"
click at [1155, 242] on button "Create Comment" at bounding box center [1134, 246] width 115 height 30
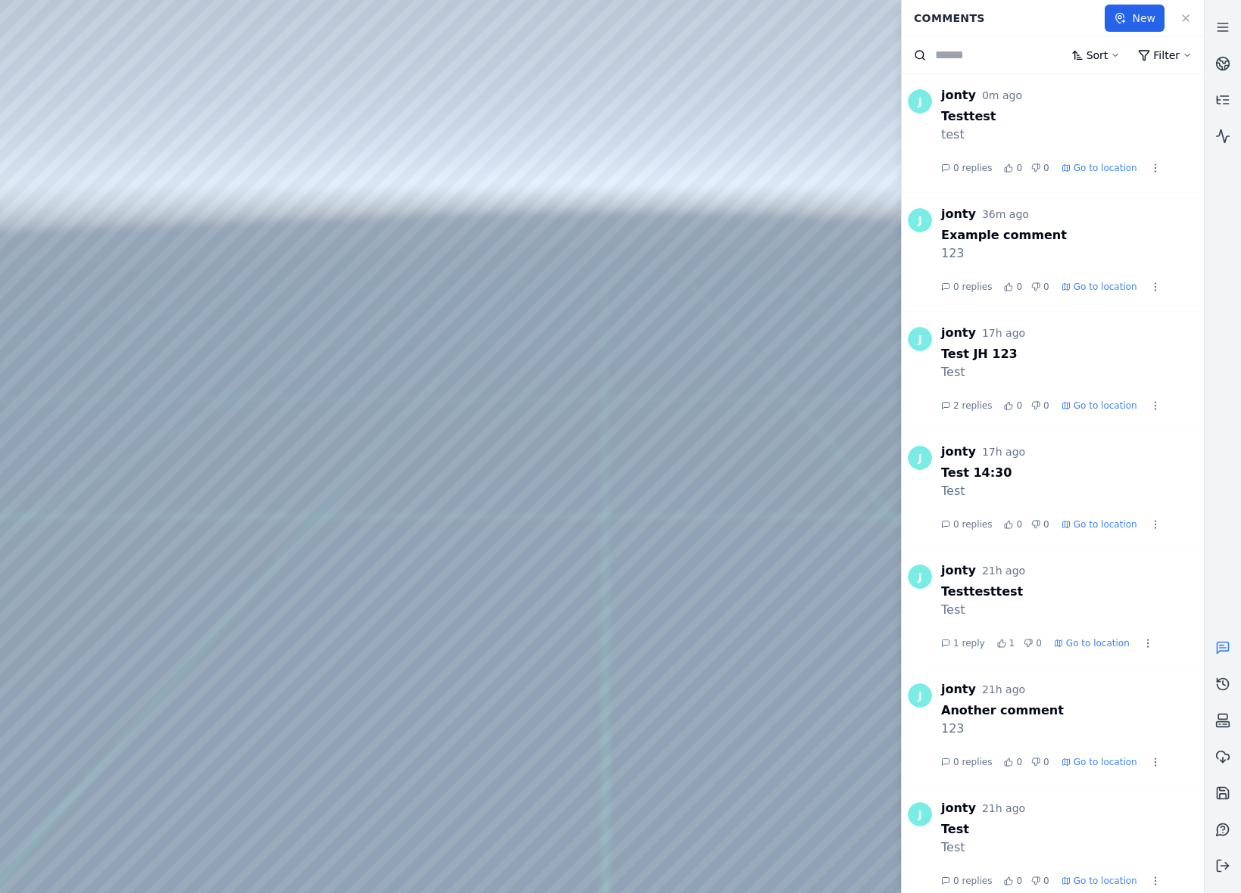
drag, startPoint x: 458, startPoint y: 419, endPoint x: 243, endPoint y: 508, distance: 232.8
drag, startPoint x: 670, startPoint y: 495, endPoint x: 454, endPoint y: 324, distance: 276.0
drag, startPoint x: 388, startPoint y: 673, endPoint x: 610, endPoint y: 381, distance: 366.9
click at [1225, 33] on icon at bounding box center [1222, 27] width 15 height 15
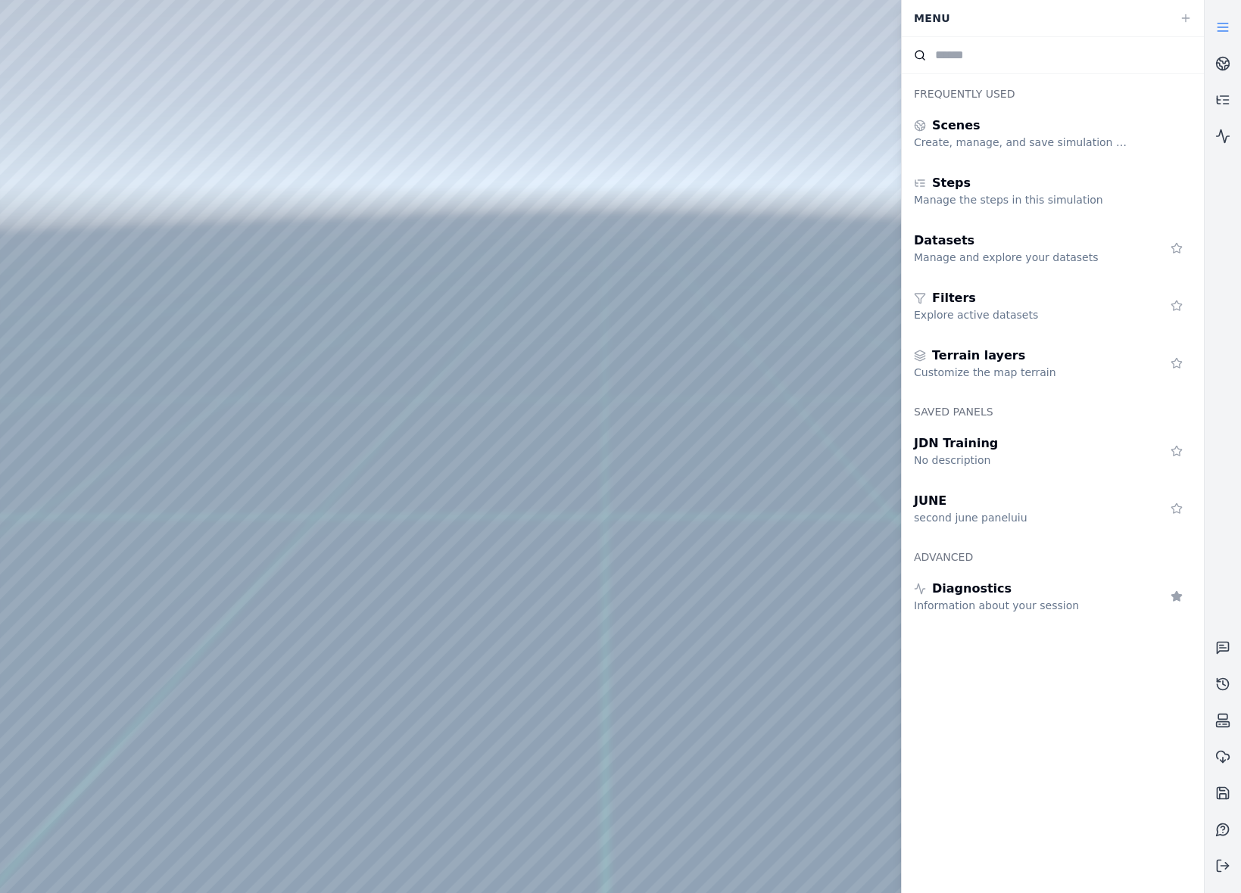
click at [1223, 31] on line at bounding box center [1222, 31] width 10 height 0
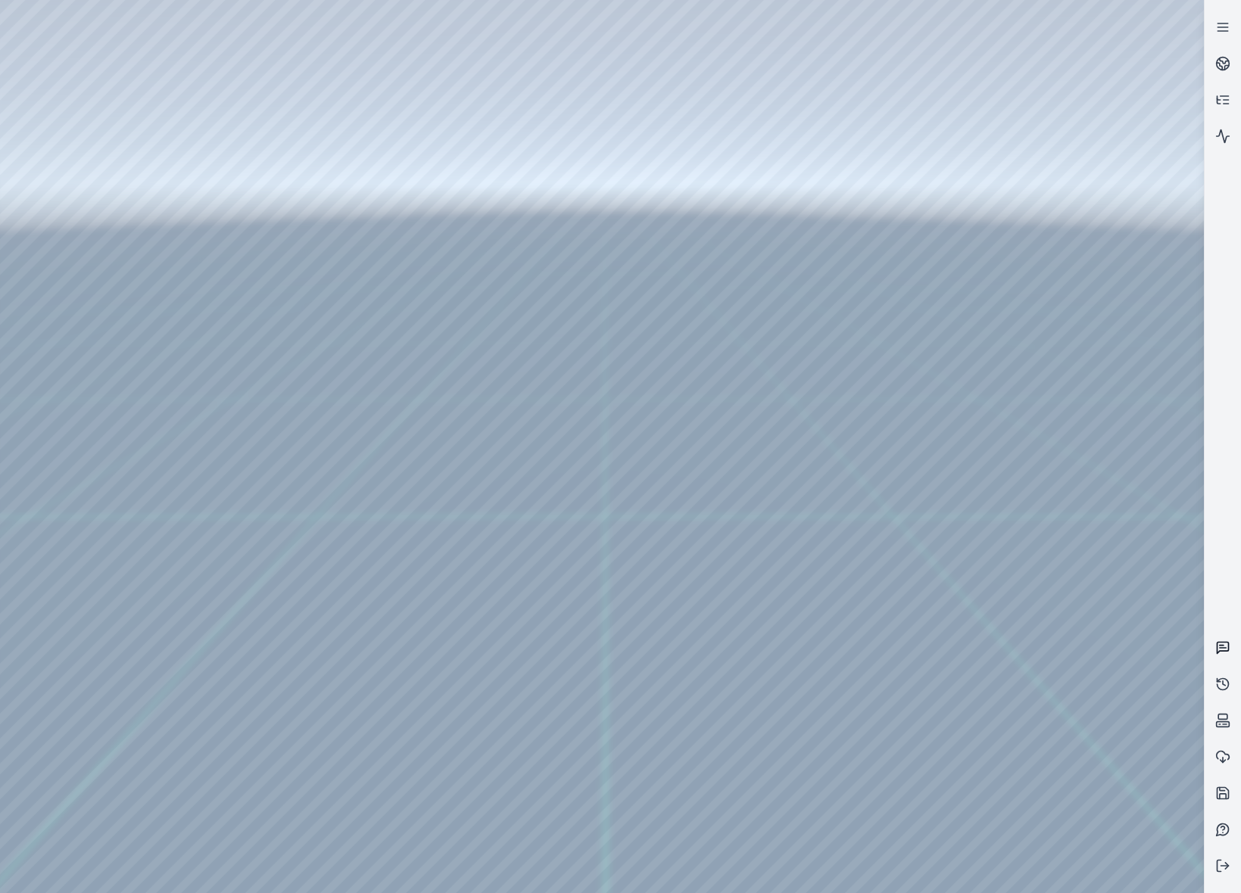
click at [1218, 645] on icon at bounding box center [1222, 648] width 15 height 15
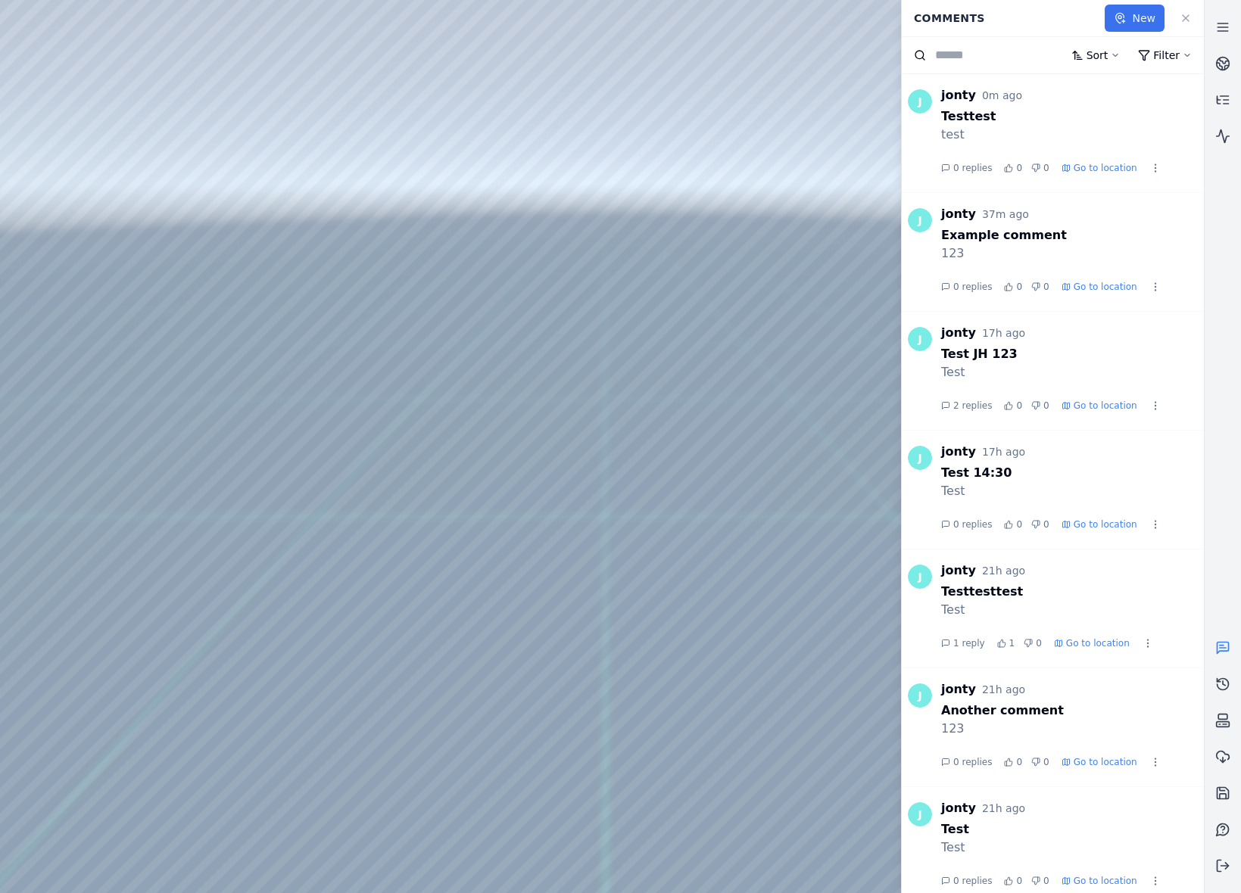
click at [1126, 11] on button "New" at bounding box center [1135, 18] width 60 height 27
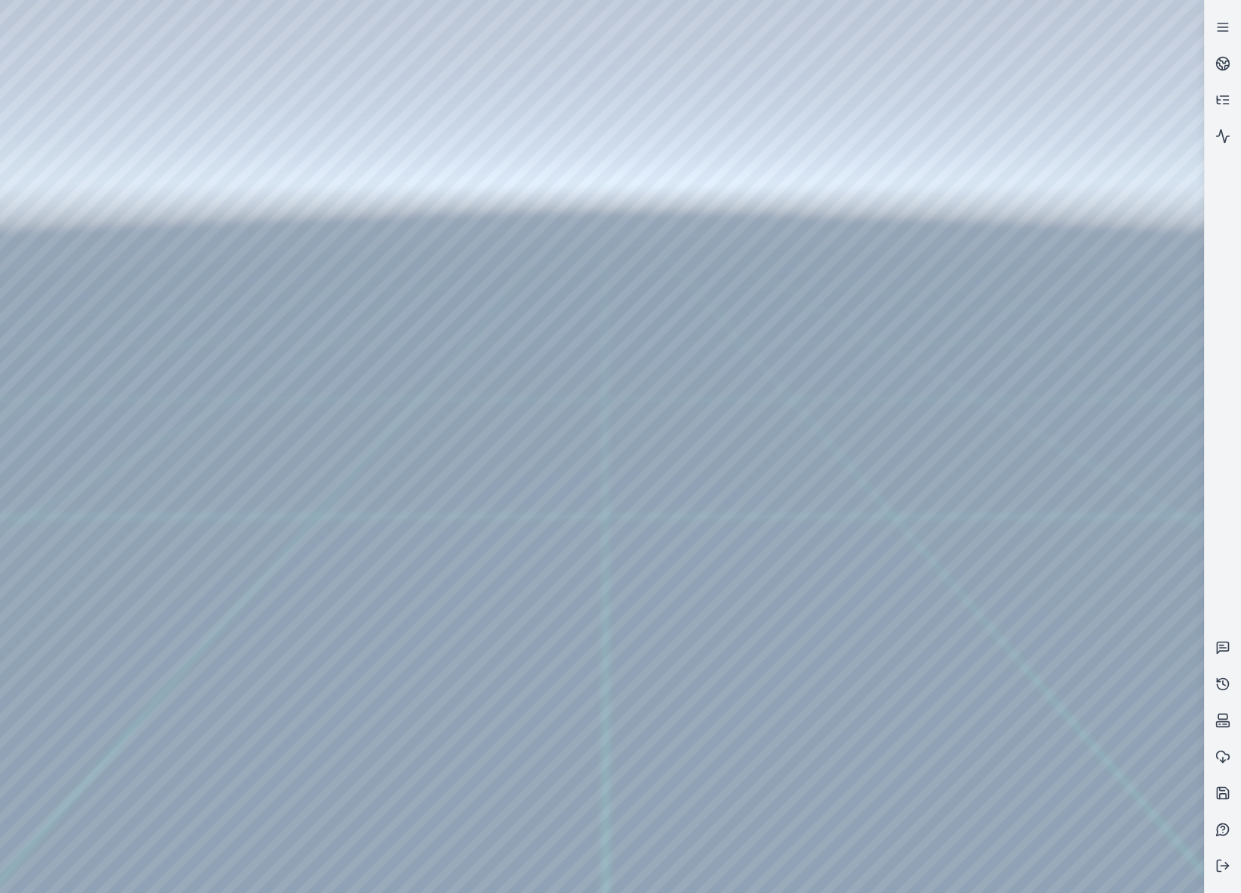
click at [418, 519] on div at bounding box center [602, 446] width 1204 height 893
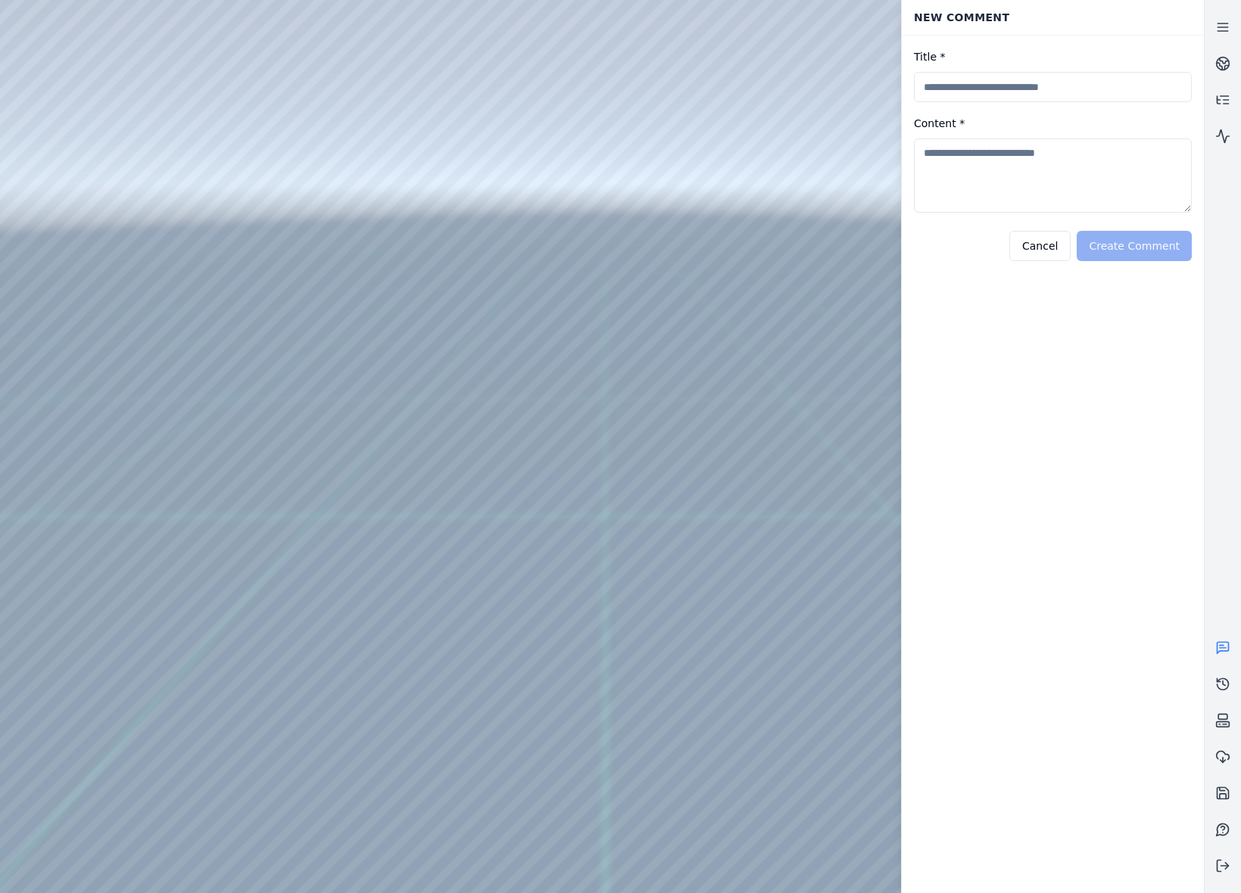
click at [987, 86] on input "Title *" at bounding box center [1053, 87] width 278 height 30
type input "**********"
type textarea "****"
click at [1133, 242] on button "Create Comment" at bounding box center [1134, 246] width 115 height 30
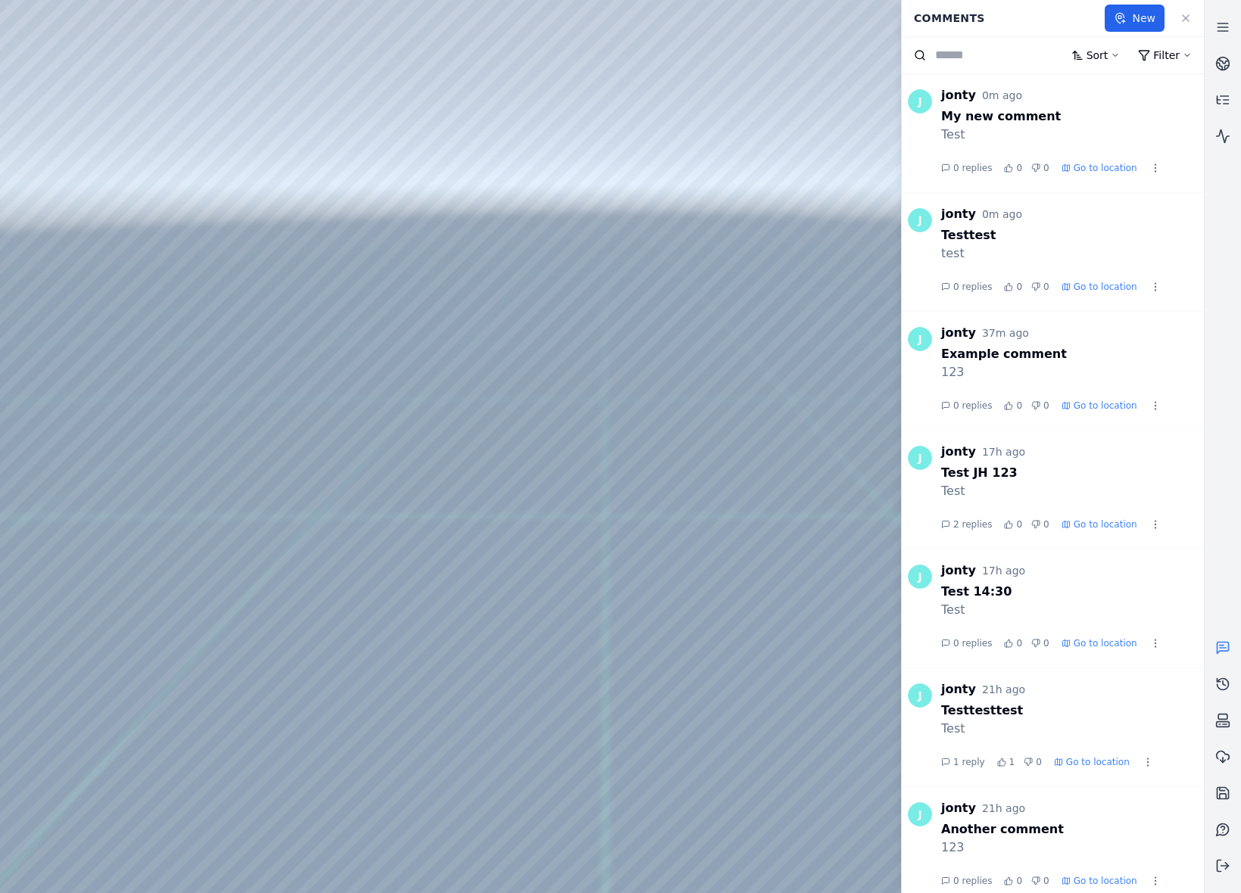
click at [406, 495] on div at bounding box center [602, 446] width 1204 height 893
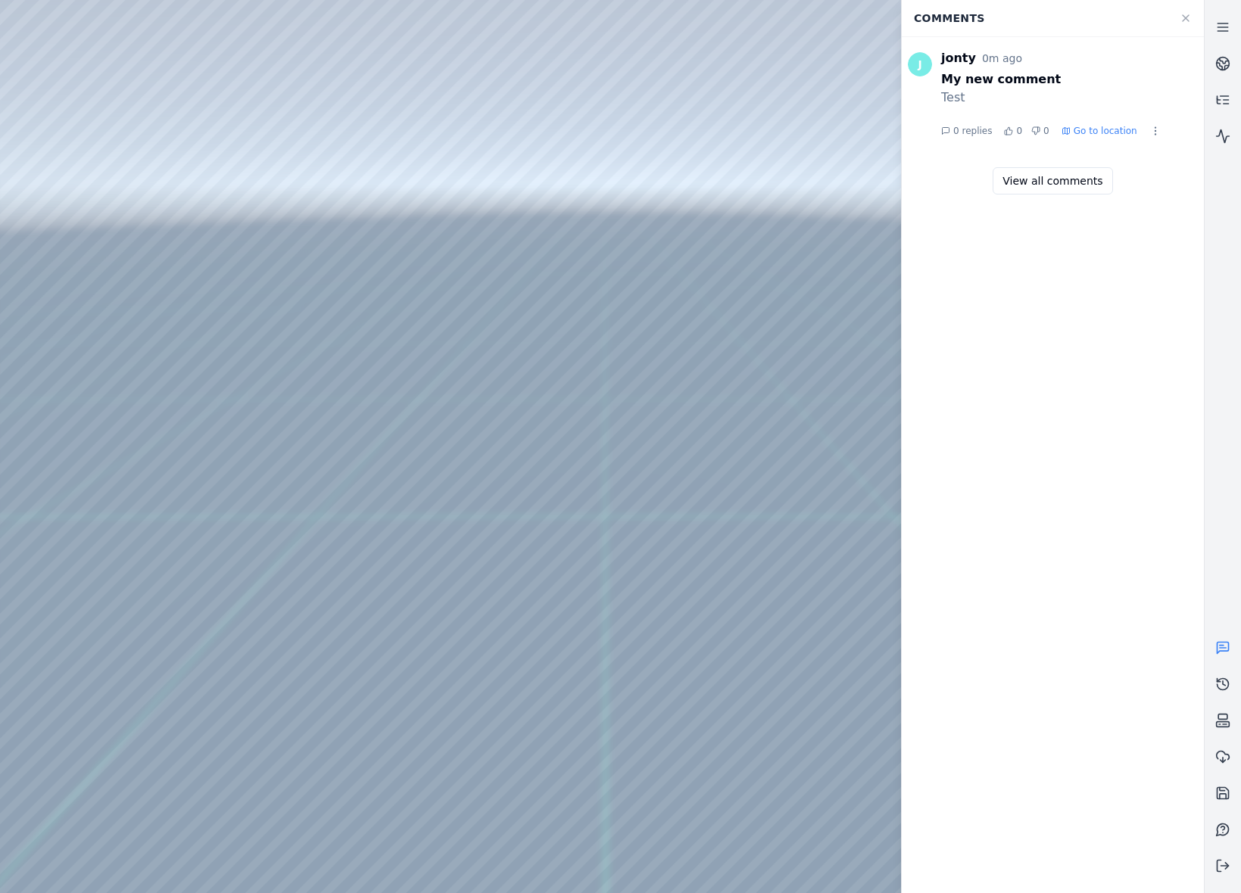
drag, startPoint x: 697, startPoint y: 651, endPoint x: 316, endPoint y: 413, distance: 448.9
click at [622, 551] on div at bounding box center [602, 446] width 1204 height 893
click at [1097, 132] on span "Go to location" at bounding box center [1106, 131] width 64 height 12
click at [1009, 129] on icon "Thumbs up" at bounding box center [1009, 131] width 8 height 8
click at [949, 132] on icon "button" at bounding box center [946, 131] width 7 height 7
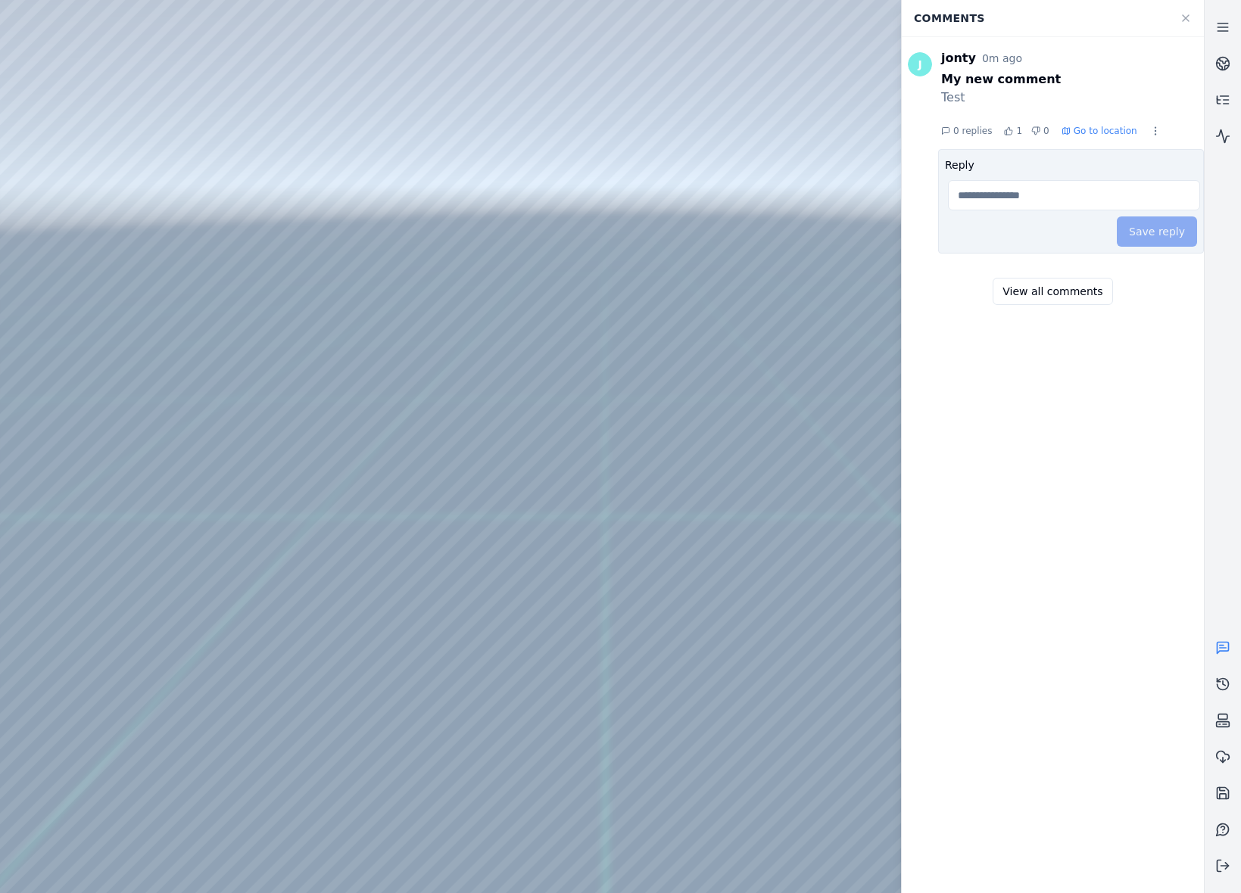
click at [1012, 192] on input "Reply" at bounding box center [1074, 195] width 252 height 30
type input "*********"
click at [1136, 237] on button "Save reply" at bounding box center [1157, 232] width 80 height 30
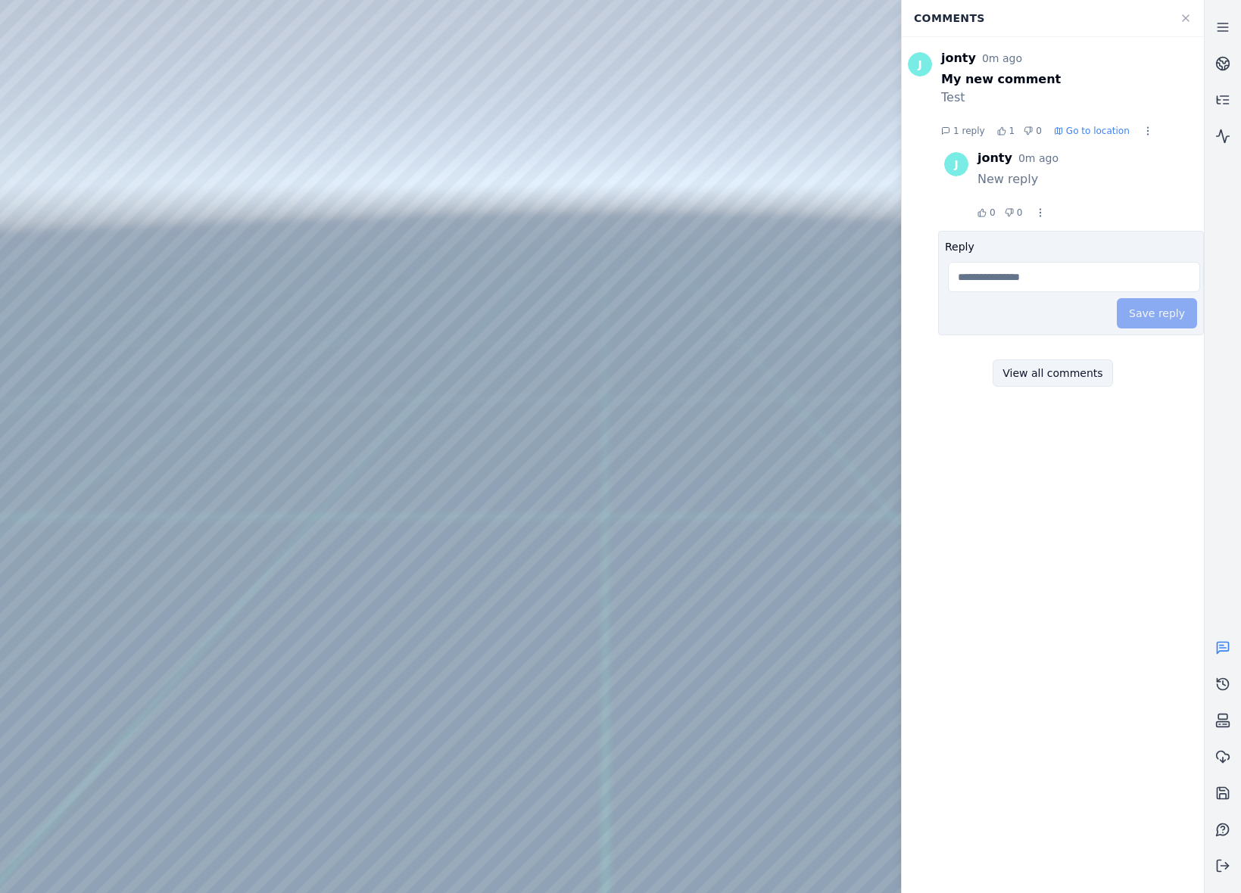
click at [1086, 370] on button "View all comments" at bounding box center [1053, 373] width 120 height 27
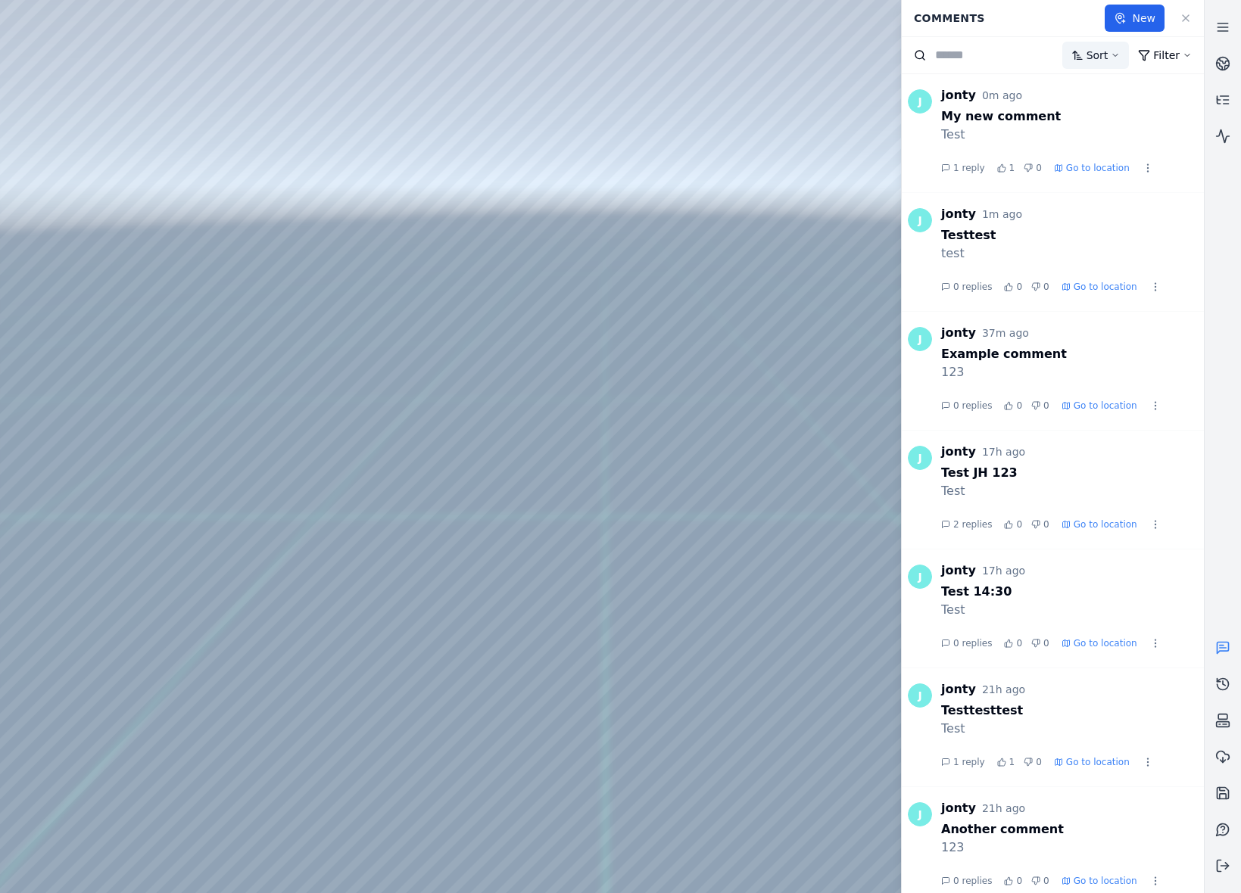
click at [1110, 57] on html "Support Comments New Sort Filter J jonty 0m ago My new comment Test 1 reply 1 0…" at bounding box center [620, 446] width 1241 height 893
click at [1118, 117] on div "Oldest" at bounding box center [1140, 112] width 138 height 24
